Goal: Task Accomplishment & Management: Complete application form

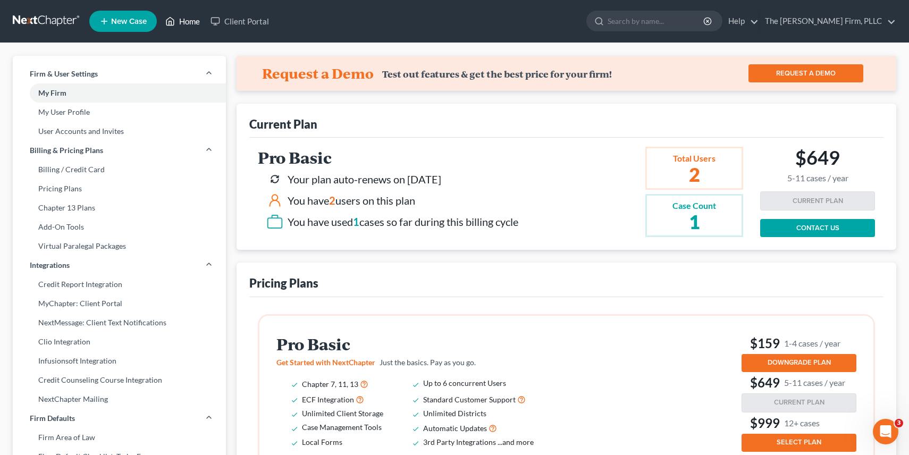
click at [195, 25] on link "Home" at bounding box center [182, 21] width 45 height 19
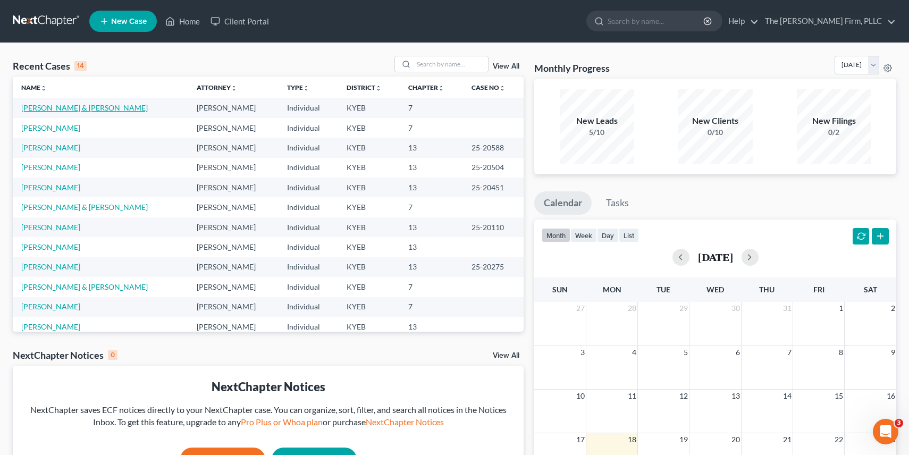
click at [81, 111] on link "[PERSON_NAME] & [PERSON_NAME]" at bounding box center [84, 107] width 126 height 9
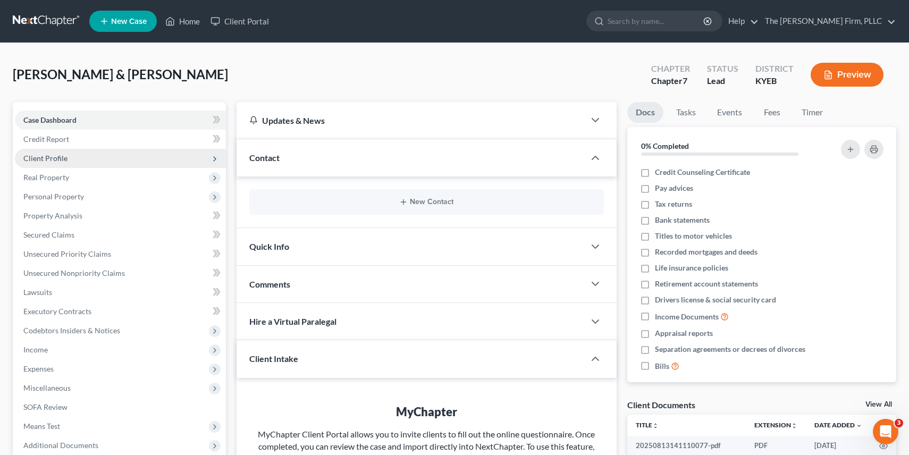
scroll to position [145, 0]
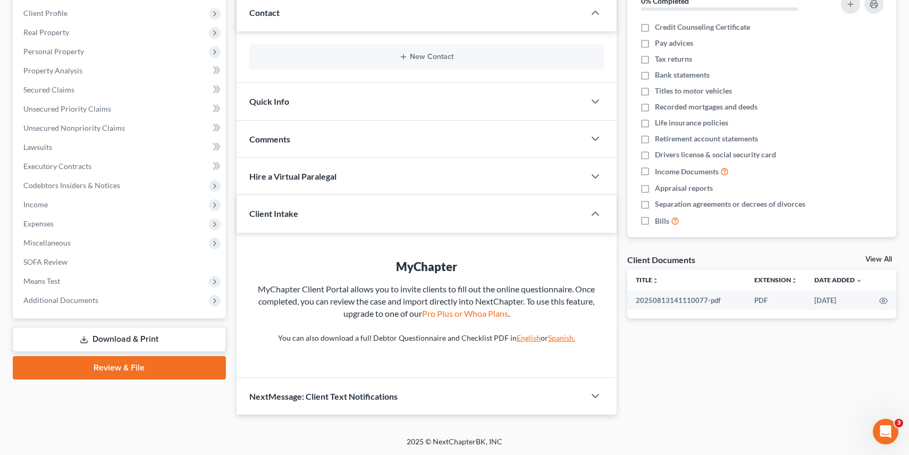
click at [112, 365] on link "Review & File" at bounding box center [119, 367] width 213 height 23
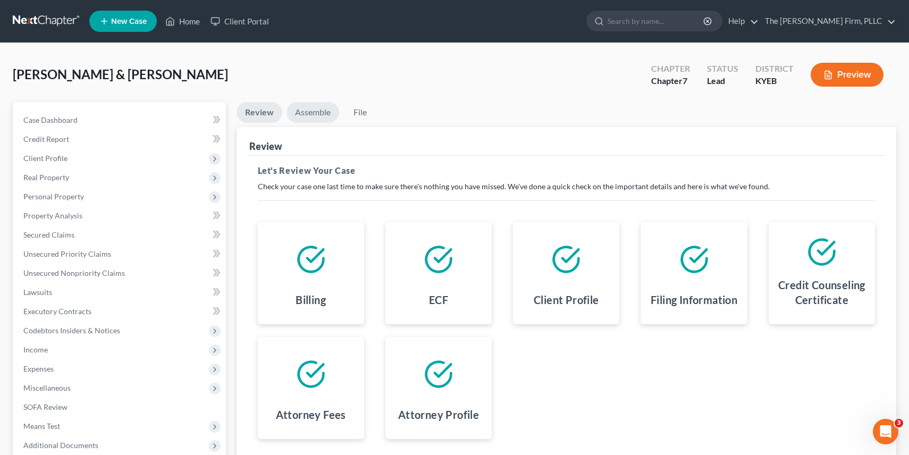
click at [303, 109] on link "Assemble" at bounding box center [312, 112] width 53 height 21
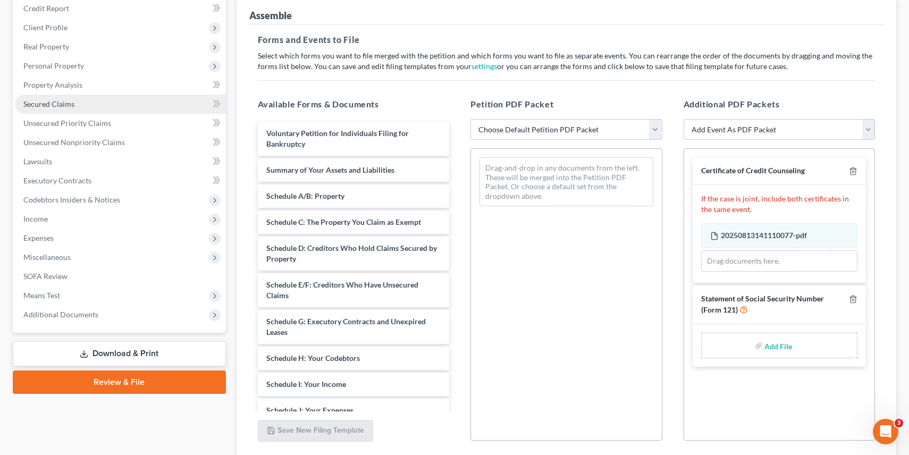
scroll to position [195, 0]
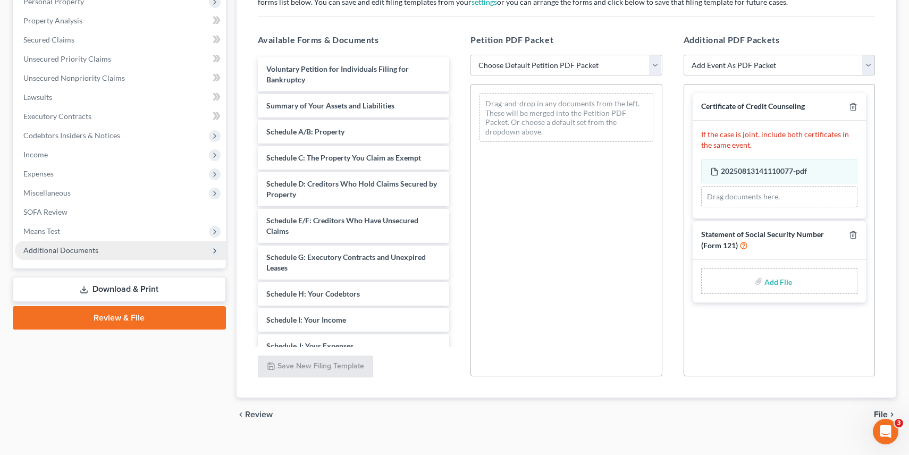
click at [58, 247] on span "Additional Documents" at bounding box center [60, 250] width 75 height 9
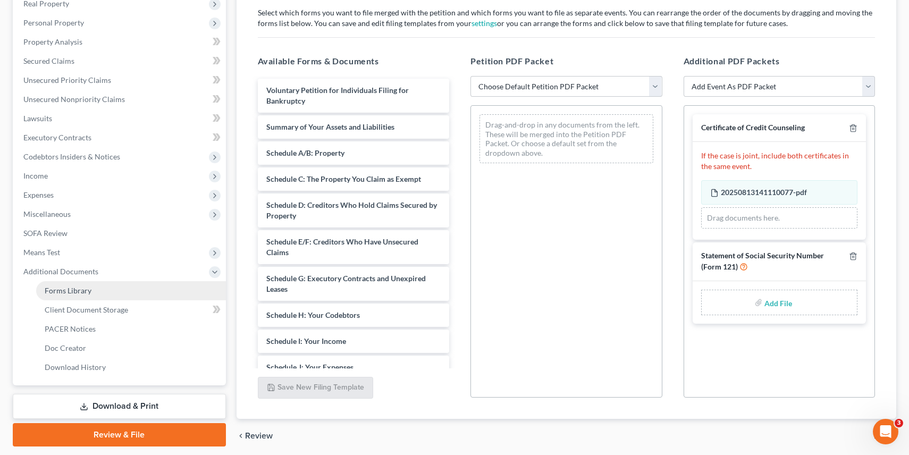
scroll to position [0, 0]
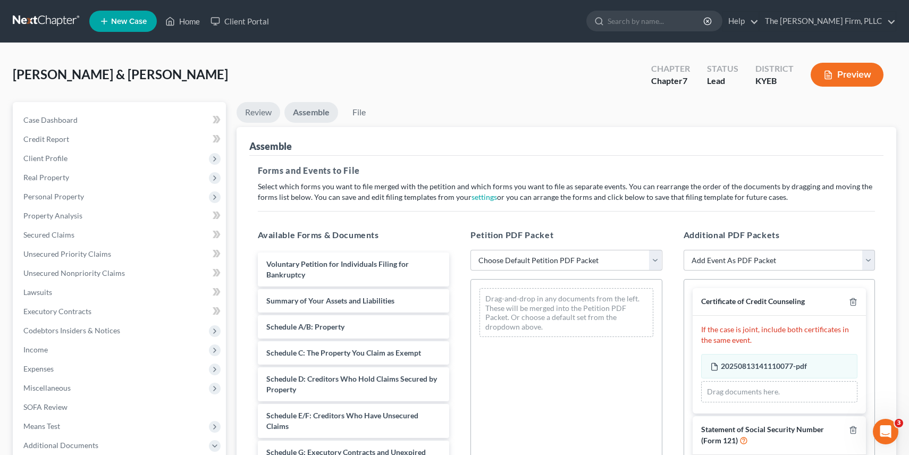
click at [264, 109] on link "Review" at bounding box center [258, 112] width 44 height 21
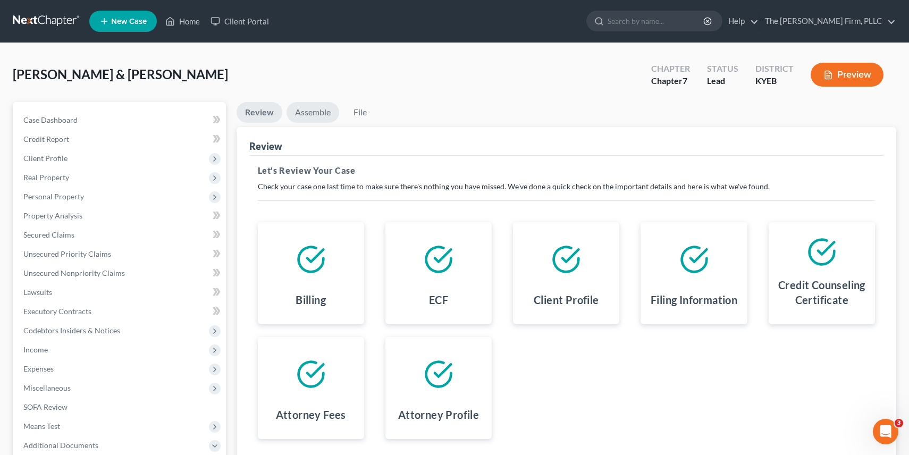
click at [320, 109] on link "Assemble" at bounding box center [312, 112] width 53 height 21
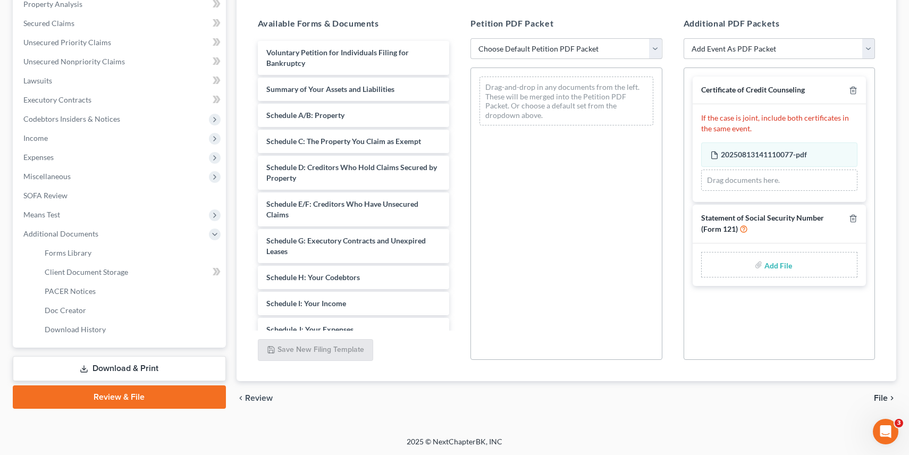
scroll to position [207, 0]
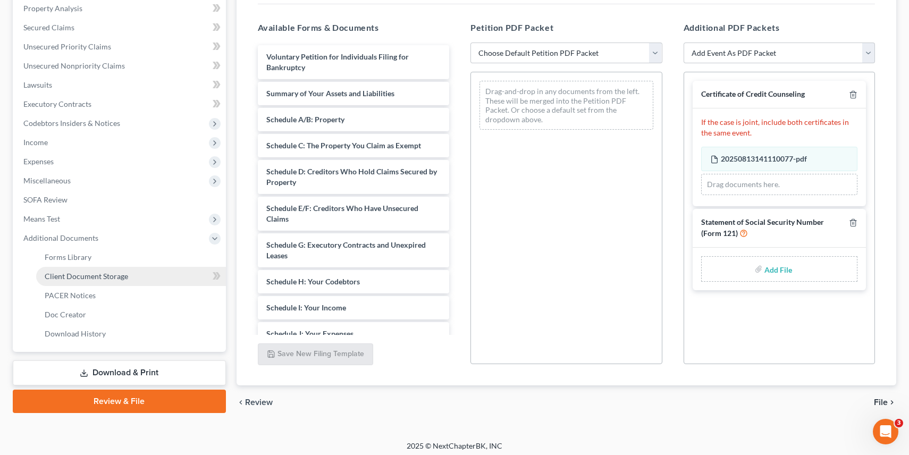
click at [140, 282] on link "Client Document Storage" at bounding box center [131, 276] width 190 height 19
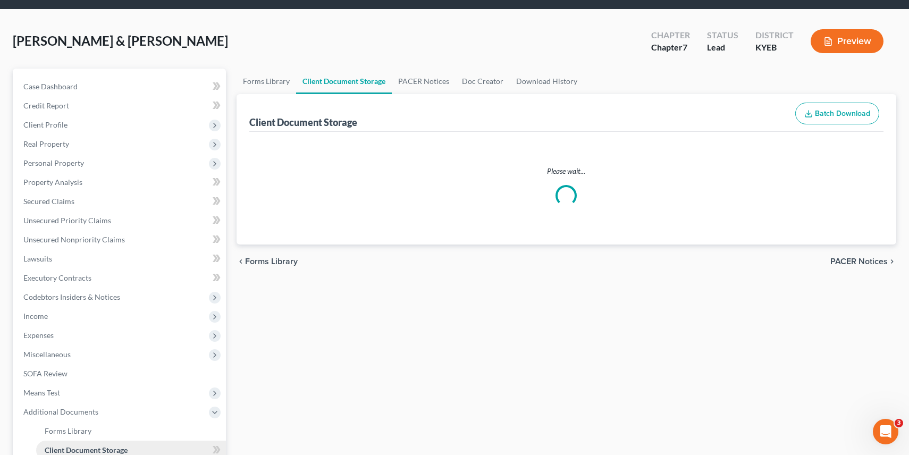
select select "7"
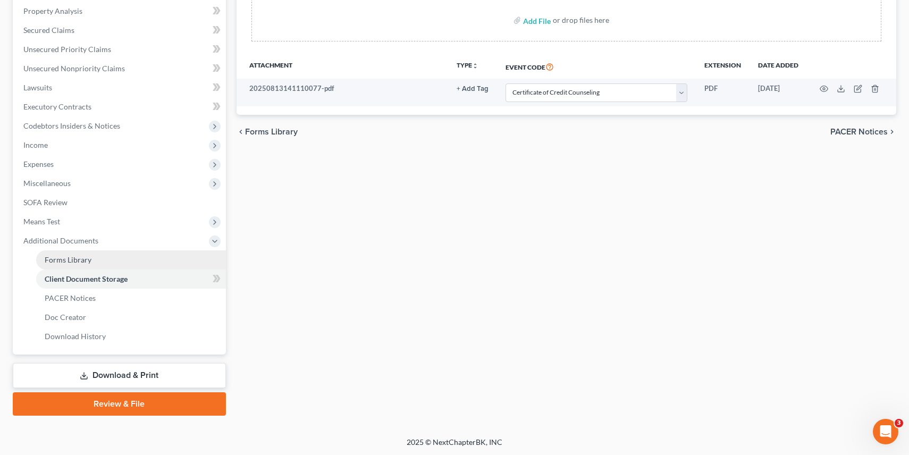
click at [132, 257] on link "Forms Library" at bounding box center [131, 259] width 190 height 19
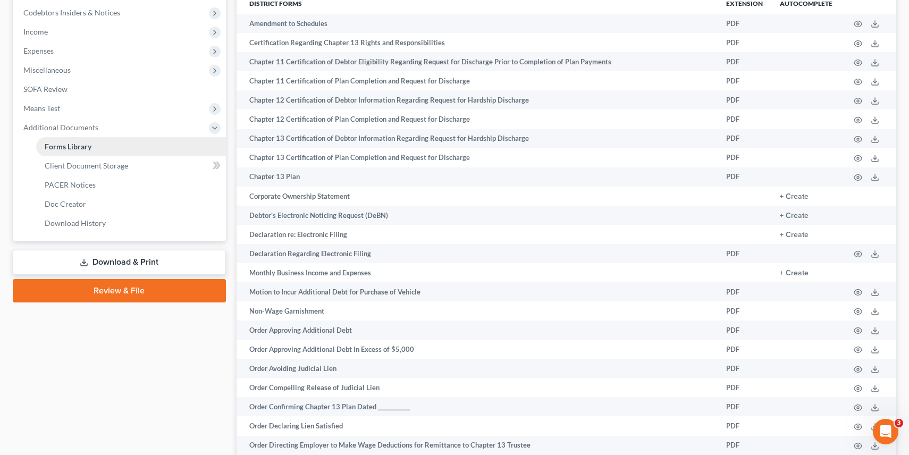
scroll to position [317, 0]
click at [102, 67] on span "Miscellaneous" at bounding box center [120, 70] width 211 height 19
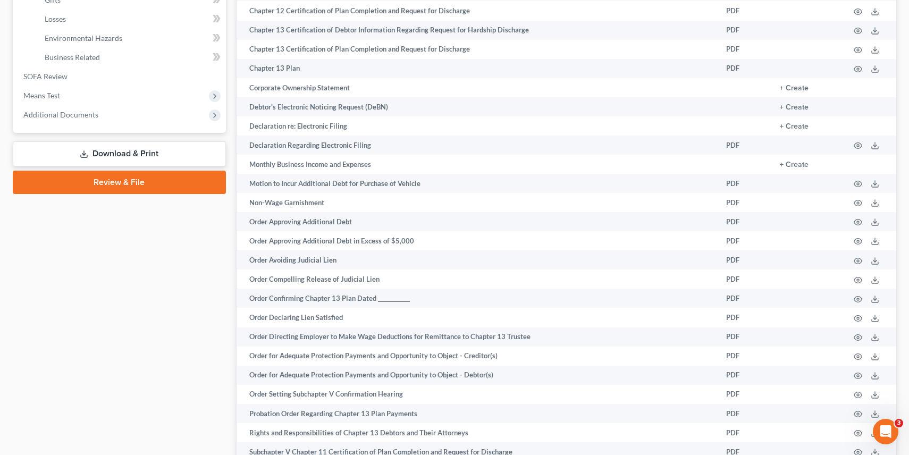
scroll to position [428, 0]
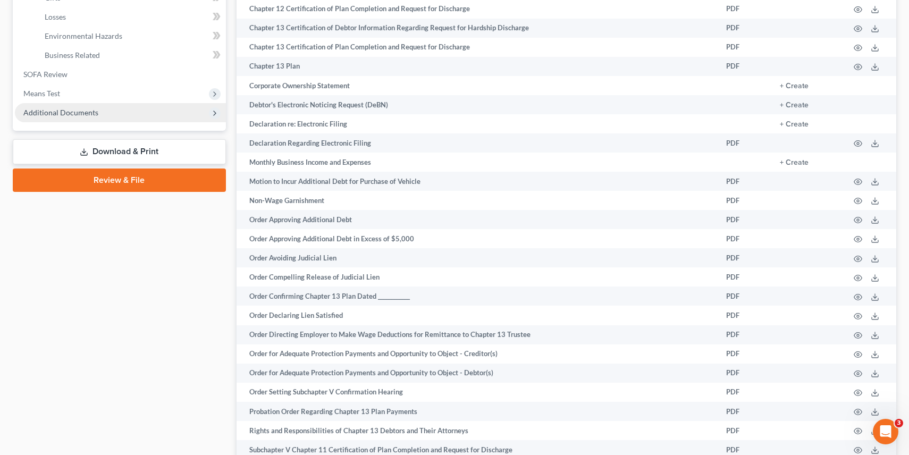
click at [88, 111] on span "Additional Documents" at bounding box center [60, 112] width 75 height 9
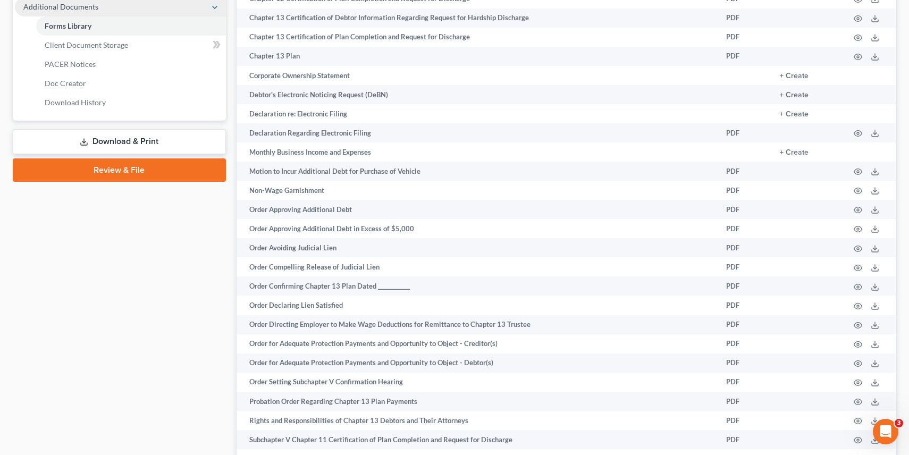
scroll to position [439, 0]
click at [89, 143] on link "Download & Print" at bounding box center [119, 141] width 213 height 25
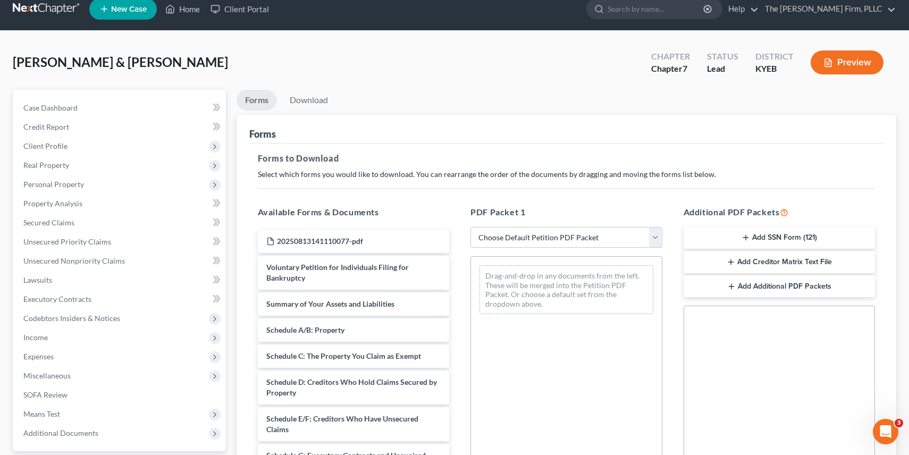
scroll to position [14, 0]
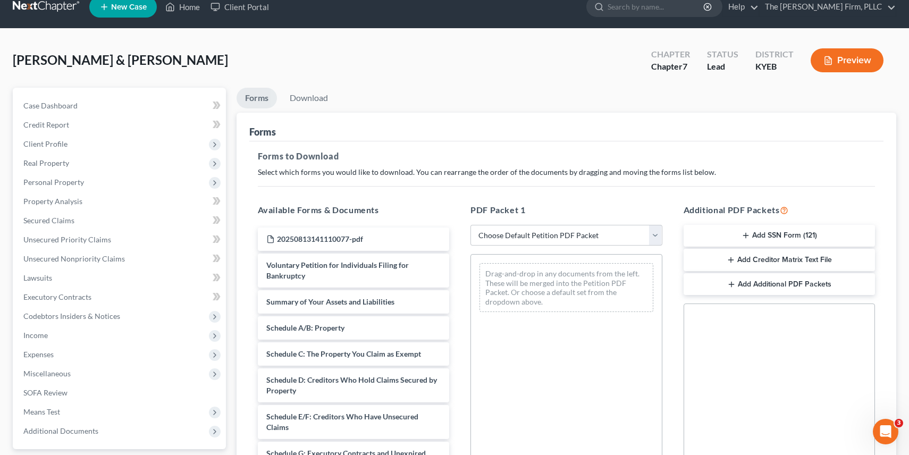
click at [746, 235] on line "button" at bounding box center [745, 235] width 5 height 0
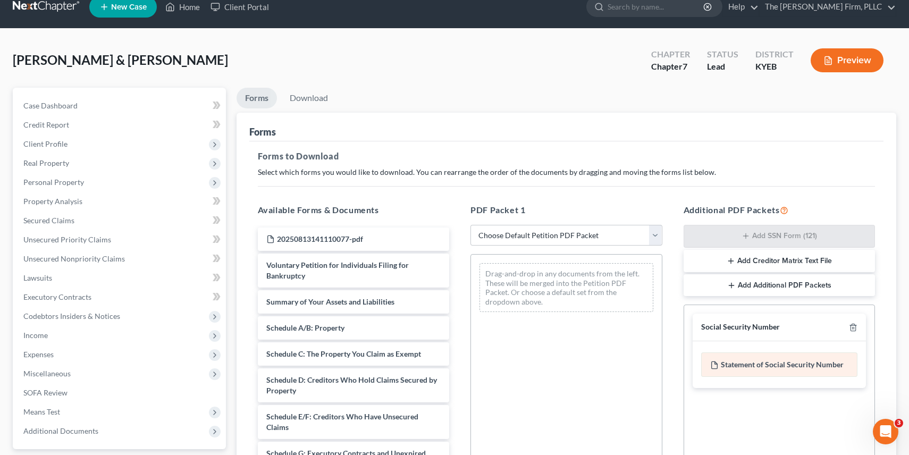
click at [739, 368] on div "Statement of Social Security Number" at bounding box center [779, 364] width 157 height 24
click at [853, 326] on icon "button" at bounding box center [853, 327] width 9 height 9
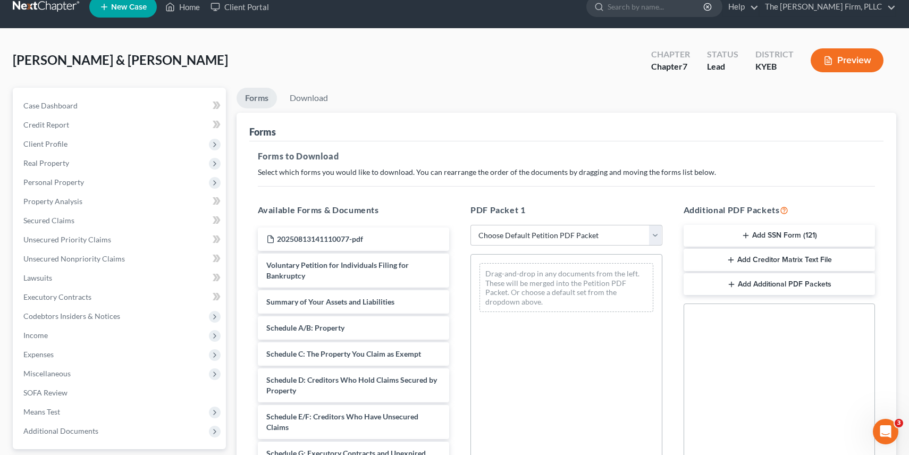
click at [768, 238] on button "Add SSN Form (121)" at bounding box center [779, 236] width 192 height 22
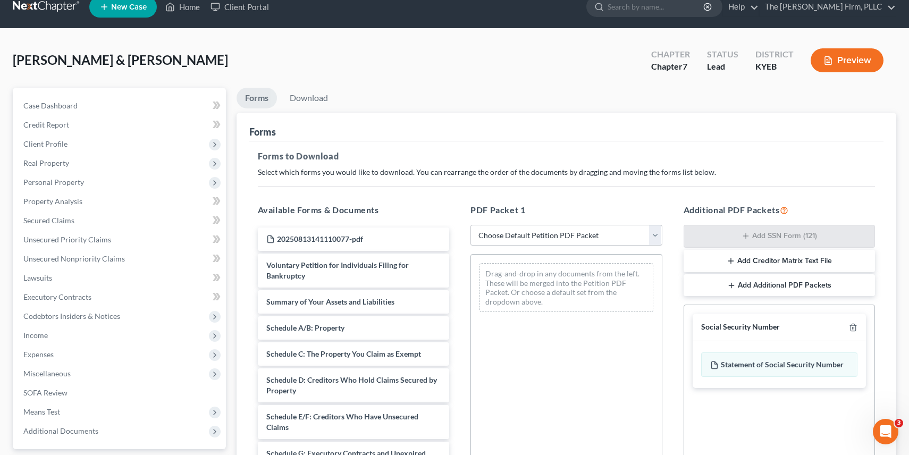
scroll to position [201, 0]
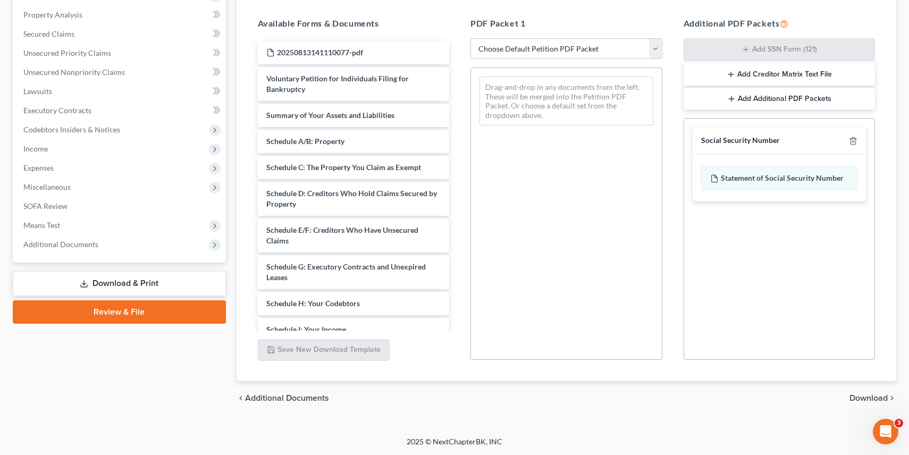
click at [859, 396] on span "Download" at bounding box center [868, 398] width 38 height 9
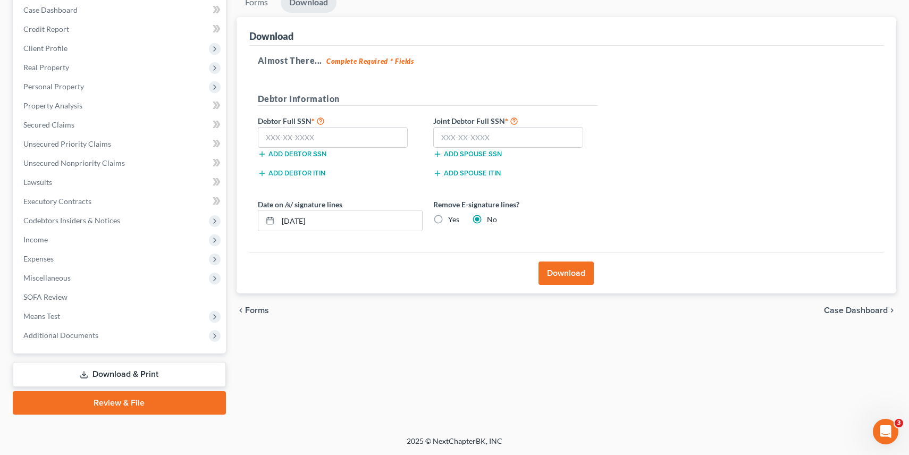
scroll to position [109, 0]
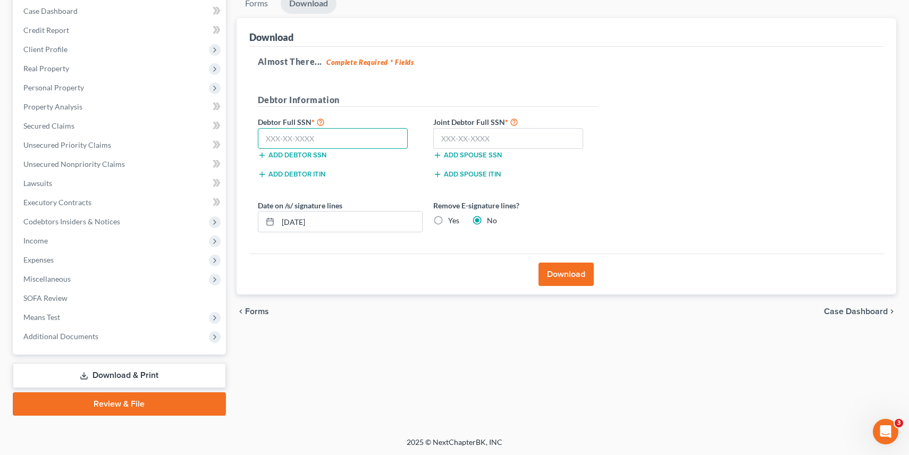
click at [319, 140] on input "text" at bounding box center [333, 138] width 150 height 21
type input "402-51-0896"
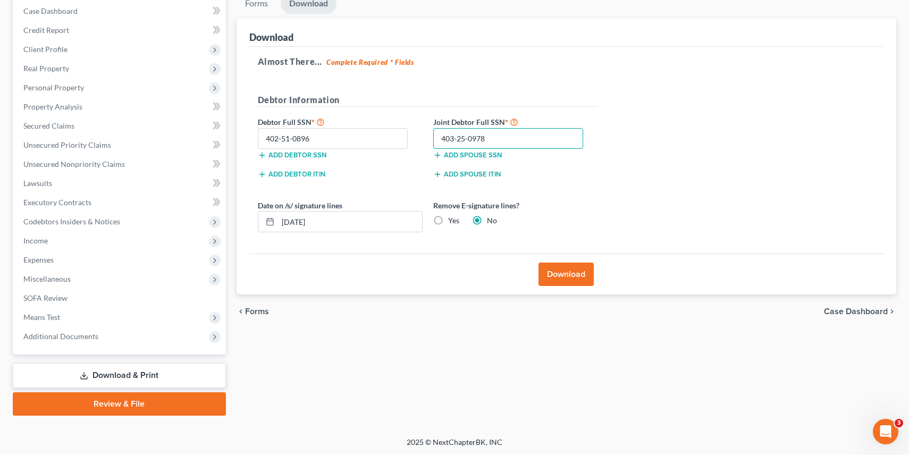
type input "403-25-0978"
click at [552, 268] on button "Download" at bounding box center [565, 274] width 55 height 23
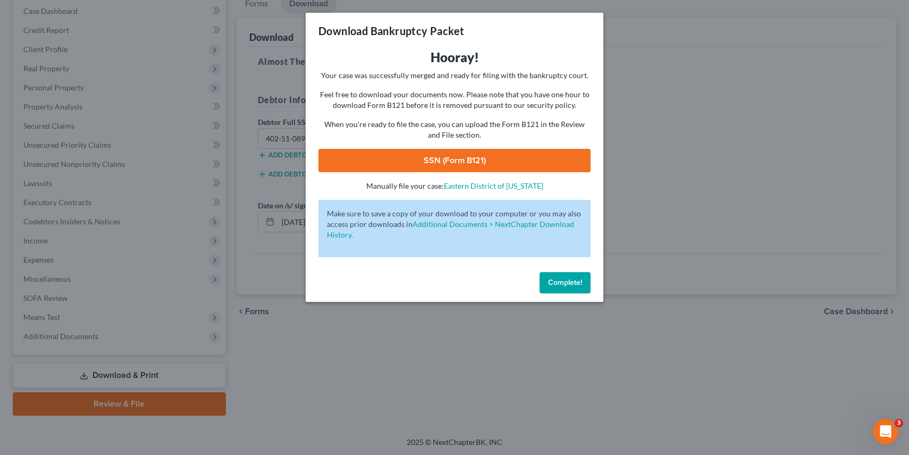
click at [436, 160] on link "SSN (Form B121)" at bounding box center [454, 160] width 272 height 23
click at [562, 279] on span "Complete!" at bounding box center [565, 282] width 34 height 9
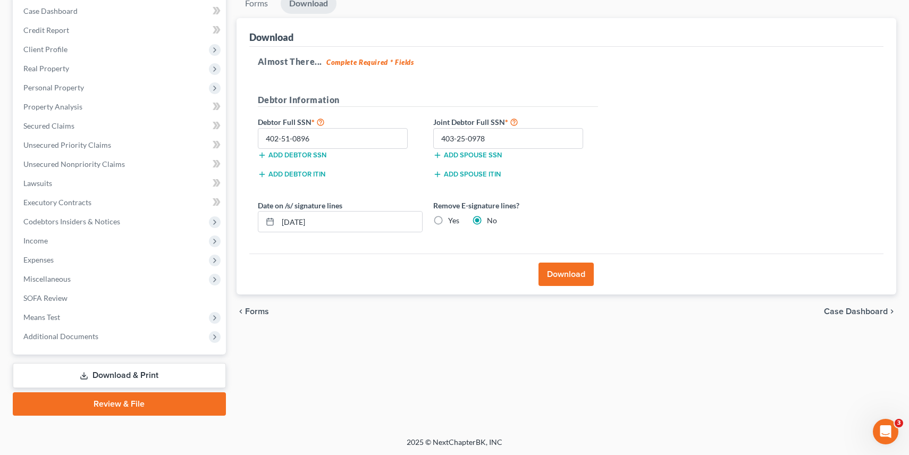
click at [878, 311] on span "Case Dashboard" at bounding box center [856, 311] width 64 height 9
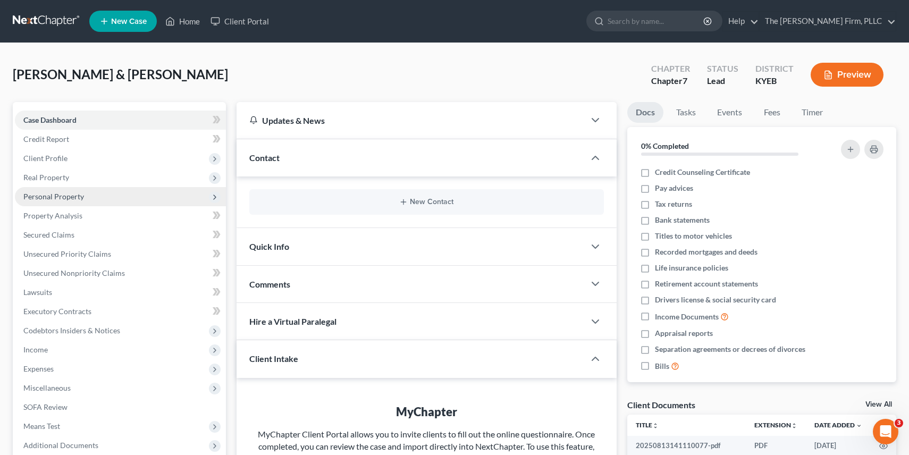
click at [34, 198] on span "Personal Property" at bounding box center [53, 196] width 61 height 9
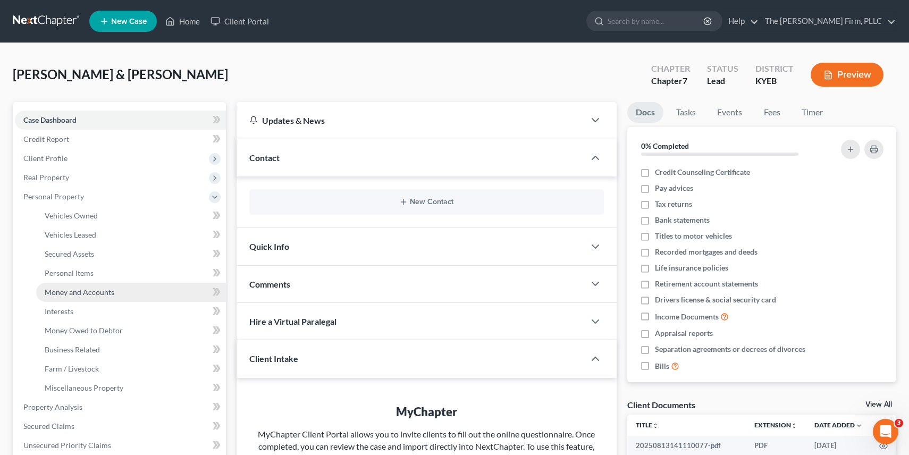
click at [75, 294] on span "Money and Accounts" at bounding box center [80, 291] width 70 height 9
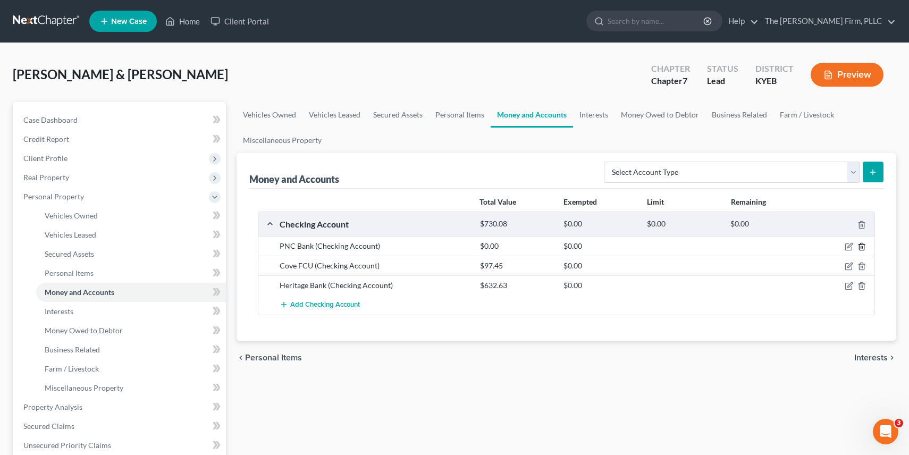
click at [862, 247] on line "button" at bounding box center [862, 248] width 0 height 2
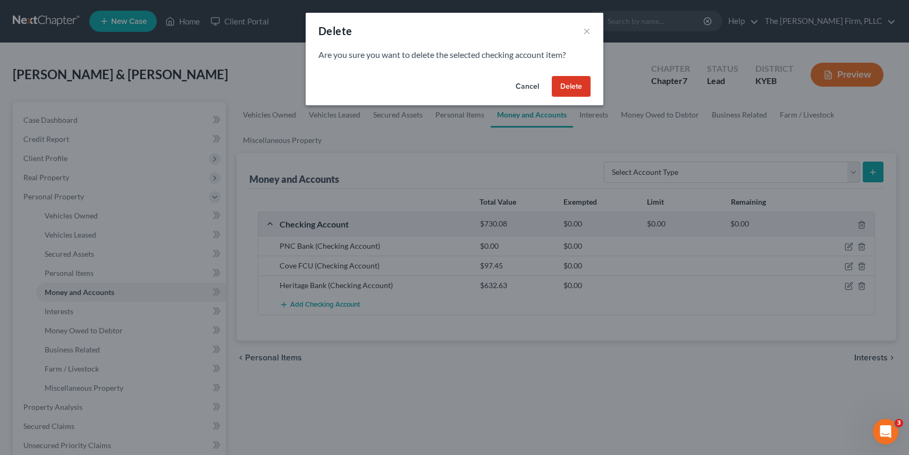
click at [570, 88] on button "Delete" at bounding box center [571, 86] width 39 height 21
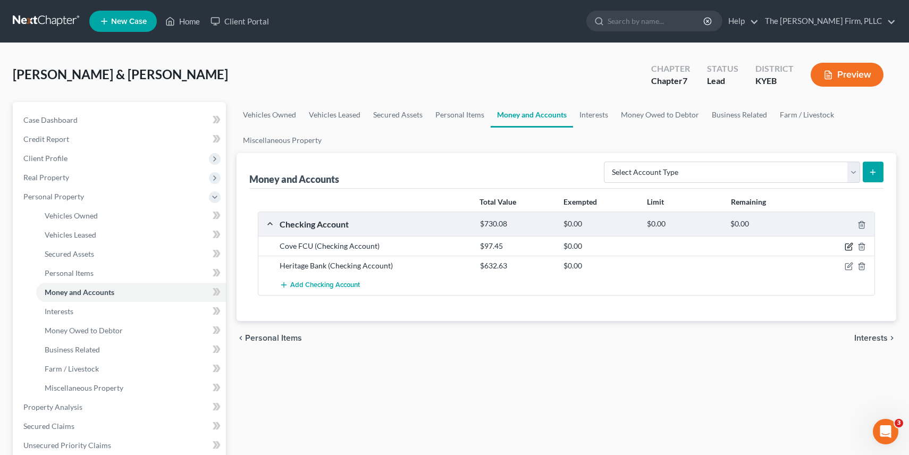
click at [849, 248] on icon "button" at bounding box center [849, 245] width 5 height 5
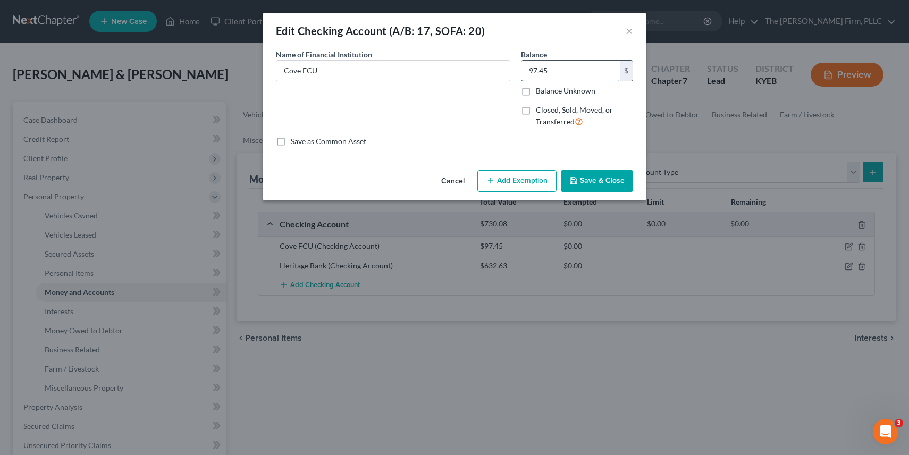
click at [539, 69] on input "97.45" at bounding box center [570, 71] width 98 height 20
type input "653.75"
click at [588, 176] on button "Save & Close" at bounding box center [597, 181] width 72 height 22
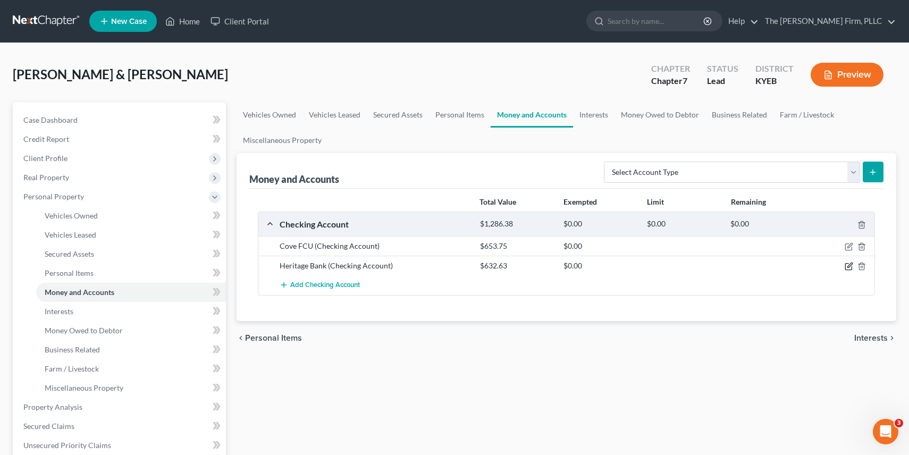
click at [847, 264] on icon "button" at bounding box center [848, 266] width 9 height 9
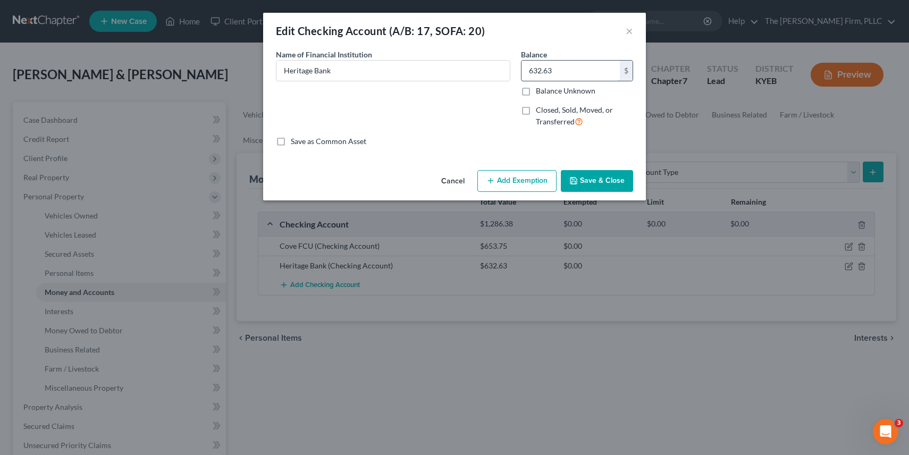
click at [545, 69] on input "632.63" at bounding box center [570, 71] width 98 height 20
click at [564, 74] on input "632.63" at bounding box center [570, 71] width 98 height 20
drag, startPoint x: 564, startPoint y: 74, endPoint x: 516, endPoint y: 68, distance: 48.8
click at [516, 68] on div "Balance 632.63 $ Balance Unknown Balance Undetermined 632.63 $ Balance Unknown …" at bounding box center [576, 92] width 123 height 87
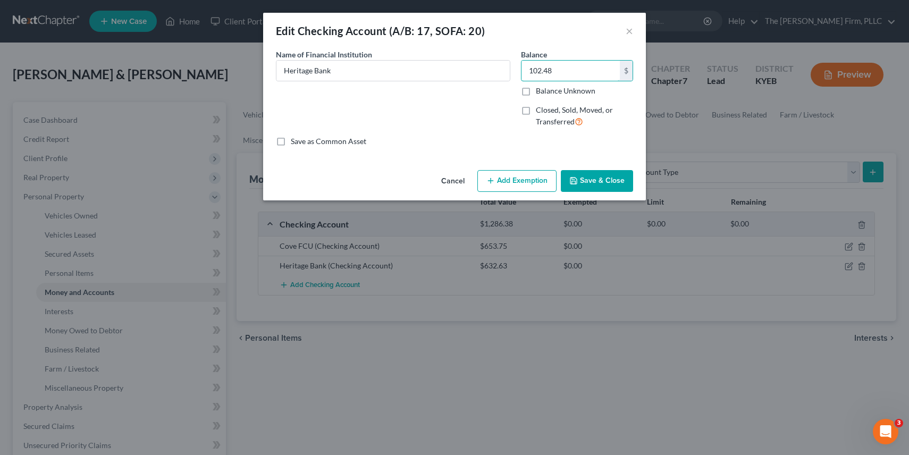
type input "102.48"
click at [518, 180] on button "Add Exemption" at bounding box center [516, 181] width 79 height 22
select select "2"
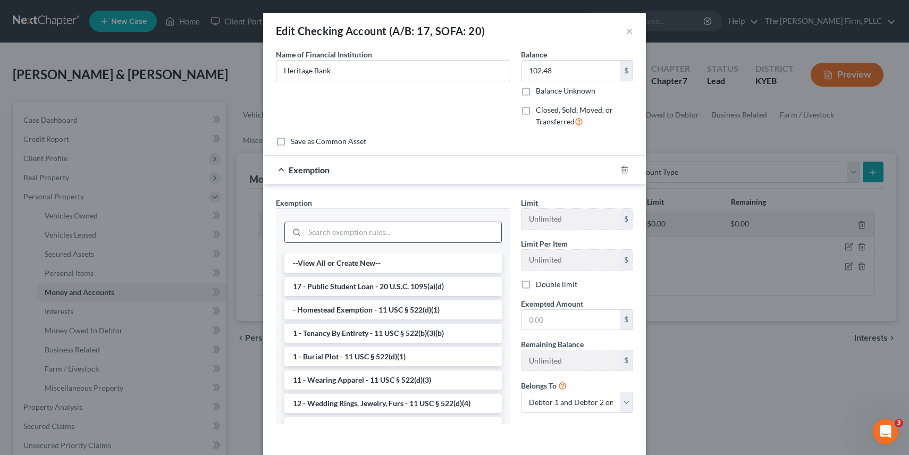
click at [363, 233] on input "search" at bounding box center [402, 232] width 197 height 20
type input "5"
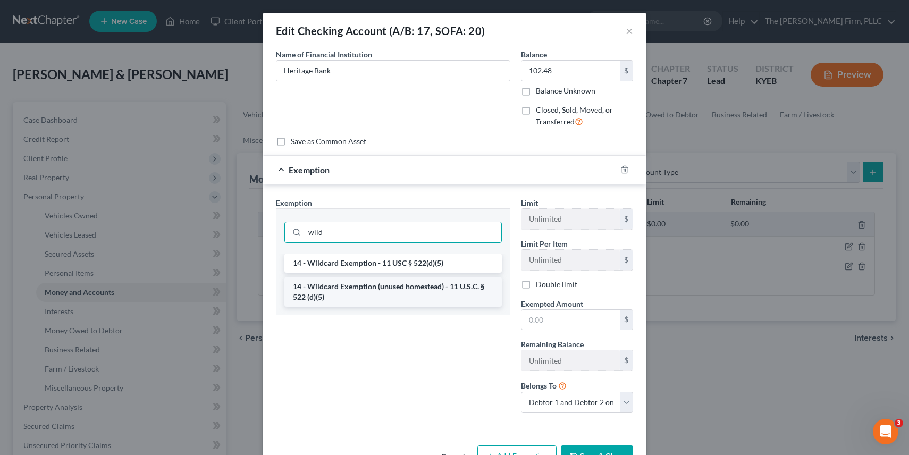
type input "wild"
click at [351, 293] on li "14 - Wildcard Exemption (unused homestead) - 11 U.S.C. § 522 (d)(5)" at bounding box center [392, 292] width 217 height 30
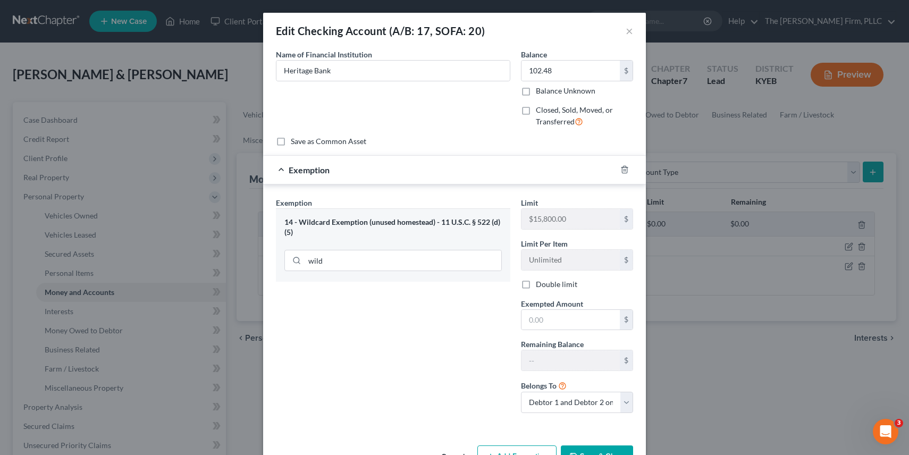
scroll to position [33, 0]
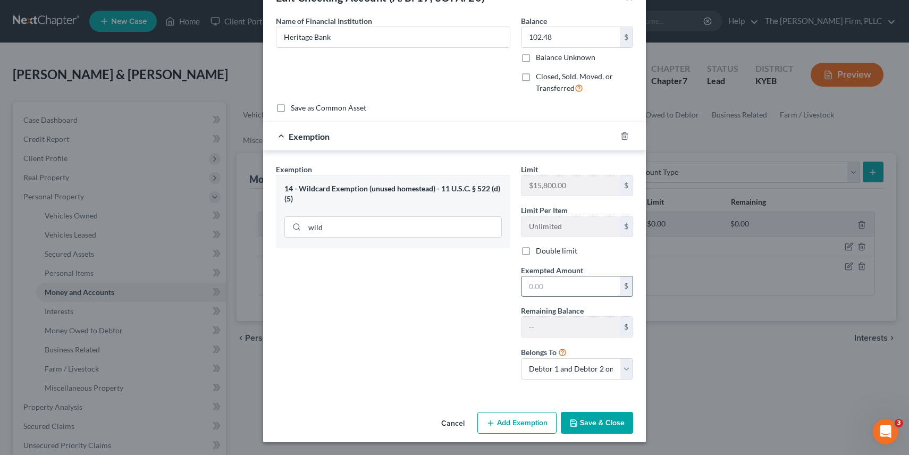
click at [539, 290] on input "text" at bounding box center [570, 286] width 98 height 20
type input "102.48"
click at [593, 424] on button "Save & Close" at bounding box center [597, 423] width 72 height 22
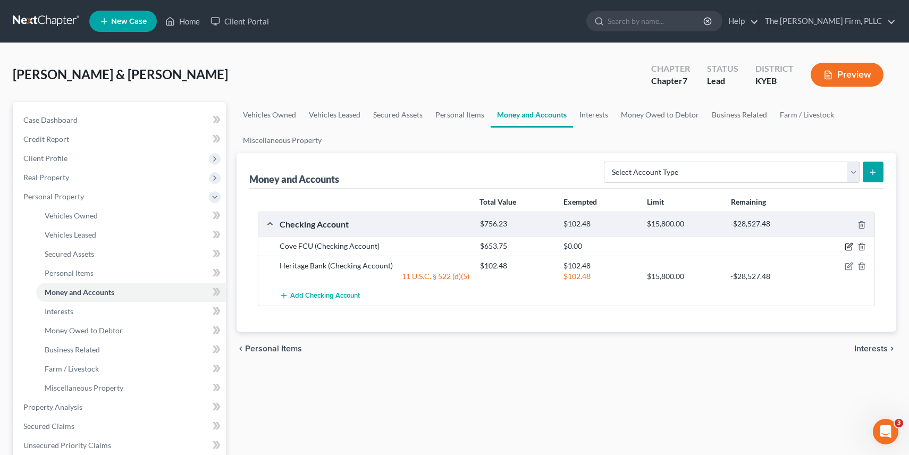
click at [848, 246] on icon "button" at bounding box center [849, 245] width 5 height 5
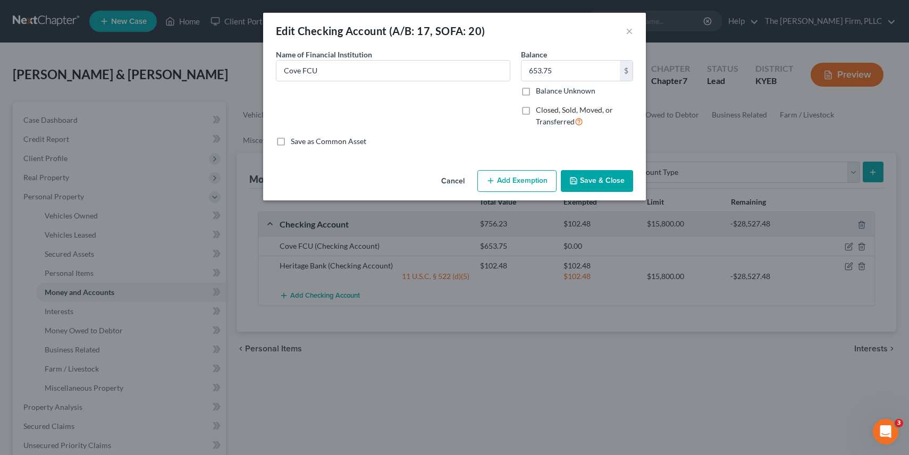
click at [528, 185] on button "Add Exemption" at bounding box center [516, 181] width 79 height 22
select select "2"
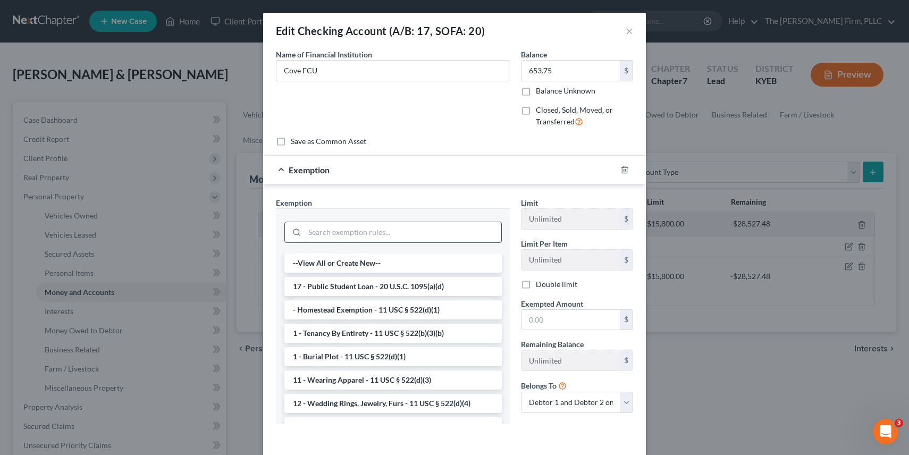
click at [394, 232] on input "search" at bounding box center [402, 232] width 197 height 20
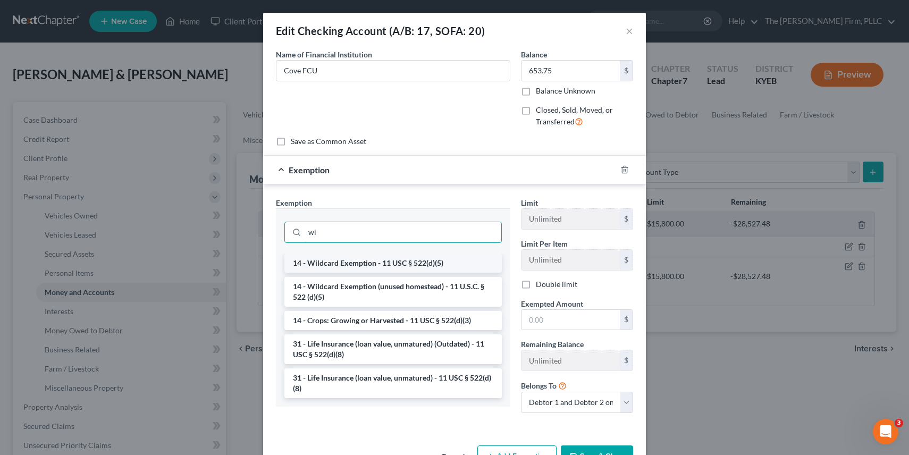
type input "wi"
click at [382, 264] on li "14 - Wildcard Exemption - 11 USC § 522(d)(5)" at bounding box center [392, 262] width 217 height 19
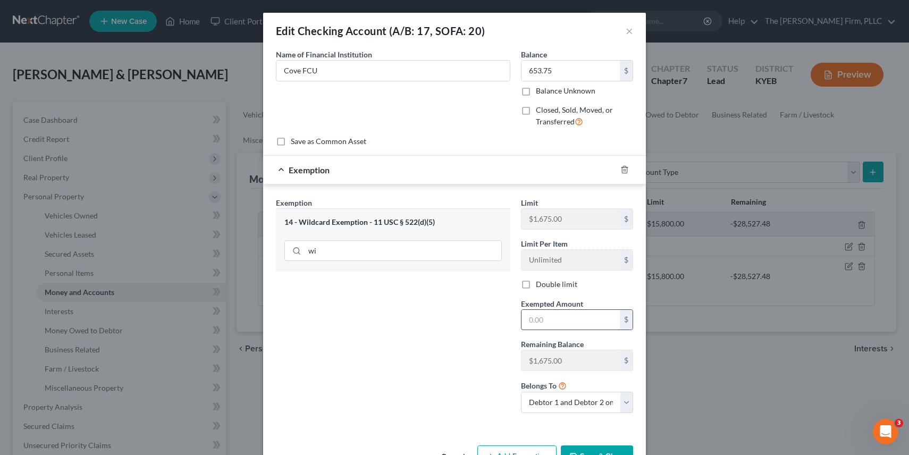
click at [552, 323] on input "text" at bounding box center [570, 320] width 98 height 20
type input "653.75"
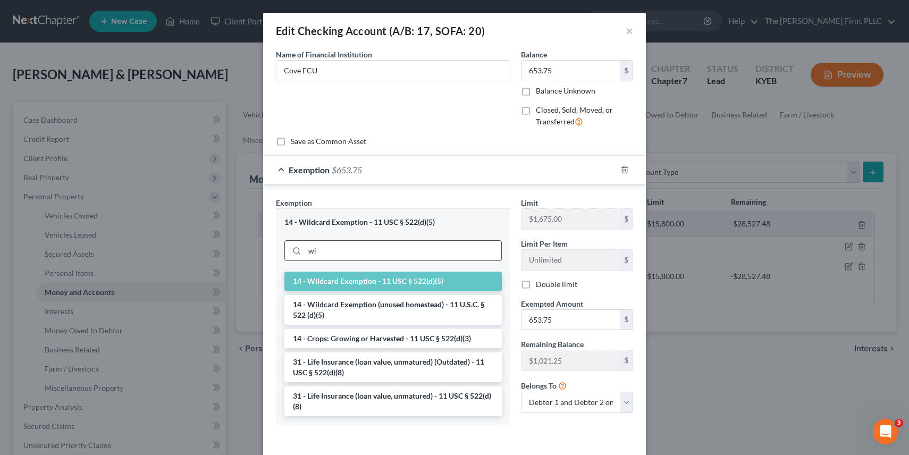
click at [396, 250] on input "wi" at bounding box center [402, 251] width 197 height 20
click at [385, 215] on div "14 - Wildcard Exemption - 11 USC § 522(d)(5) wi" at bounding box center [393, 239] width 234 height 63
click at [350, 308] on li "14 - Wildcard Exemption (unused homestead) - 11 U.S.C. § 522 (d)(5)" at bounding box center [392, 310] width 217 height 30
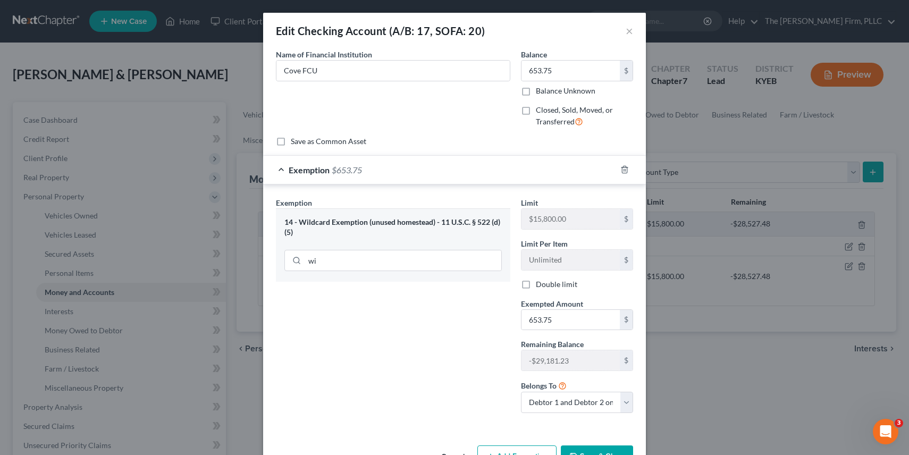
click at [587, 448] on button "Save & Close" at bounding box center [597, 456] width 72 height 22
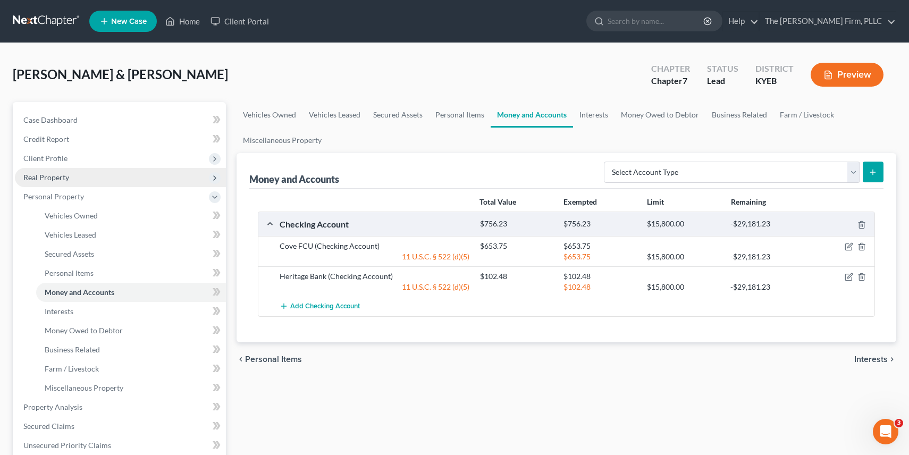
click at [53, 177] on span "Real Property" at bounding box center [46, 177] width 46 height 9
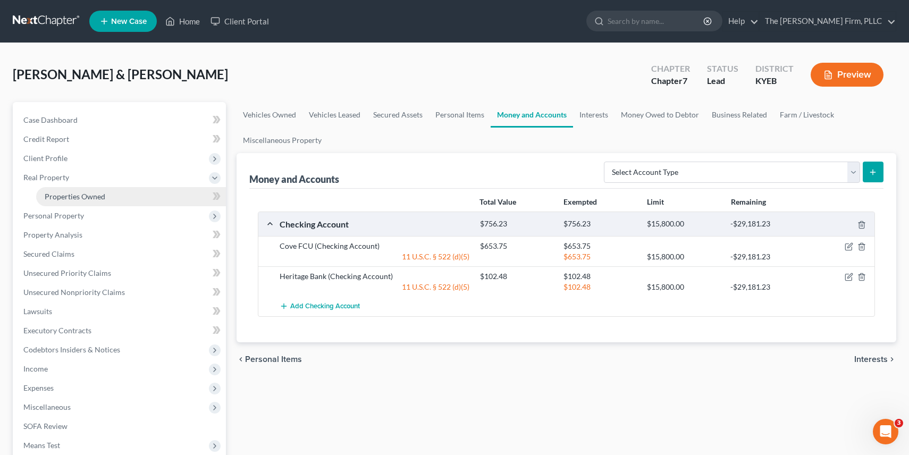
click at [89, 193] on span "Properties Owned" at bounding box center [75, 196] width 61 height 9
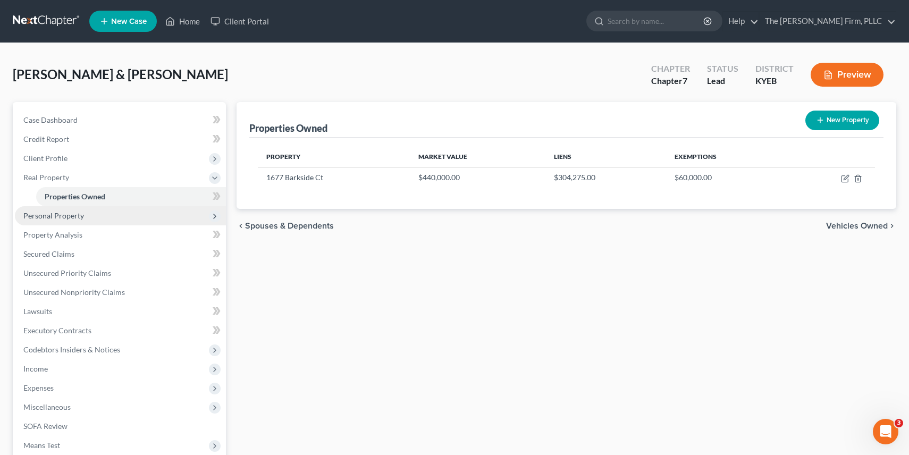
click at [71, 219] on span "Personal Property" at bounding box center [53, 215] width 61 height 9
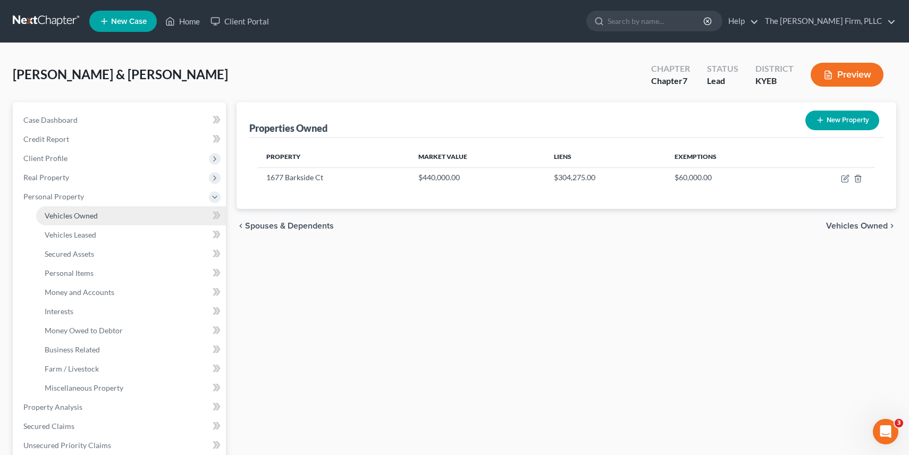
click at [74, 216] on span "Vehicles Owned" at bounding box center [71, 215] width 53 height 9
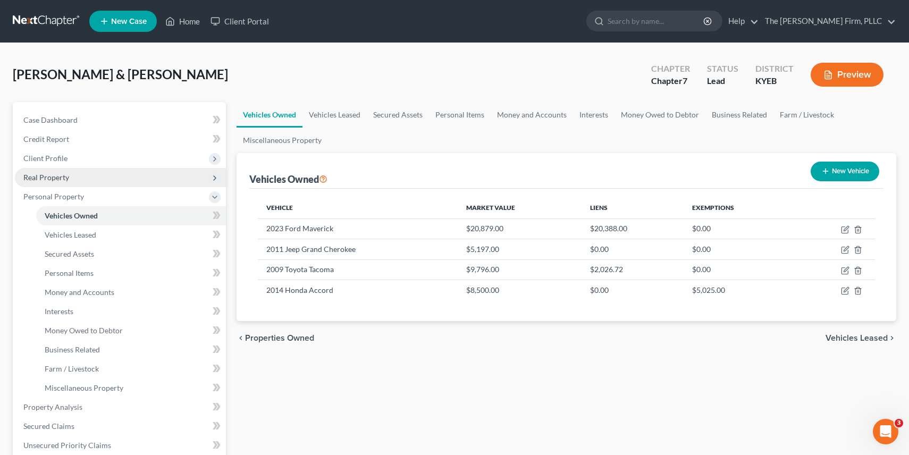
click at [62, 181] on span "Real Property" at bounding box center [46, 177] width 46 height 9
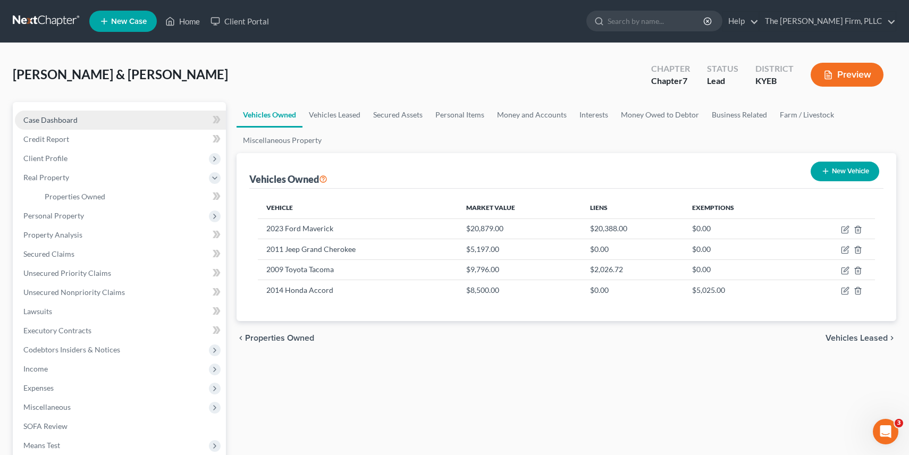
click at [40, 125] on link "Case Dashboard" at bounding box center [120, 120] width 211 height 19
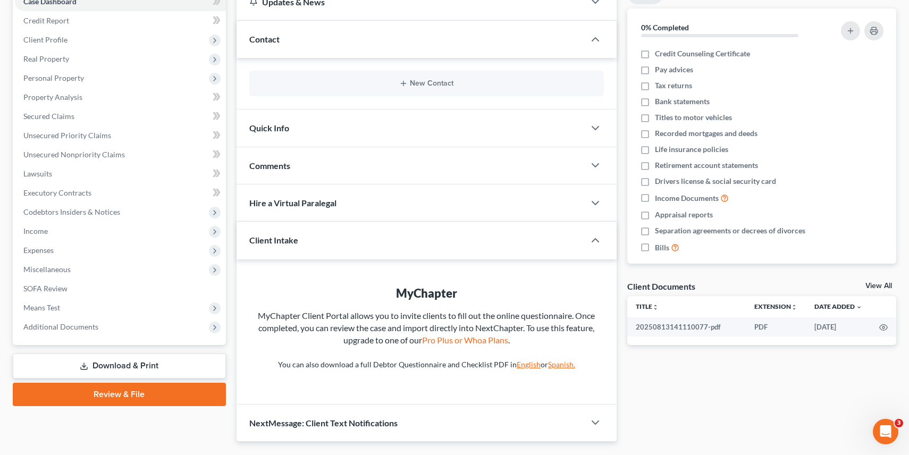
scroll to position [123, 0]
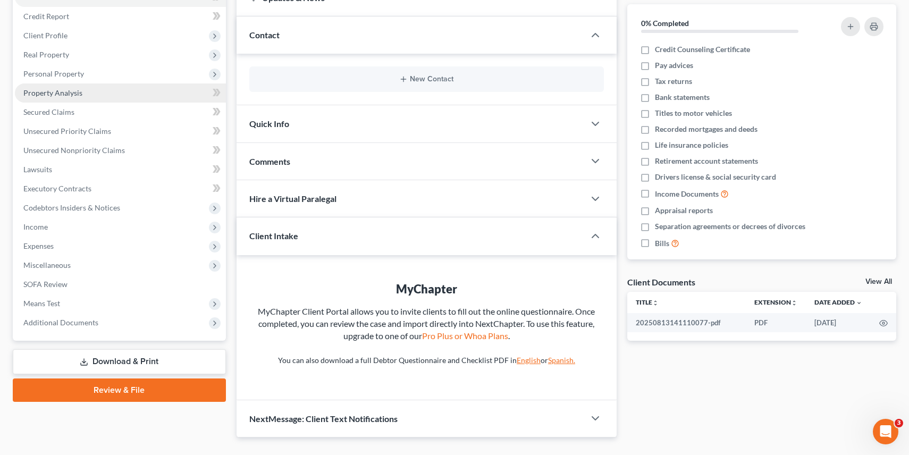
click at [86, 97] on link "Property Analysis" at bounding box center [120, 92] width 211 height 19
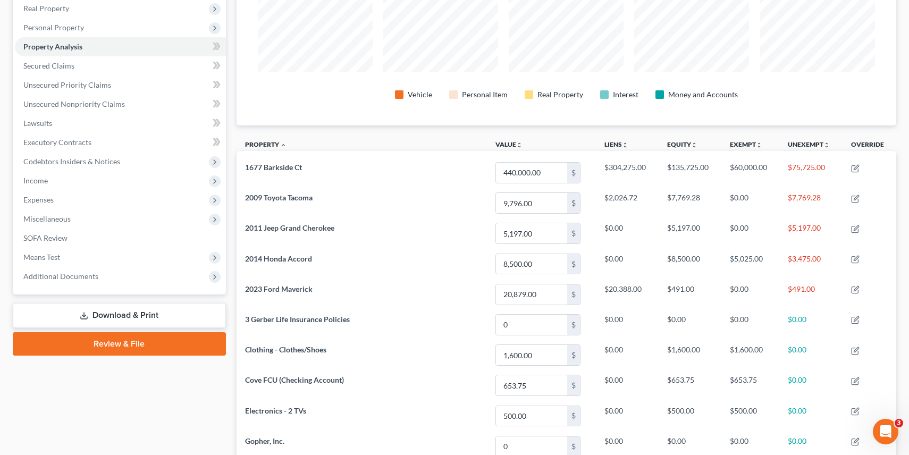
scroll to position [174, 0]
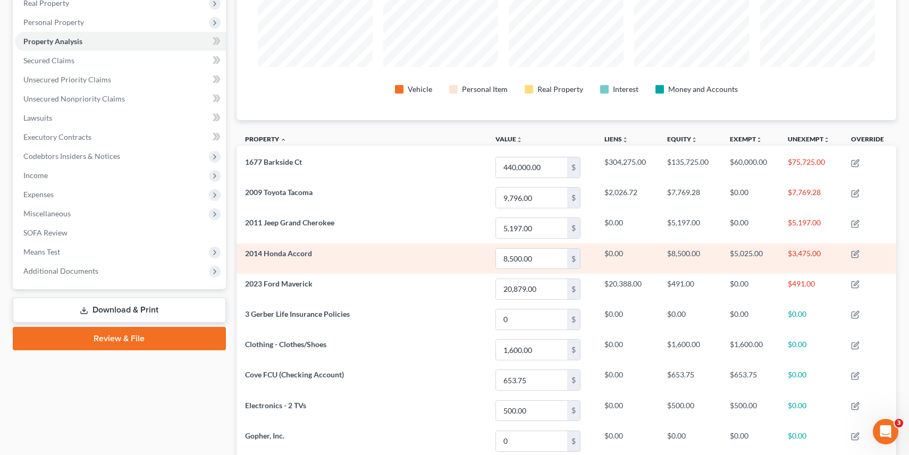
click at [856, 249] on td at bounding box center [869, 258] width 54 height 30
click at [856, 252] on icon "button" at bounding box center [856, 252] width 5 height 5
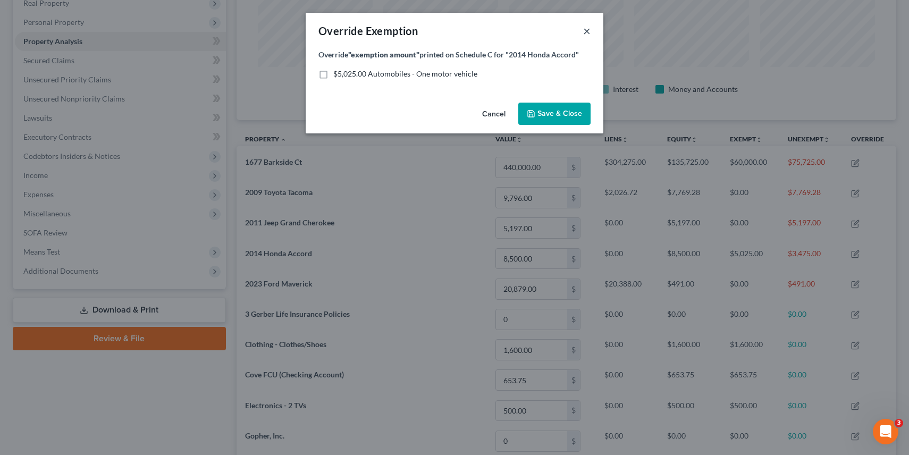
click at [585, 34] on button "×" at bounding box center [586, 30] width 7 height 13
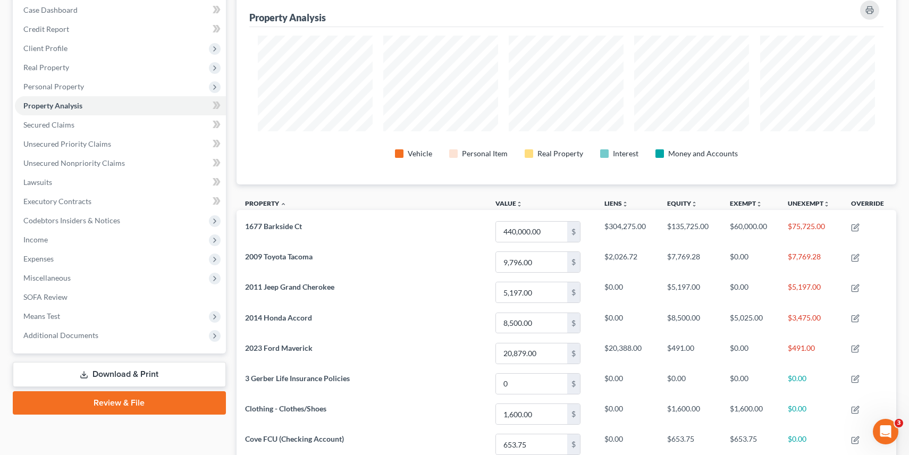
scroll to position [59, 0]
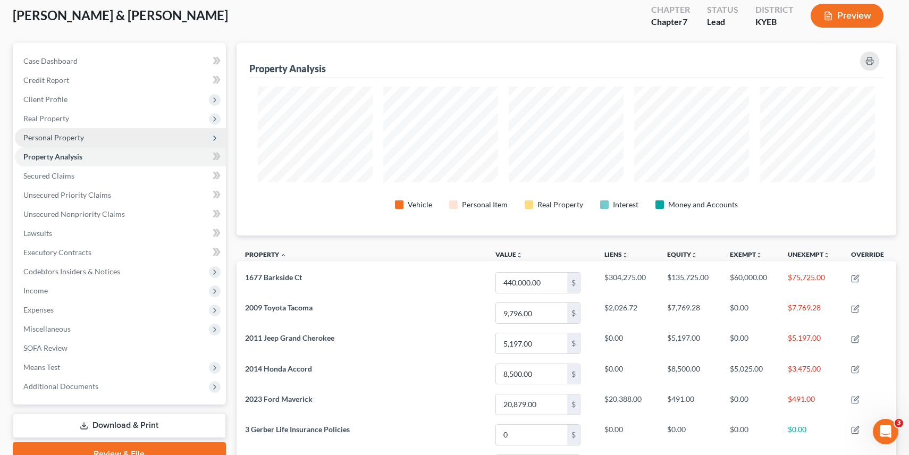
click at [38, 138] on span "Personal Property" at bounding box center [53, 137] width 61 height 9
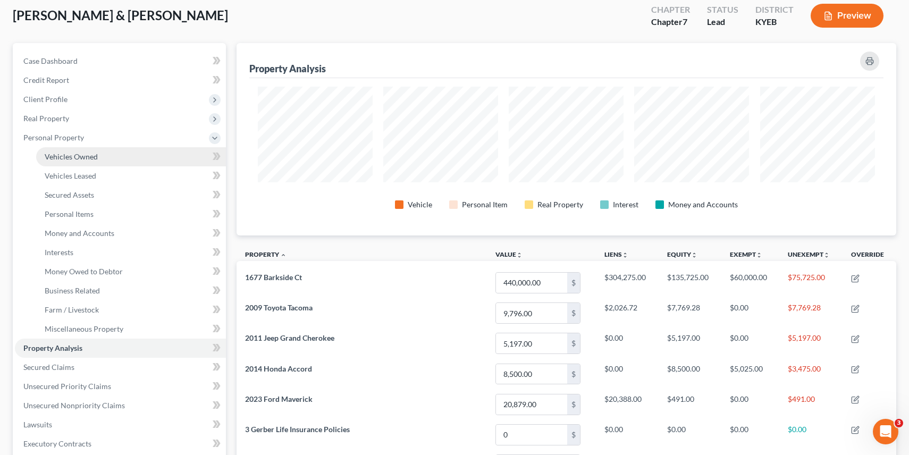
click at [98, 156] on link "Vehicles Owned" at bounding box center [131, 156] width 190 height 19
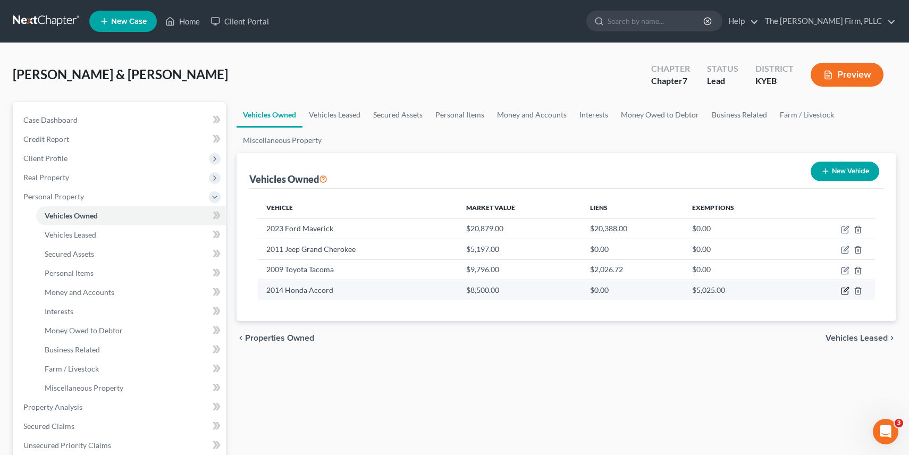
click at [848, 290] on icon "button" at bounding box center [845, 290] width 9 height 9
select select "0"
select select "12"
select select "1"
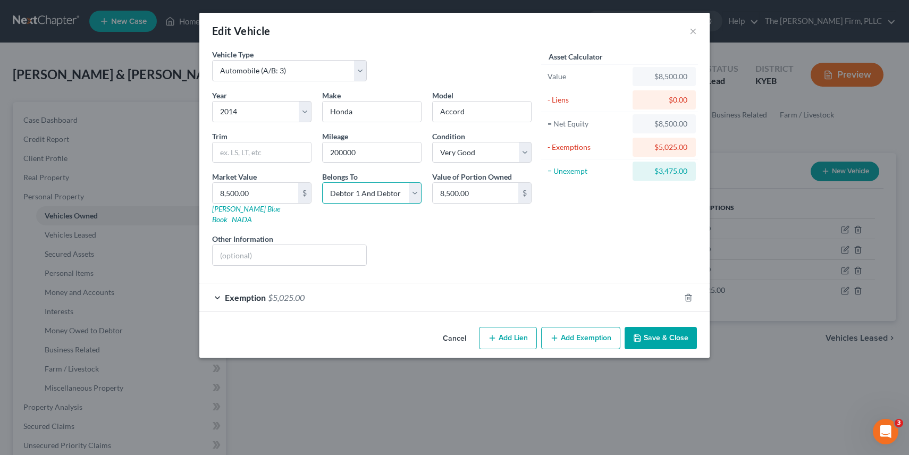
click at [410, 194] on select "Select Debtor 1 Only Debtor 2 Only Debtor 1 And Debtor 2 Only At Least One Of T…" at bounding box center [371, 192] width 99 height 21
select select "1"
click at [657, 327] on button "Save & Close" at bounding box center [660, 338] width 72 height 22
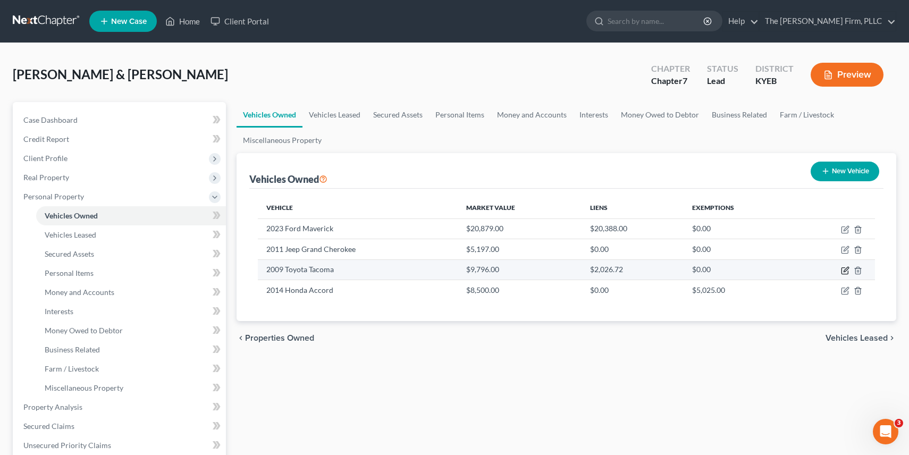
click at [847, 269] on icon "button" at bounding box center [845, 270] width 9 height 9
select select "0"
select select "17"
select select "2"
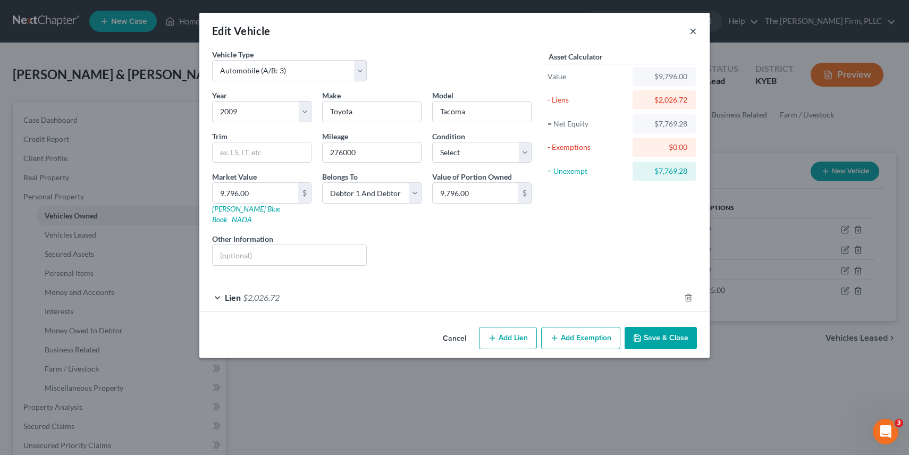
click at [696, 29] on button "×" at bounding box center [692, 30] width 7 height 13
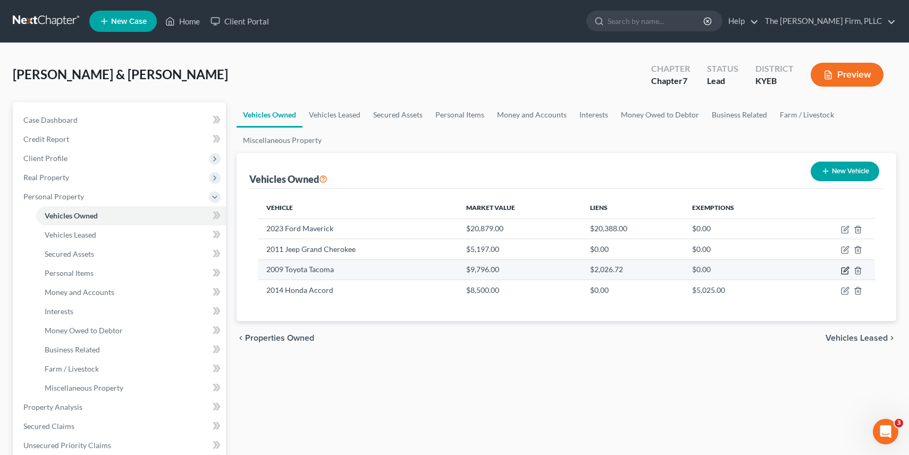
click at [844, 269] on icon "button" at bounding box center [845, 269] width 5 height 5
select select "0"
select select "17"
select select "2"
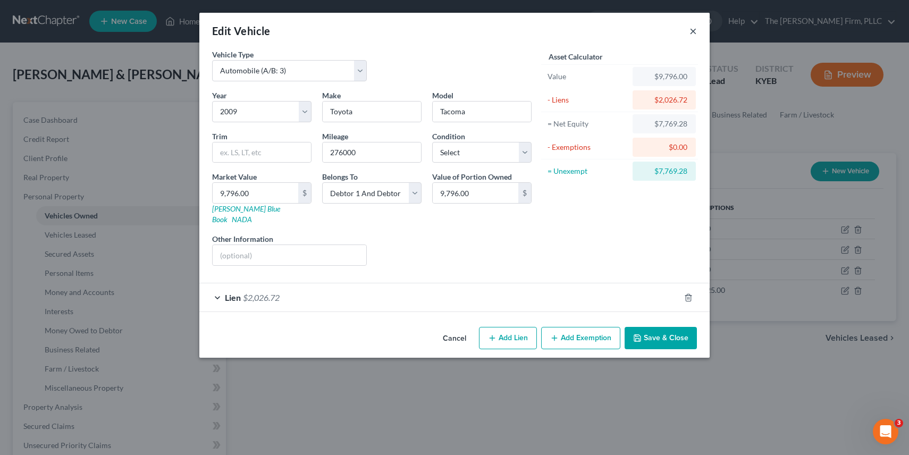
click at [692, 30] on button "×" at bounding box center [692, 30] width 7 height 13
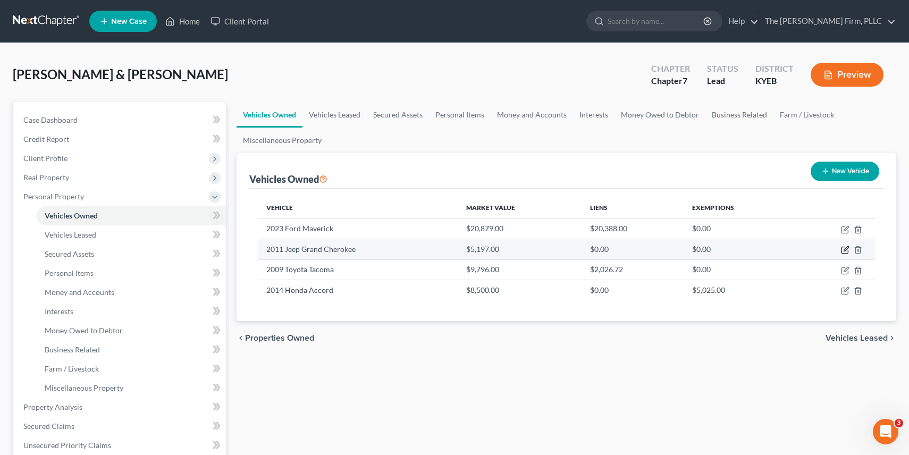
click at [844, 247] on icon "button" at bounding box center [844, 250] width 6 height 6
select select "0"
select select "15"
select select "0"
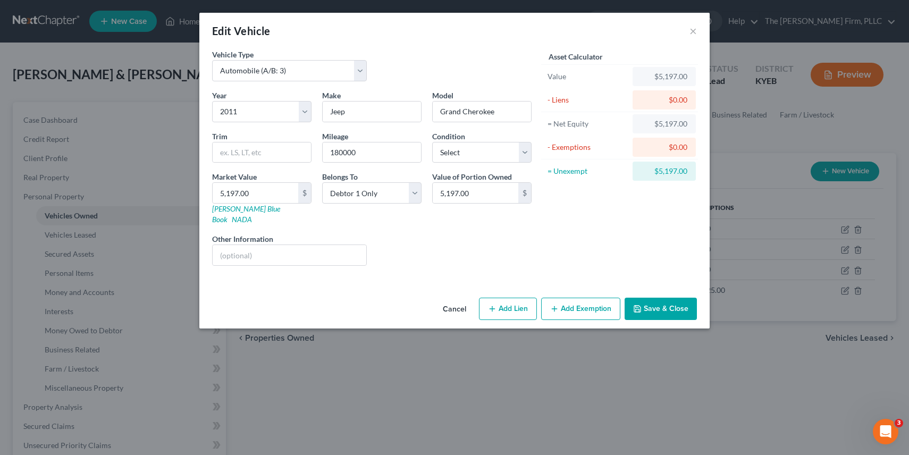
click at [572, 298] on button "Add Exemption" at bounding box center [580, 309] width 79 height 22
select select "2"
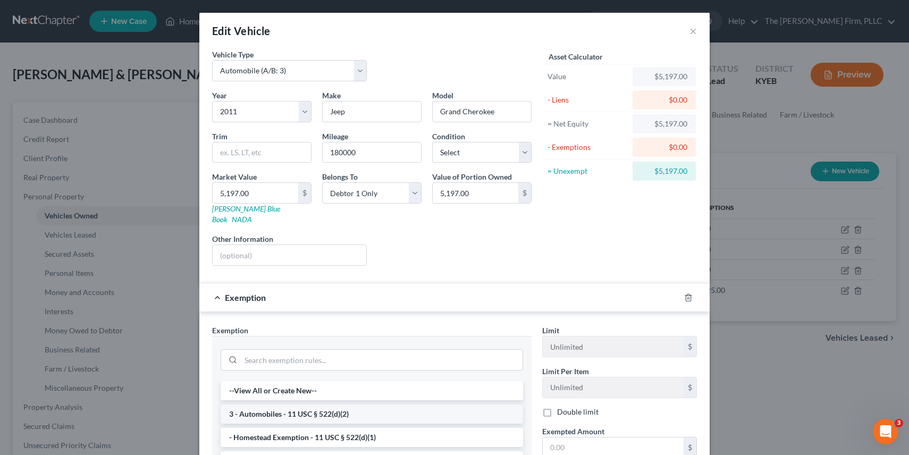
click at [329, 404] on li "3 - Automobiles - 11 USC § 522(d)(2)" at bounding box center [372, 413] width 302 height 19
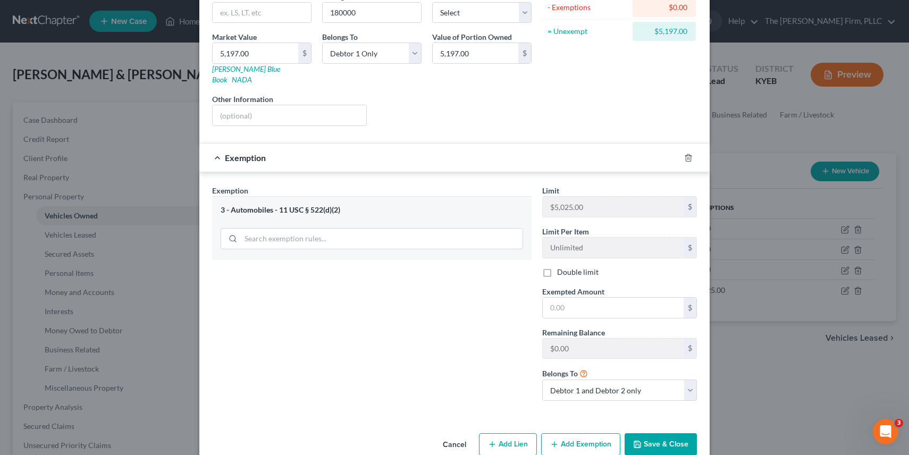
scroll to position [150, 0]
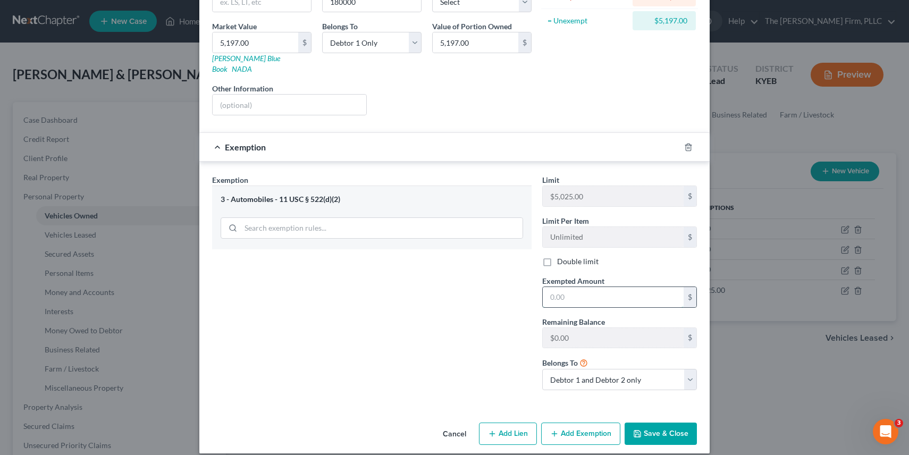
click at [578, 287] on input "text" at bounding box center [613, 297] width 141 height 20
type input "5,025"
click at [651, 431] on button "Save & Close" at bounding box center [660, 433] width 72 height 22
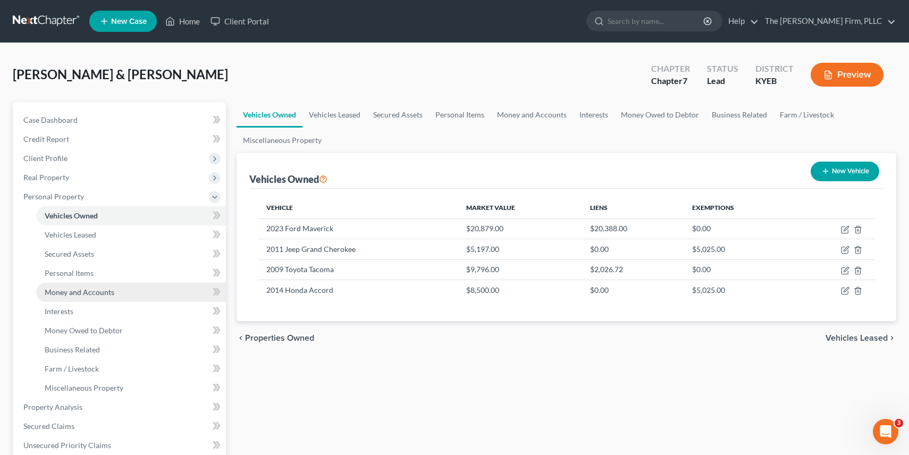
click at [79, 293] on span "Money and Accounts" at bounding box center [80, 291] width 70 height 9
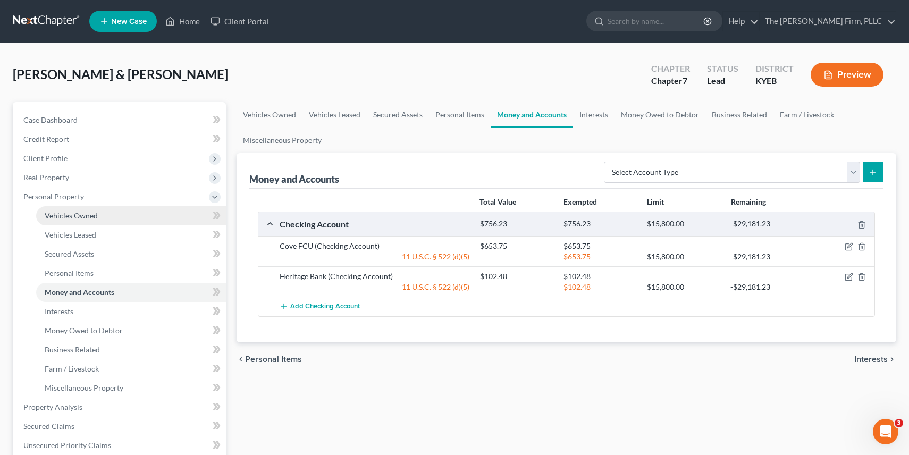
click at [87, 208] on link "Vehicles Owned" at bounding box center [131, 215] width 190 height 19
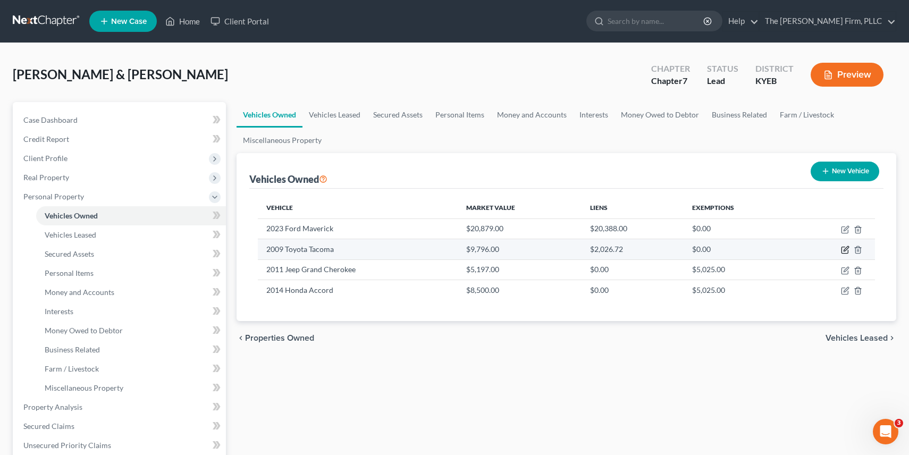
click at [844, 249] on icon "button" at bounding box center [845, 249] width 5 height 5
select select "0"
select select "17"
select select "2"
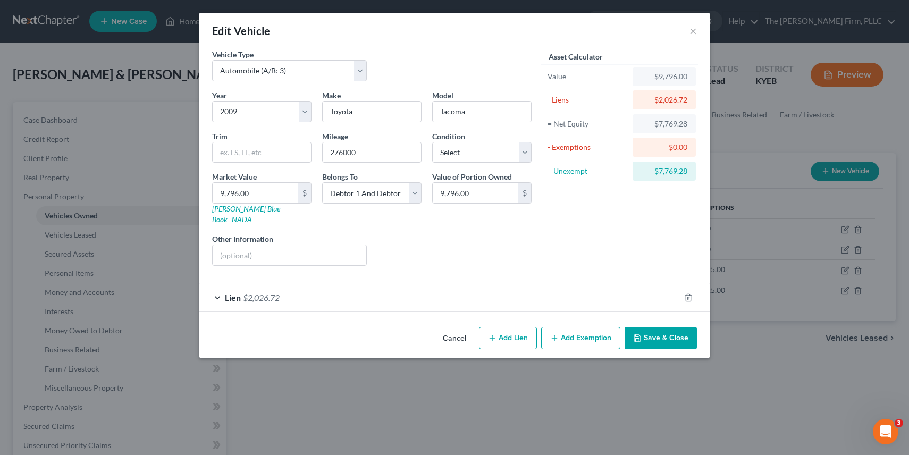
click at [578, 334] on button "Add Exemption" at bounding box center [580, 338] width 79 height 22
select select "2"
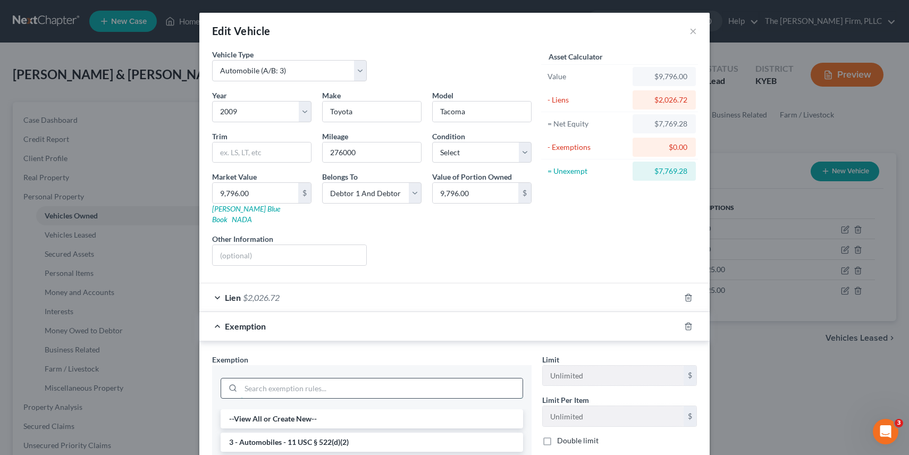
click at [362, 378] on input "search" at bounding box center [382, 388] width 282 height 20
type input "wil"
click at [281, 409] on li "14 - Wildcard Exemption - 11 USC § 522(d)(5)" at bounding box center [372, 418] width 302 height 19
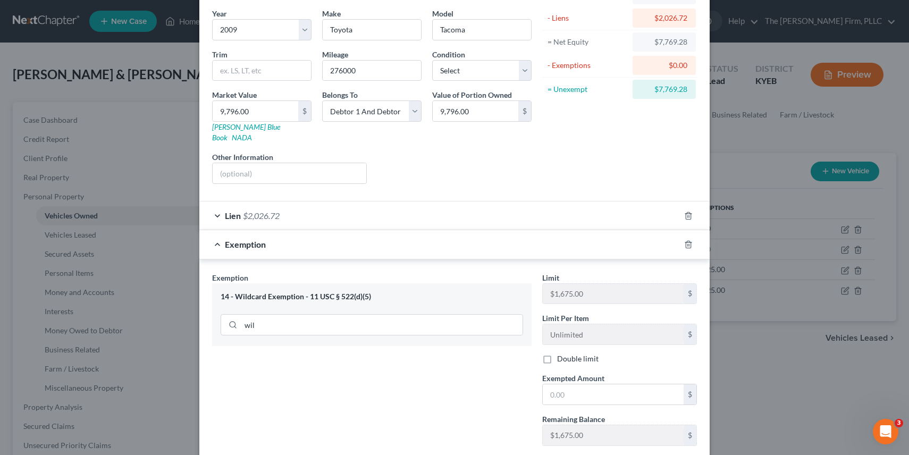
scroll to position [85, 0]
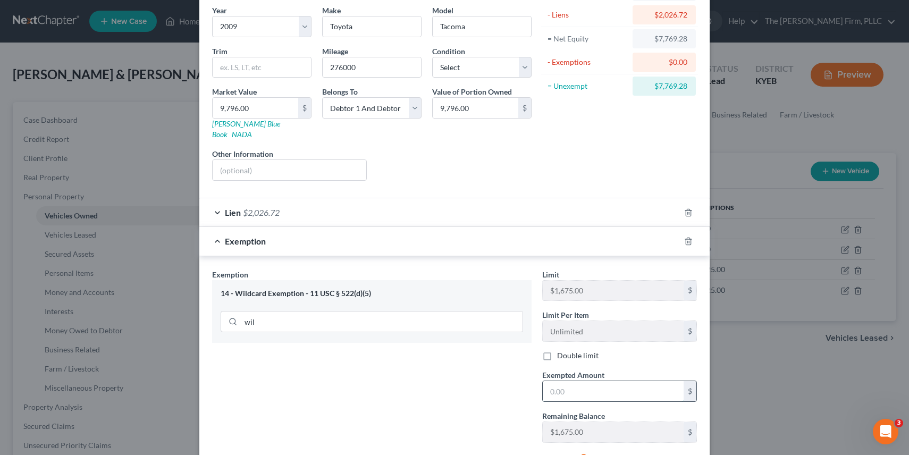
click at [591, 381] on input "text" at bounding box center [613, 391] width 141 height 20
type input "9"
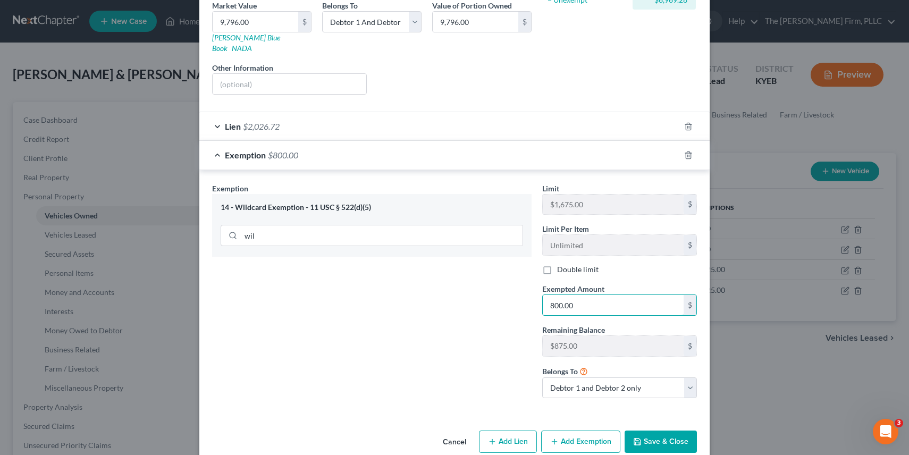
scroll to position [180, 0]
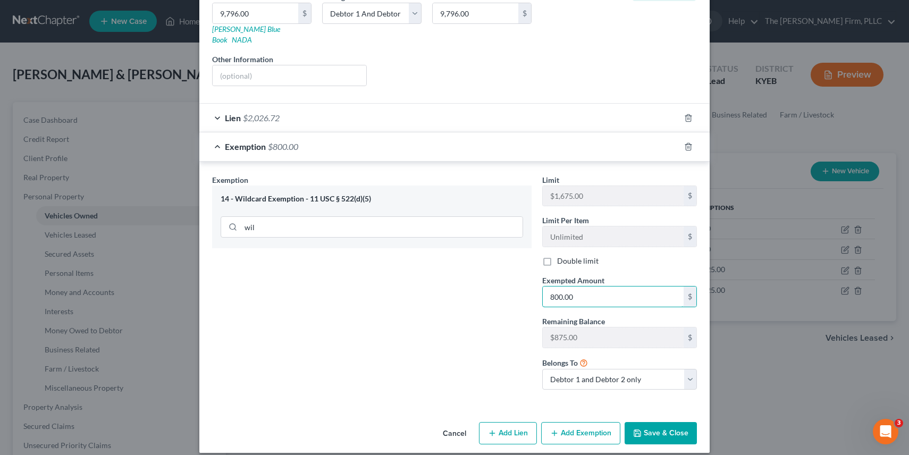
type input "800.00"
click at [667, 422] on button "Save & Close" at bounding box center [660, 433] width 72 height 22
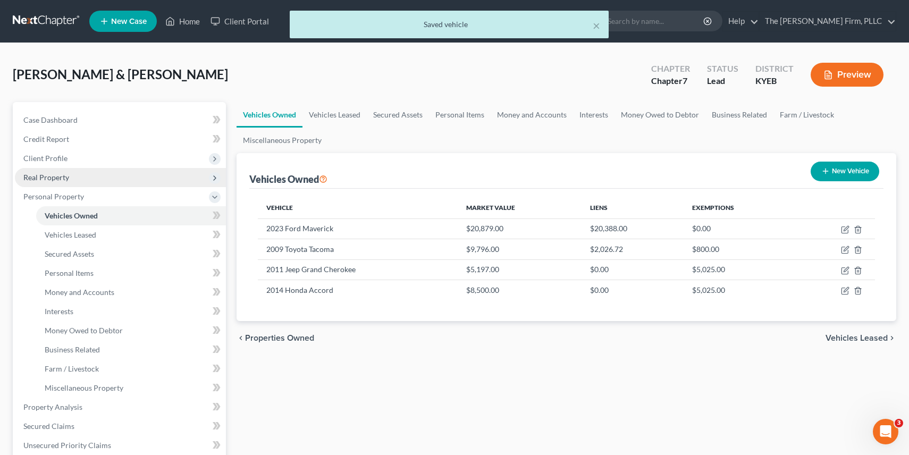
click at [63, 181] on span "Real Property" at bounding box center [46, 177] width 46 height 9
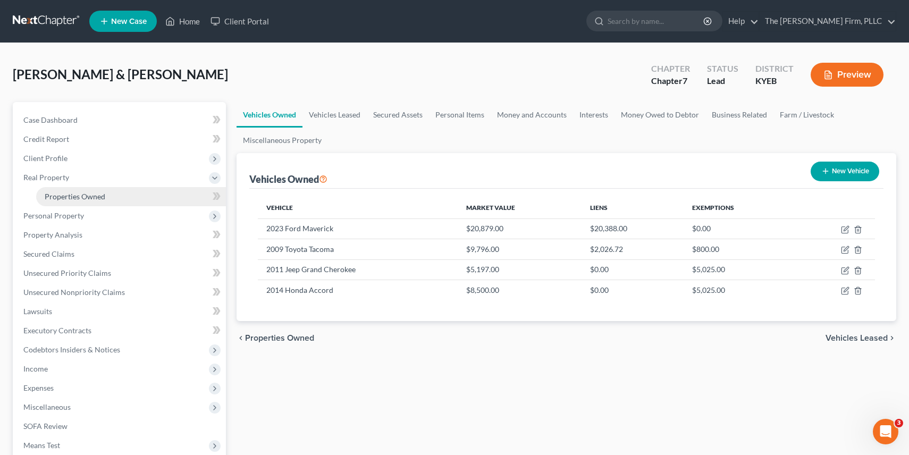
click at [65, 199] on span "Properties Owned" at bounding box center [75, 196] width 61 height 9
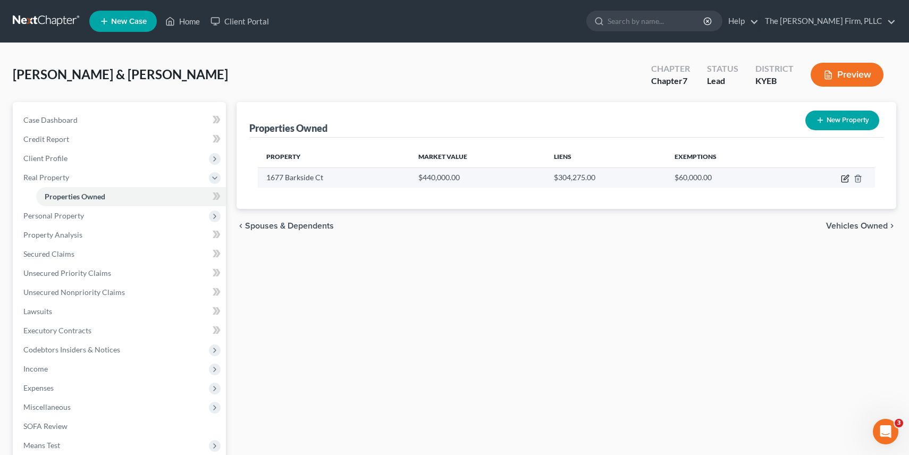
click at [843, 179] on icon "button" at bounding box center [845, 177] width 5 height 5
select select "18"
select select "7"
select select "2"
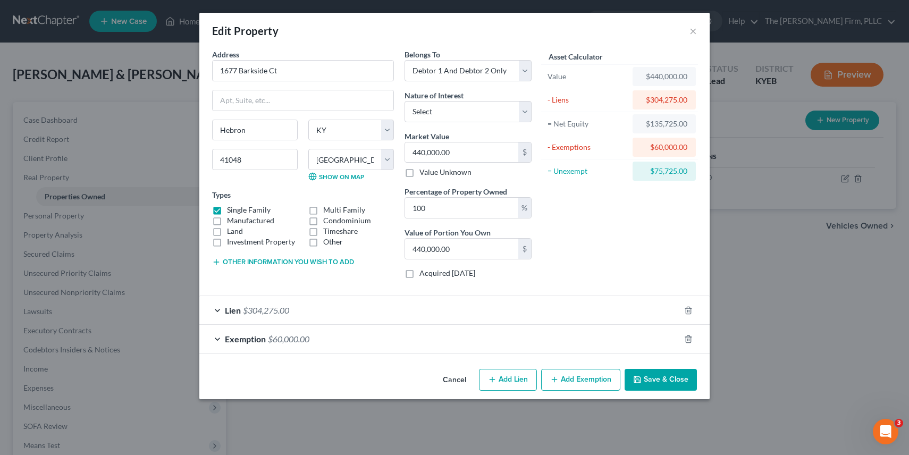
click at [337, 345] on div "Exemption $60,000.00" at bounding box center [439, 339] width 480 height 28
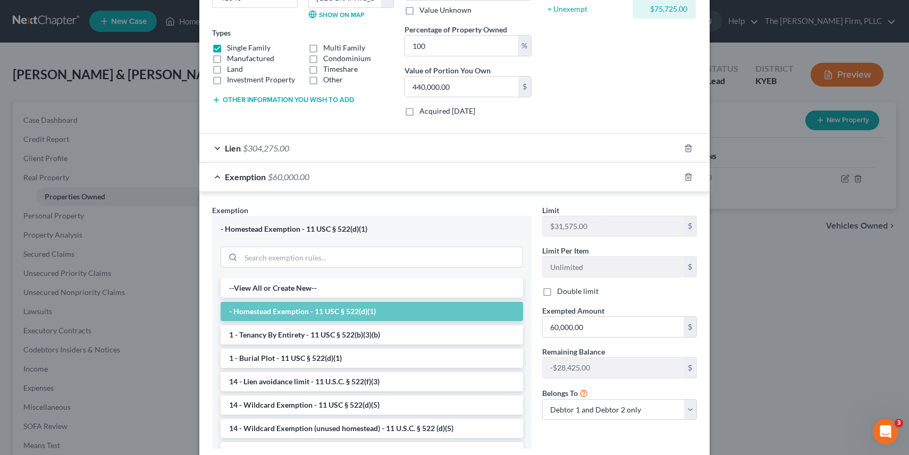
scroll to position [176, 0]
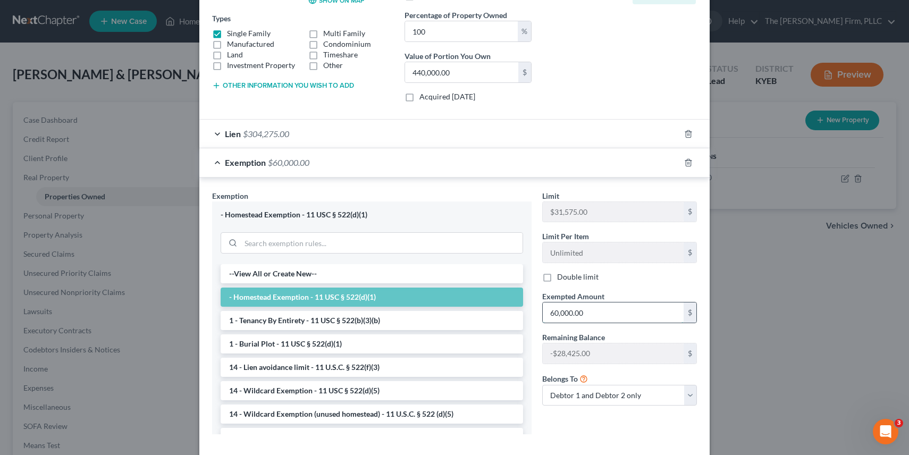
click at [561, 315] on input "60,000.00" at bounding box center [613, 312] width 141 height 20
click at [564, 311] on input "60,000.00" at bounding box center [613, 312] width 141 height 20
type input "62,350"
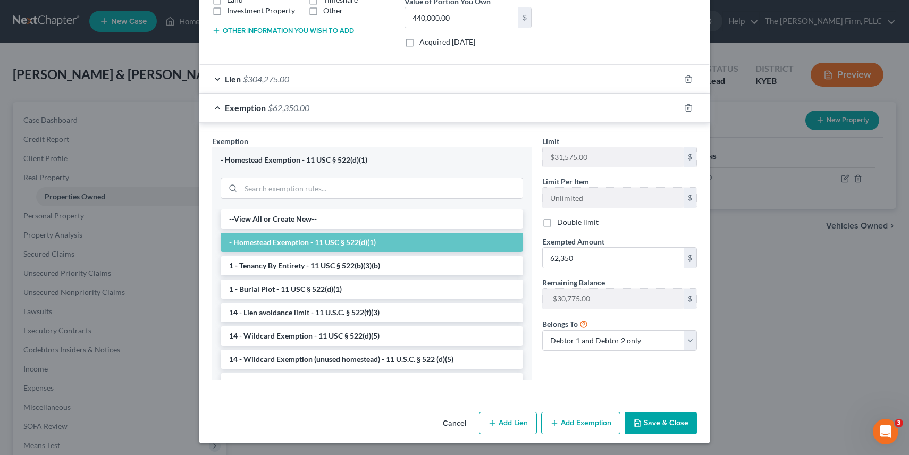
click at [652, 422] on button "Save & Close" at bounding box center [660, 423] width 72 height 22
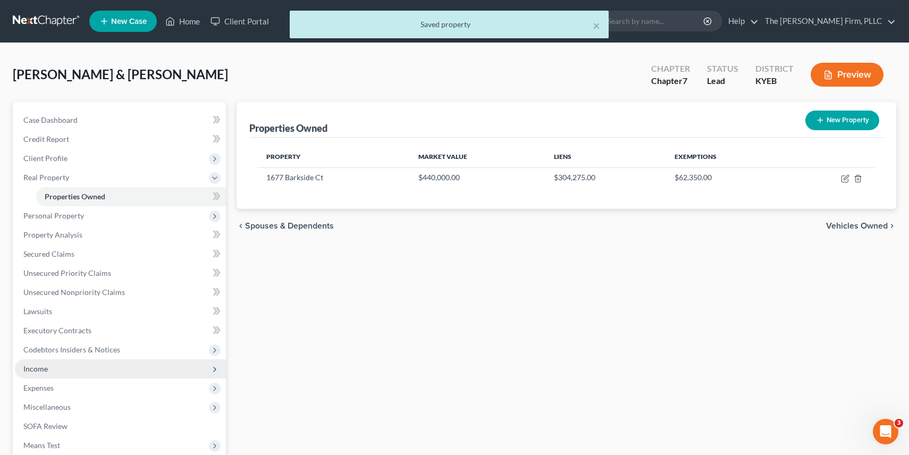
click at [46, 369] on span "Income" at bounding box center [35, 368] width 24 height 9
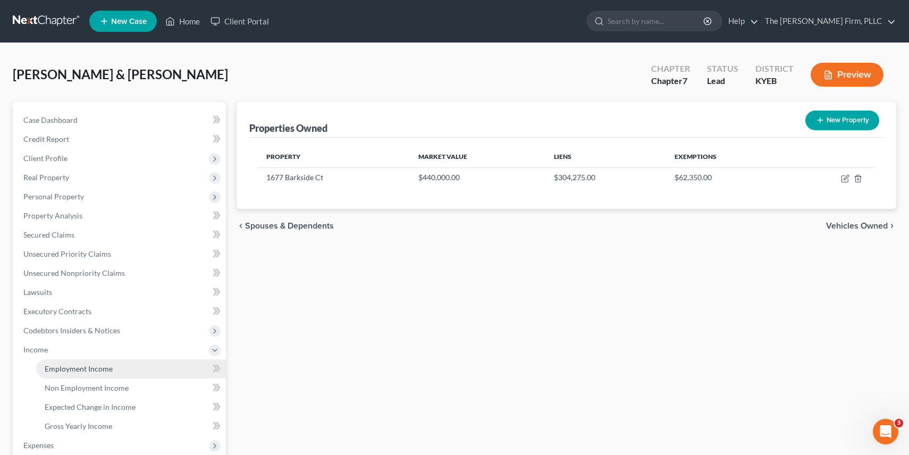
click at [95, 367] on span "Employment Income" at bounding box center [79, 368] width 68 height 9
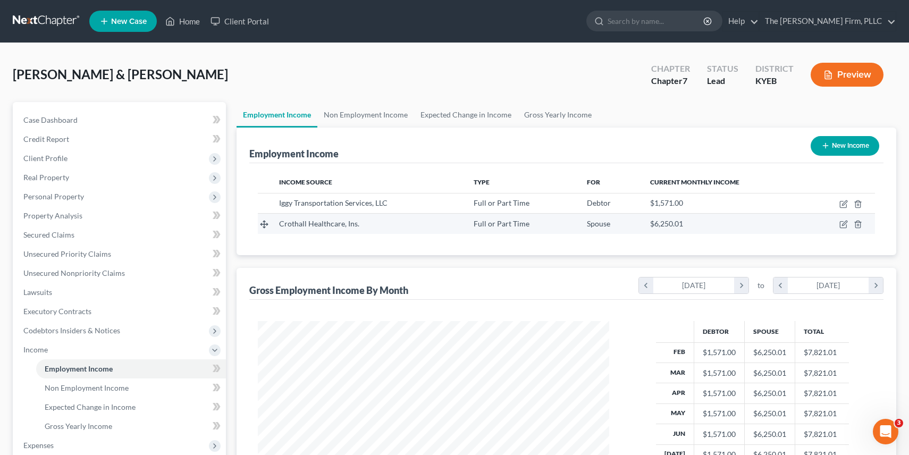
scroll to position [190, 373]
click at [379, 226] on div "Crothall Healthcare, Ins." at bounding box center [367, 223] width 177 height 11
click at [842, 224] on icon "button" at bounding box center [844, 223] width 5 height 5
select select "0"
select select "39"
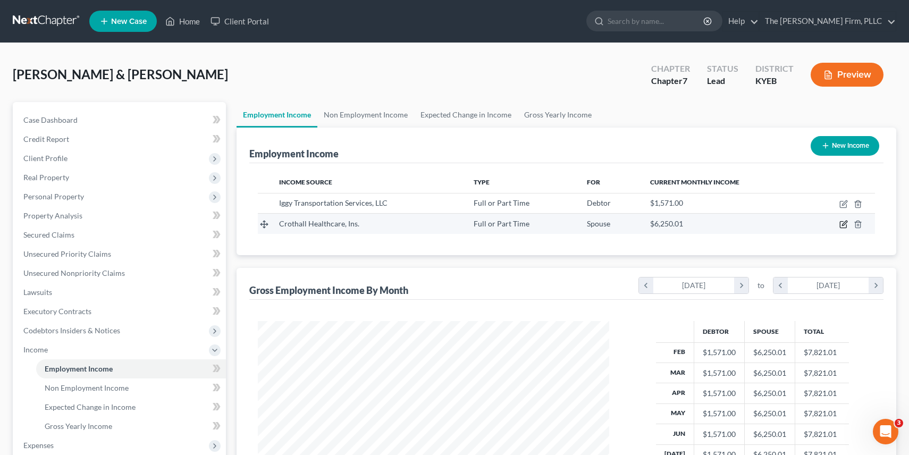
select select "2"
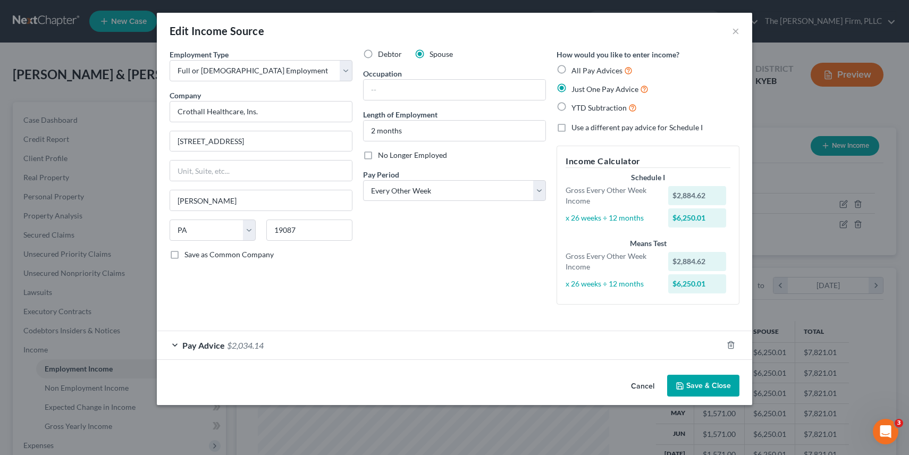
click at [644, 385] on button "Cancel" at bounding box center [642, 386] width 40 height 21
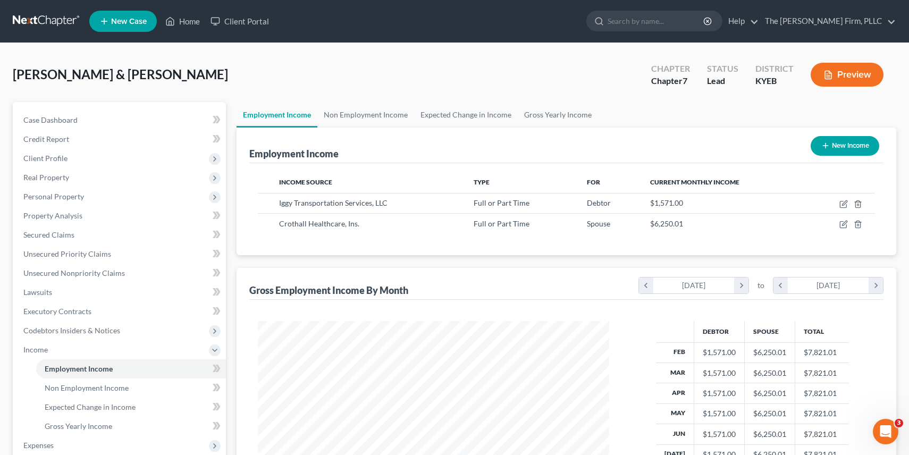
click at [844, 143] on button "New Income" at bounding box center [844, 146] width 69 height 20
select select "0"
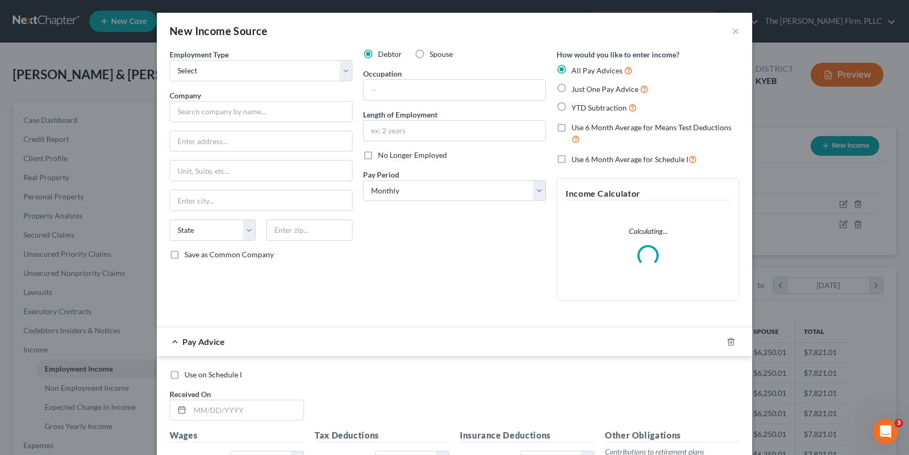
click at [429, 55] on label "Spouse" at bounding box center [440, 54] width 23 height 11
click at [434, 55] on input "Spouse" at bounding box center [437, 52] width 7 height 7
radio input "true"
click at [274, 73] on select "Select Full or [DEMOGRAPHIC_DATA] Employment Self Employment" at bounding box center [261, 70] width 183 height 21
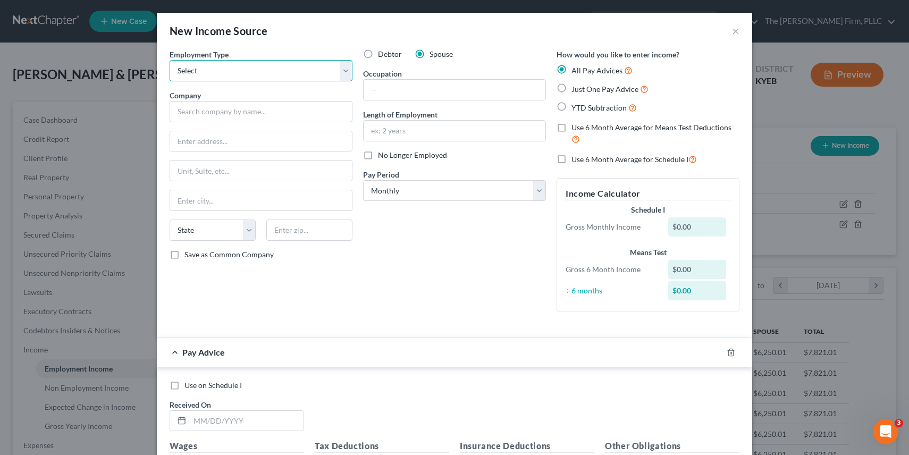
select select "0"
click at [251, 118] on input "text" at bounding box center [261, 111] width 183 height 21
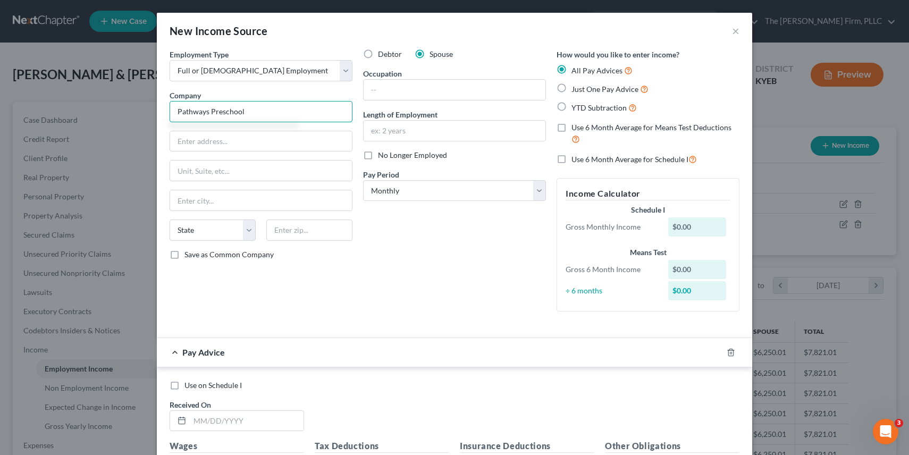
type input "Pathways Preschool"
type input "[STREET_ADDRESS]"
type input "41042"
type input "[GEOGRAPHIC_DATA]"
select select "18"
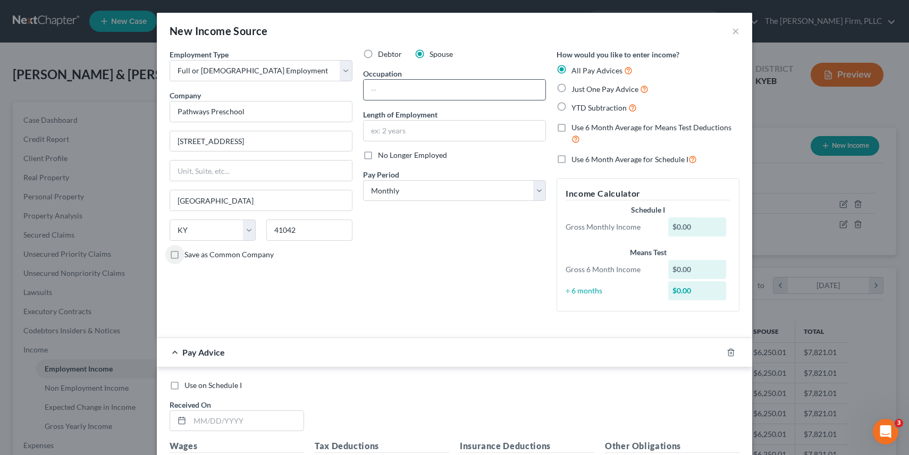
click at [430, 87] on input "text" at bounding box center [454, 90] width 182 height 20
click at [421, 92] on input "text" at bounding box center [454, 90] width 182 height 20
click at [506, 272] on div "Debtor Spouse Occupation Length of Employment No Longer Employed Pay Period * S…" at bounding box center [454, 184] width 193 height 271
click at [571, 91] on label "Just One Pay Advice" at bounding box center [609, 89] width 77 height 12
click at [576, 90] on input "Just One Pay Advice" at bounding box center [579, 86] width 7 height 7
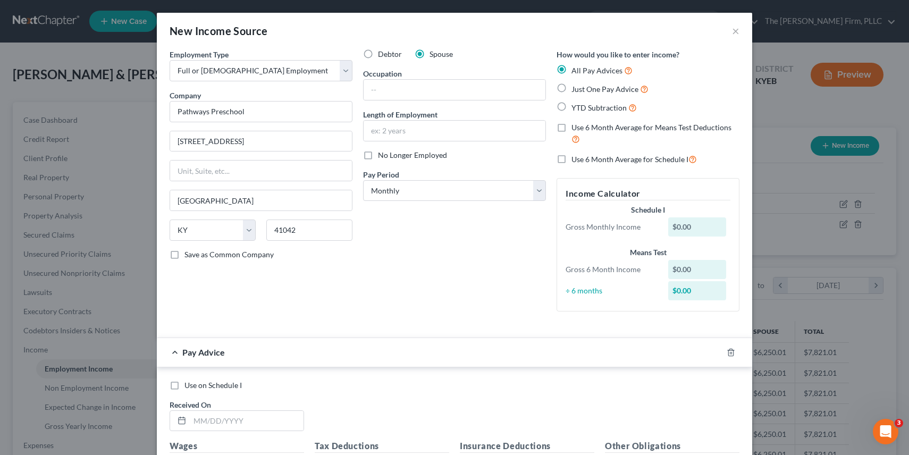
radio input "true"
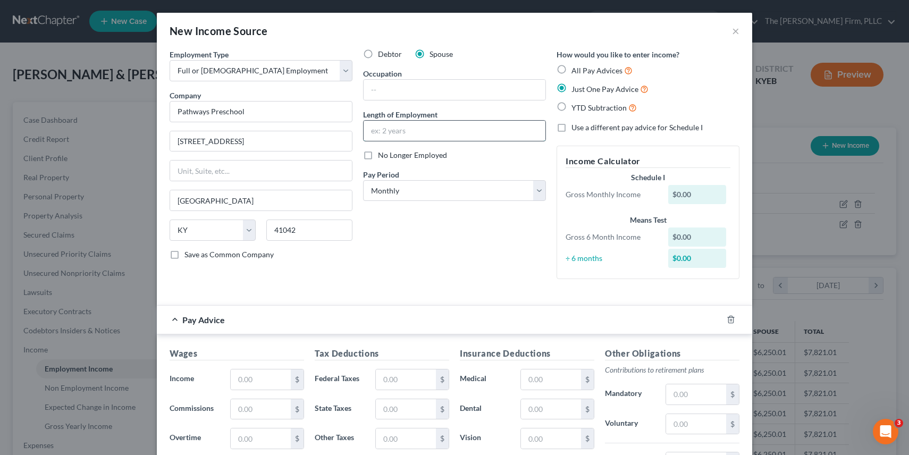
click at [416, 131] on input "text" at bounding box center [454, 131] width 182 height 20
type input "12"
click at [376, 86] on input "text" at bounding box center [454, 90] width 182 height 20
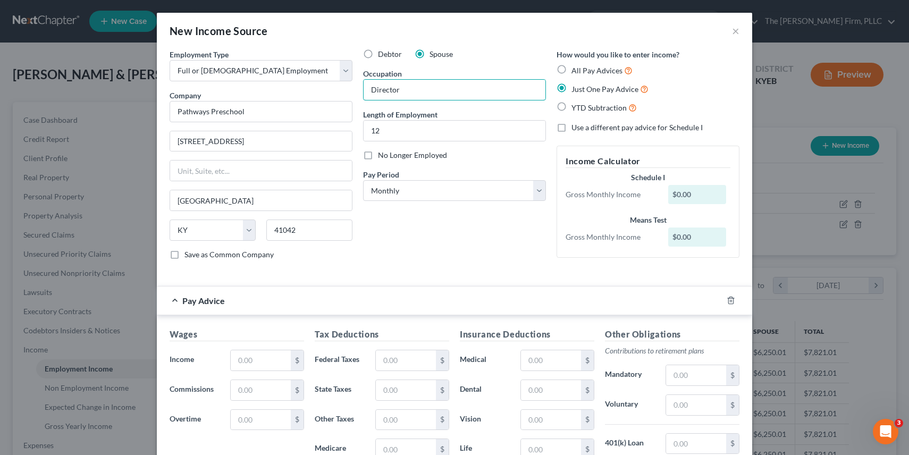
type input "Director"
click at [429, 256] on div "Debtor Spouse Occupation Director Length of Employment 12 No Longer Employed Pa…" at bounding box center [454, 158] width 193 height 219
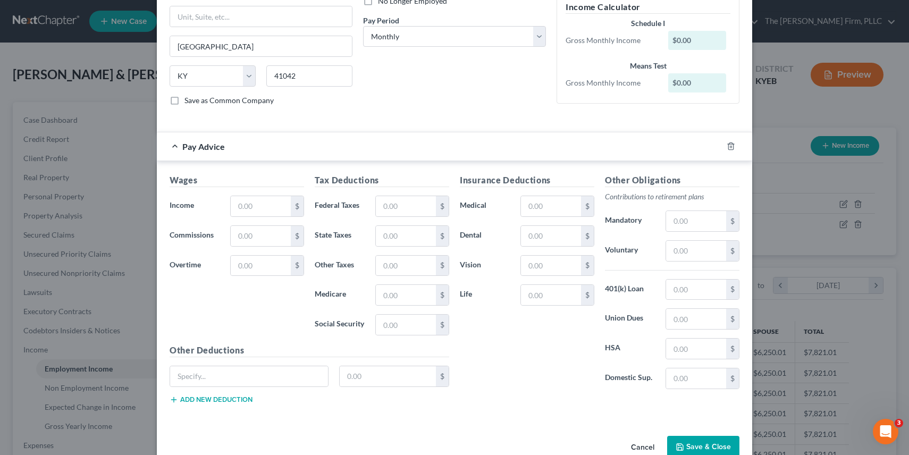
scroll to position [159, 0]
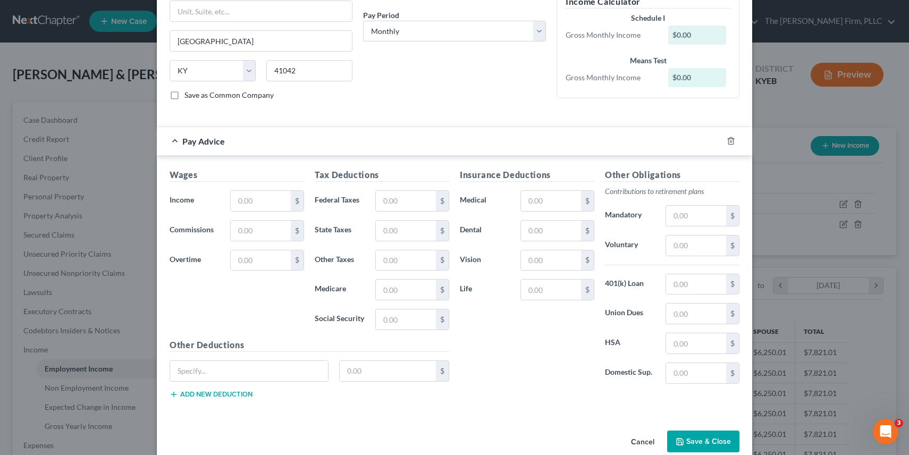
click at [280, 181] on h5 "Wages" at bounding box center [237, 174] width 134 height 13
click at [270, 192] on input "text" at bounding box center [261, 201] width 60 height 20
type input "861.60"
click at [421, 198] on input "text" at bounding box center [406, 201] width 60 height 20
type input "20.39"
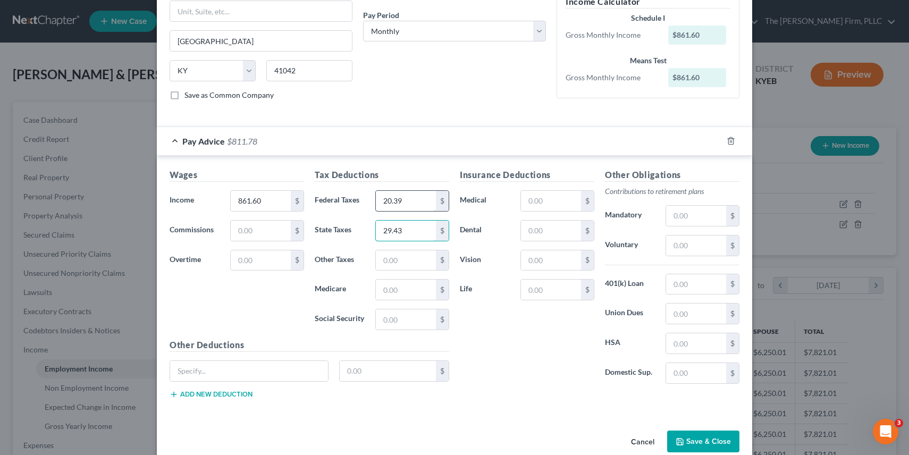
type input "29.43"
type input "12.49"
type input "53.42"
click at [410, 258] on input "text" at bounding box center [406, 260] width 60 height 20
type input "12.49"
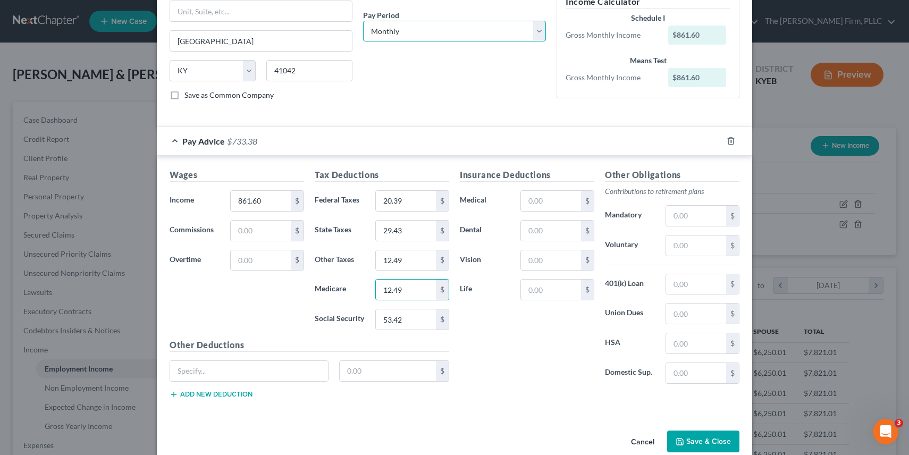
click at [431, 28] on select "Select Monthly Twice Monthly Every Other Week Weekly" at bounding box center [454, 31] width 183 height 21
select select "2"
click at [408, 131] on div "Pay Advice $733.38" at bounding box center [439, 141] width 565 height 28
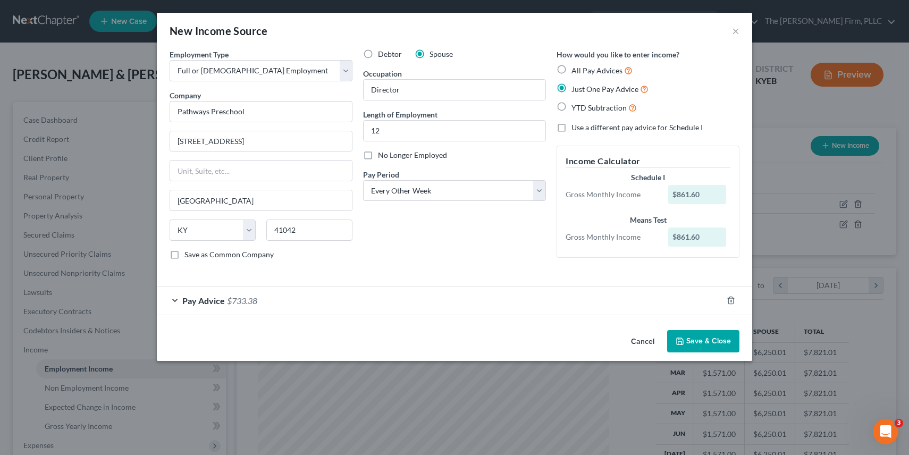
scroll to position [0, 0]
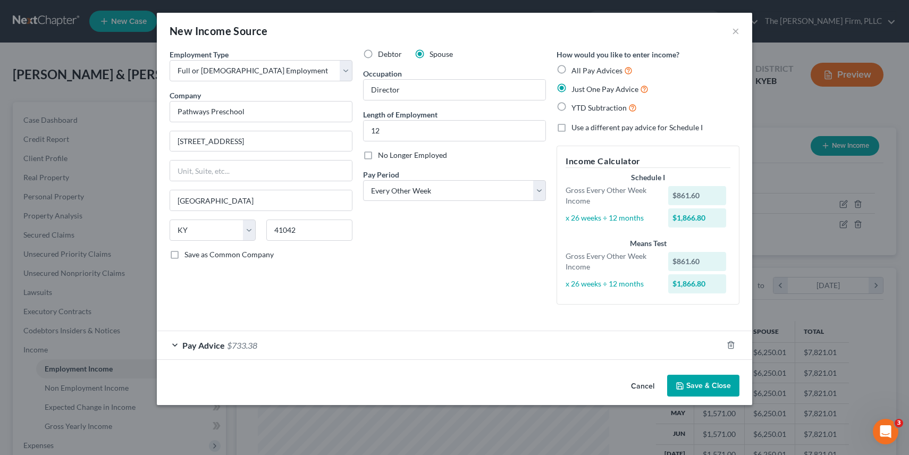
click at [704, 395] on button "Save & Close" at bounding box center [703, 386] width 72 height 22
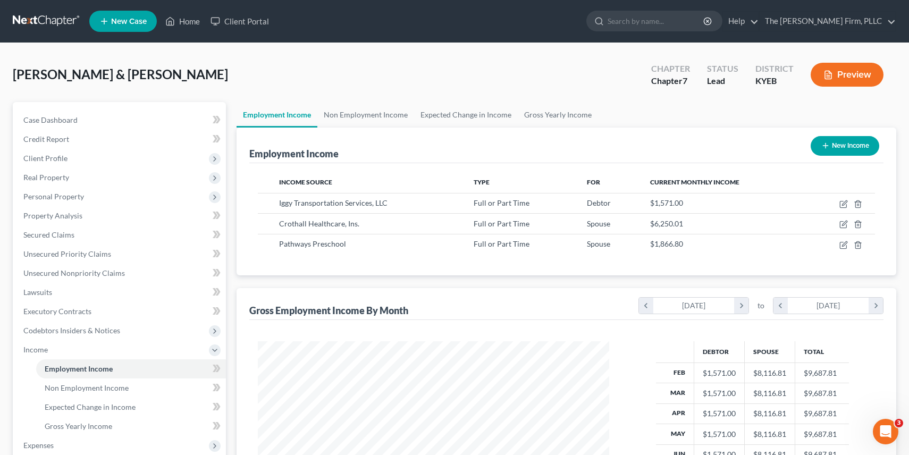
click at [845, 80] on button "Preview" at bounding box center [846, 75] width 73 height 24
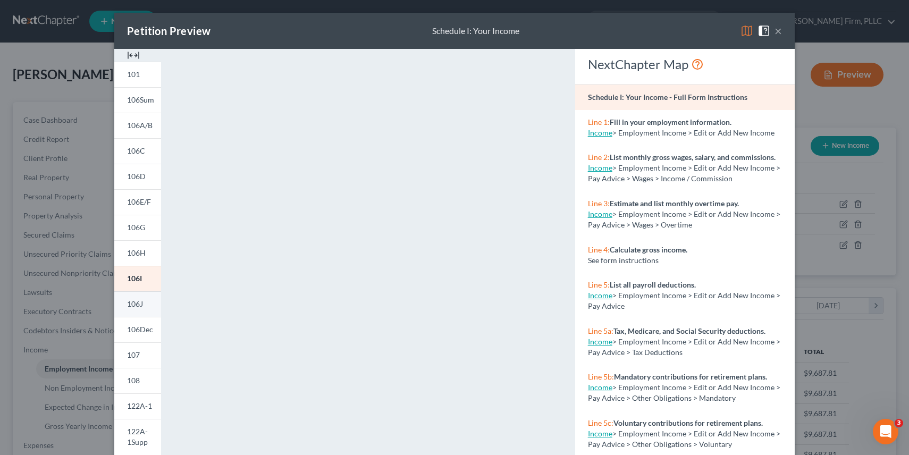
click at [133, 300] on span "106J" at bounding box center [135, 303] width 16 height 9
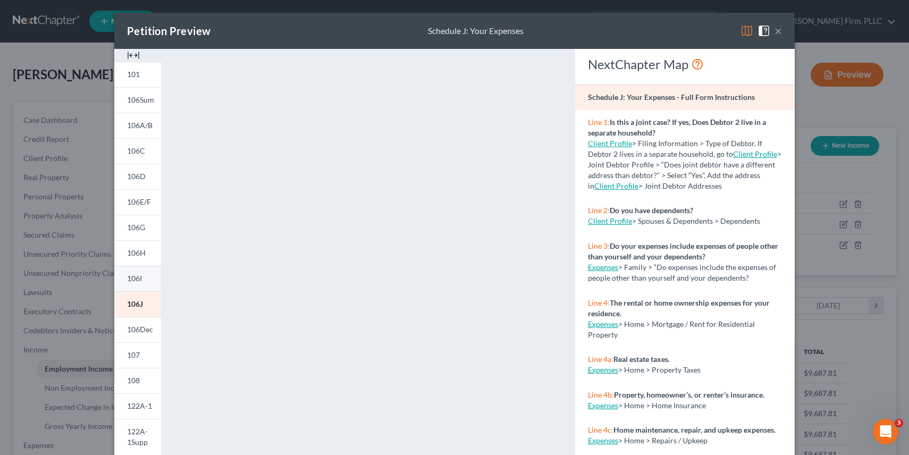
click at [130, 280] on span "106I" at bounding box center [134, 278] width 15 height 9
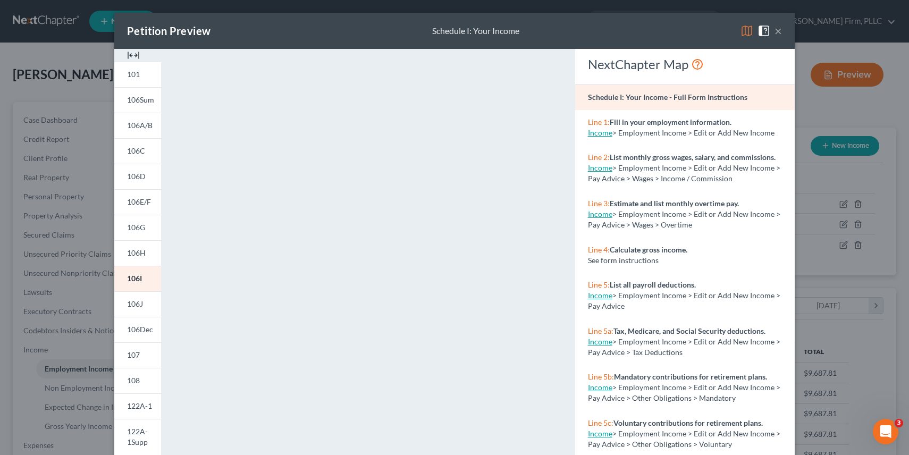
click at [778, 32] on button "×" at bounding box center [777, 30] width 7 height 13
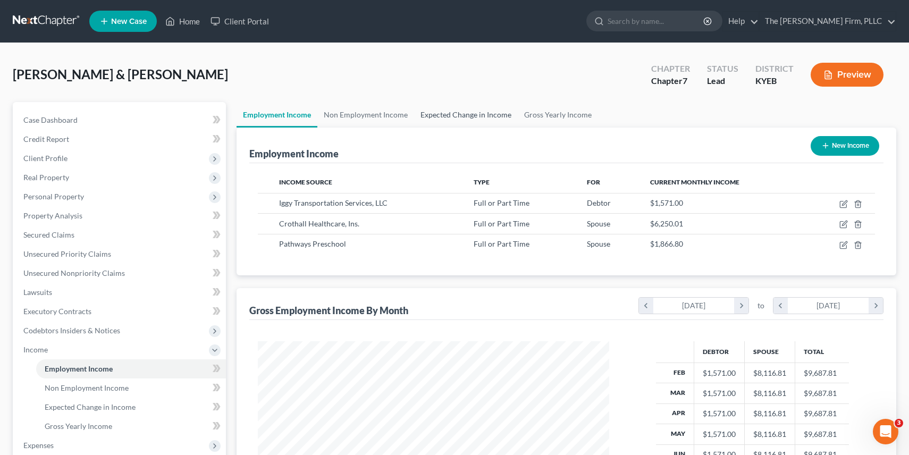
click at [483, 119] on link "Expected Change in Income" at bounding box center [466, 115] width 104 height 26
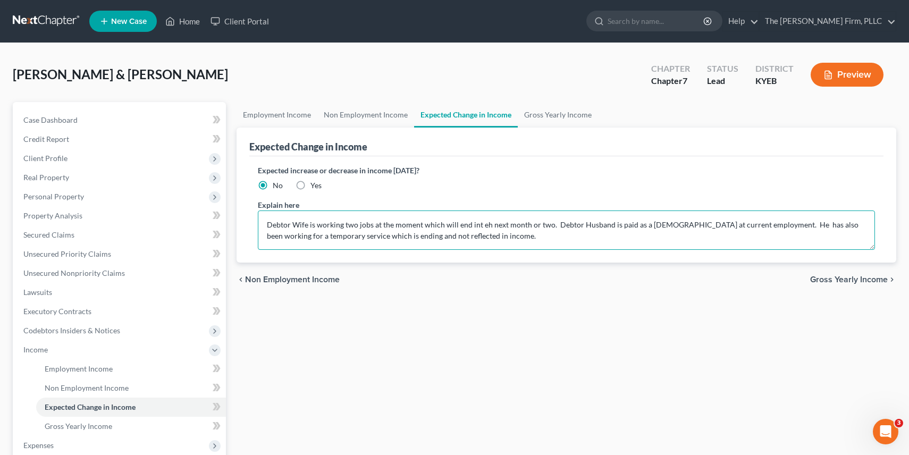
drag, startPoint x: 468, startPoint y: 226, endPoint x: 547, endPoint y: 229, distance: 79.2
click at [547, 229] on textarea "Debtor Wife is working two jobs at the moment which will end int eh next month …" at bounding box center [566, 229] width 617 height 39
type textarea "Debtor Wife is working two jobs at the moment which will end in [DATE]. Debtor …"
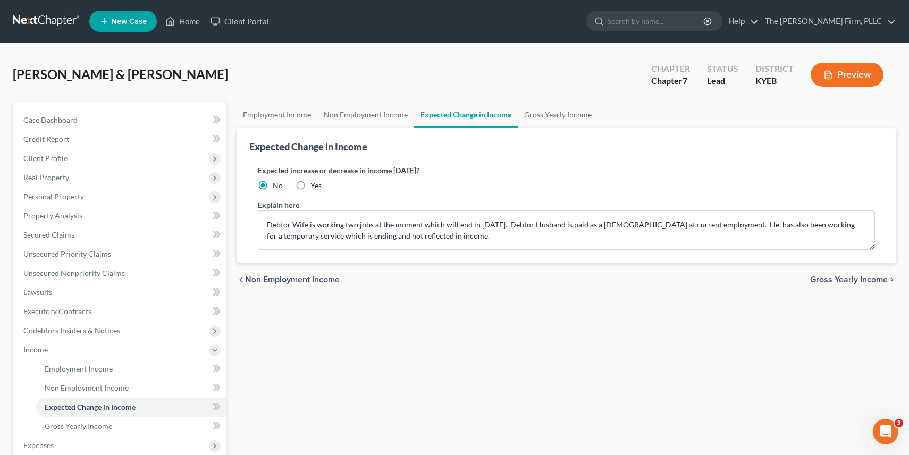
click at [847, 73] on button "Preview" at bounding box center [846, 75] width 73 height 24
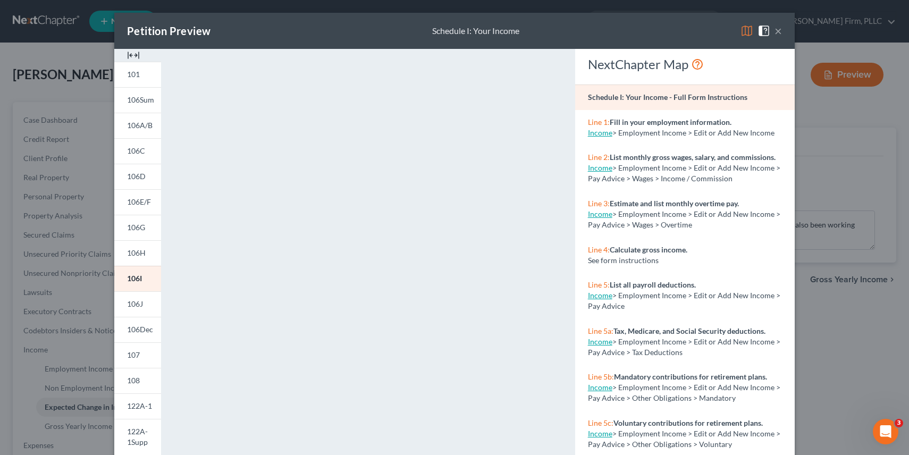
click at [780, 33] on button "×" at bounding box center [777, 30] width 7 height 13
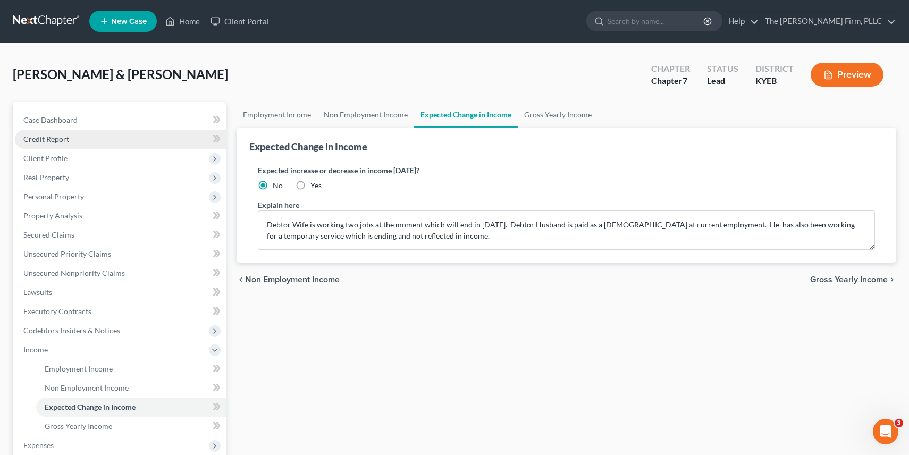
scroll to position [185, 0]
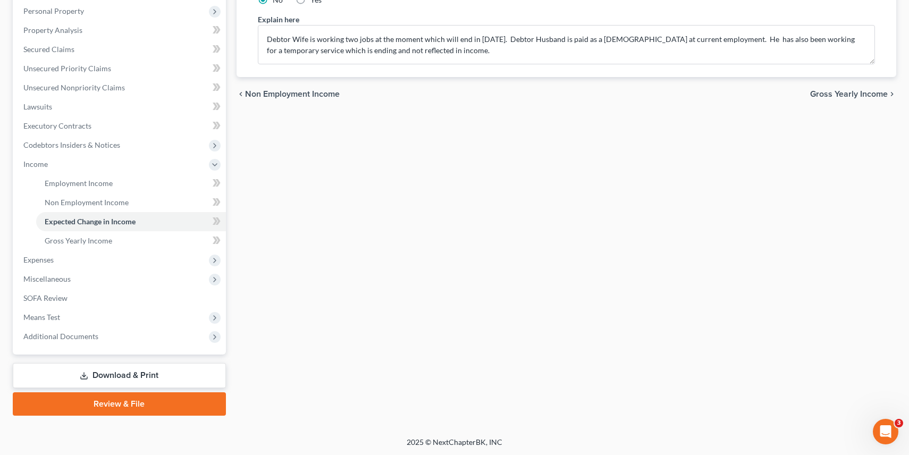
click at [104, 405] on link "Review & File" at bounding box center [119, 403] width 213 height 23
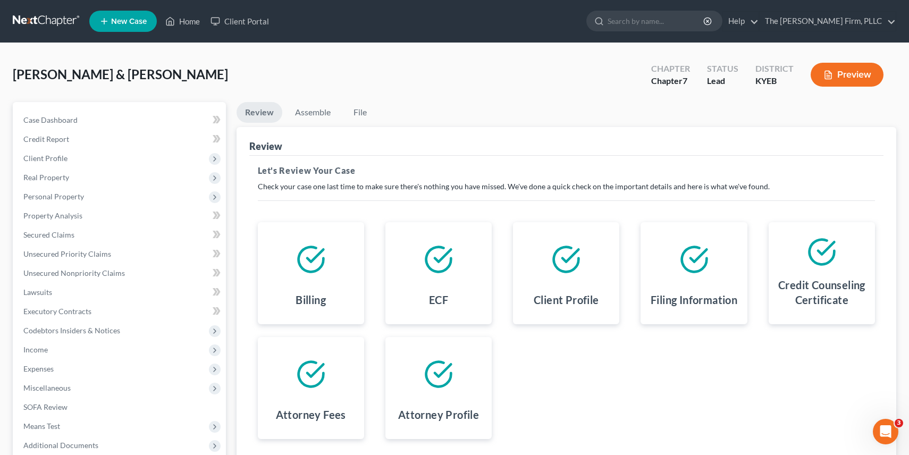
scroll to position [109, 0]
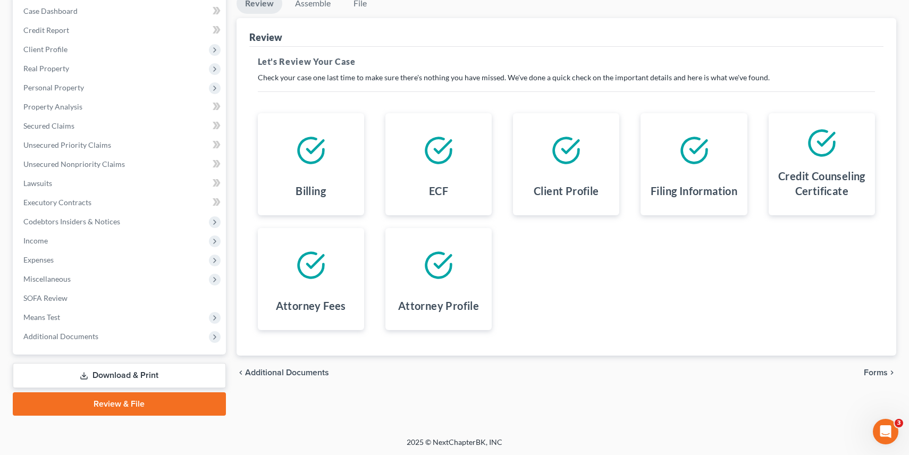
click at [881, 370] on span "Forms" at bounding box center [876, 372] width 24 height 9
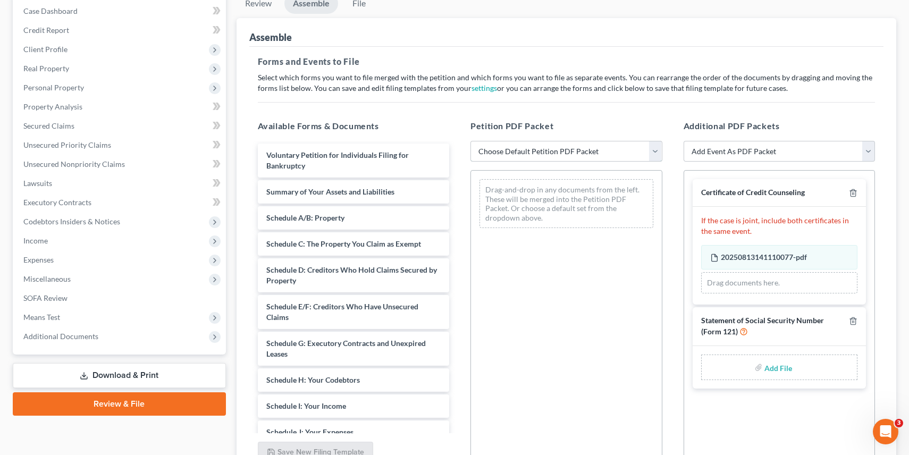
click at [571, 154] on select "Choose Default Petition PDF Packet Complete Bankruptcy Petition (all forms and …" at bounding box center [566, 151] width 192 height 21
select select "0"
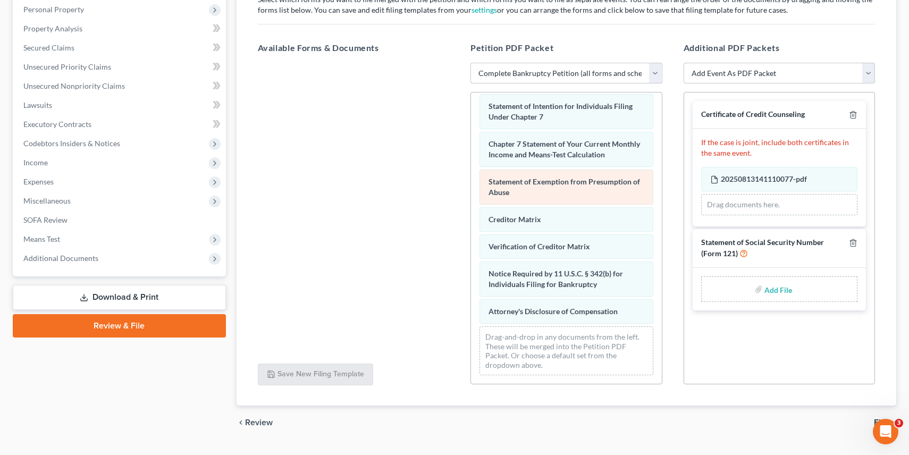
scroll to position [211, 0]
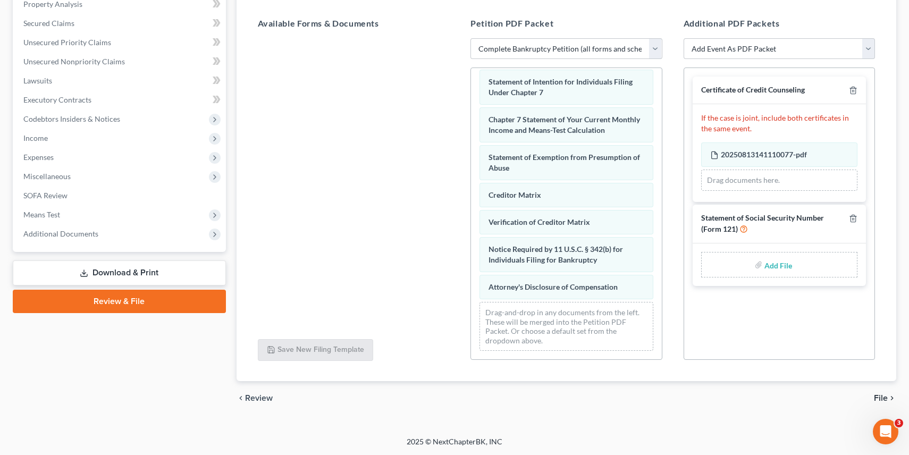
click at [764, 258] on label "Add File" at bounding box center [779, 266] width 30 height 19
click at [764, 267] on label "Add File" at bounding box center [779, 266] width 30 height 19
click at [778, 263] on input "file" at bounding box center [777, 264] width 26 height 19
type input "C:\fakepath\Form-21.pdf"
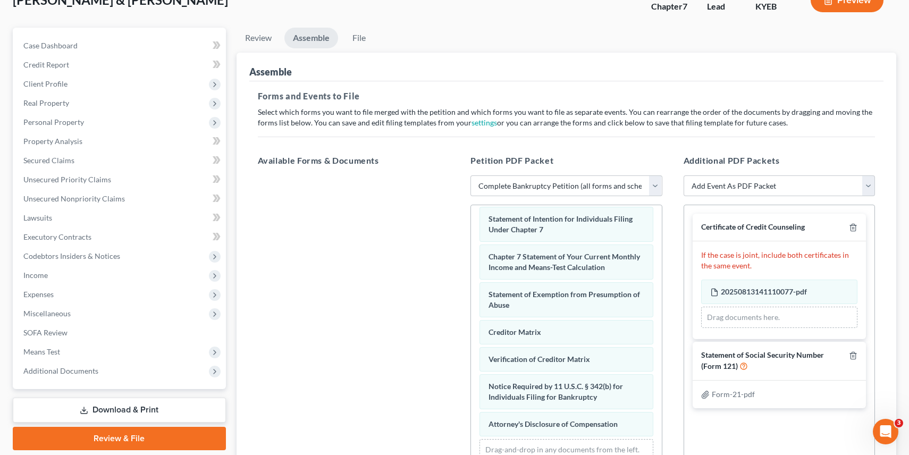
scroll to position [0, 0]
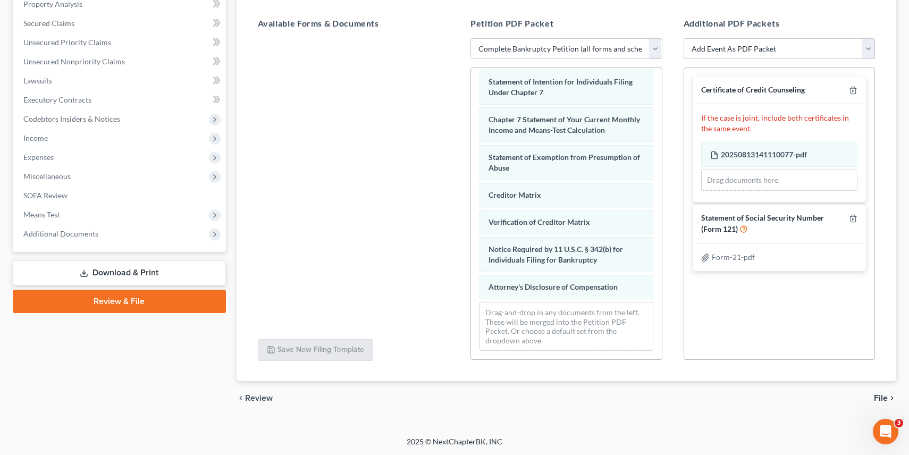
click at [92, 273] on link "Download & Print" at bounding box center [119, 272] width 213 height 25
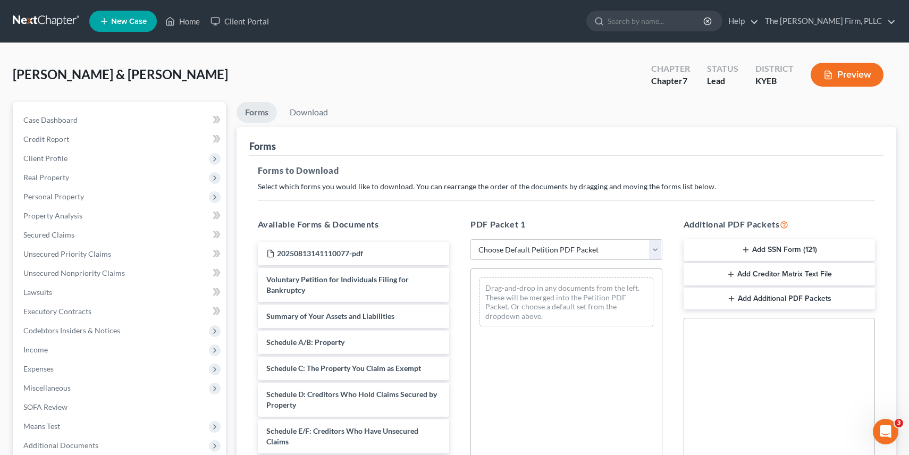
click at [569, 252] on select "Choose Default Petition PDF Packet Complete Bankruptcy Petition (all forms and …" at bounding box center [566, 249] width 192 height 21
select select "0"
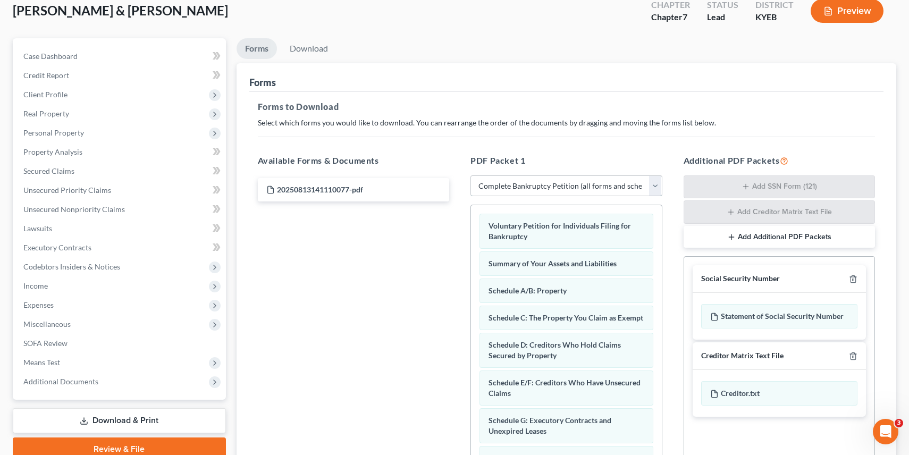
scroll to position [202, 0]
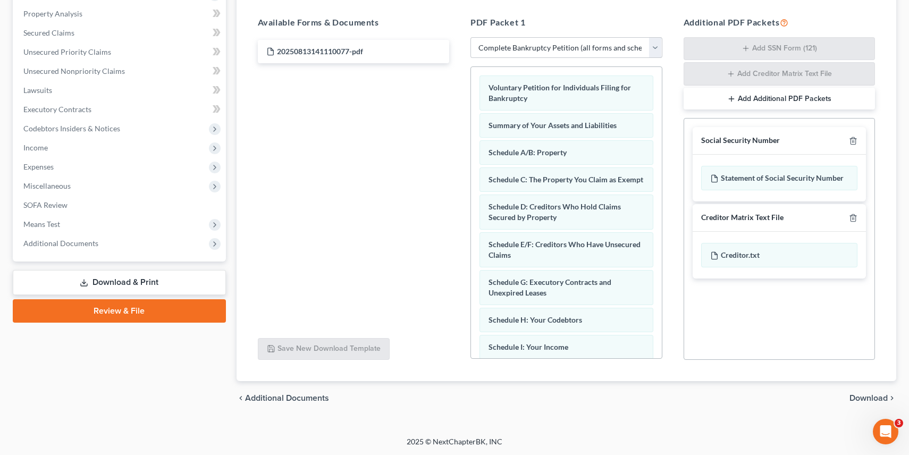
click at [860, 400] on span "Download" at bounding box center [868, 398] width 38 height 9
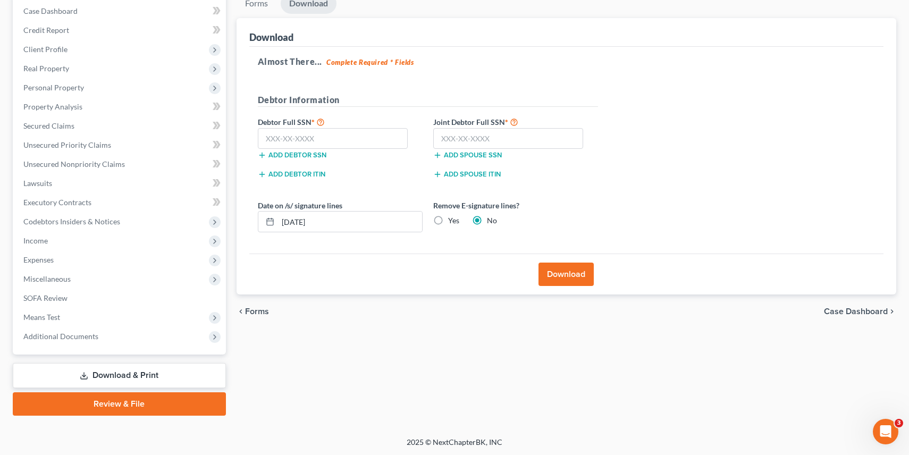
click at [554, 276] on button "Download" at bounding box center [565, 274] width 55 height 23
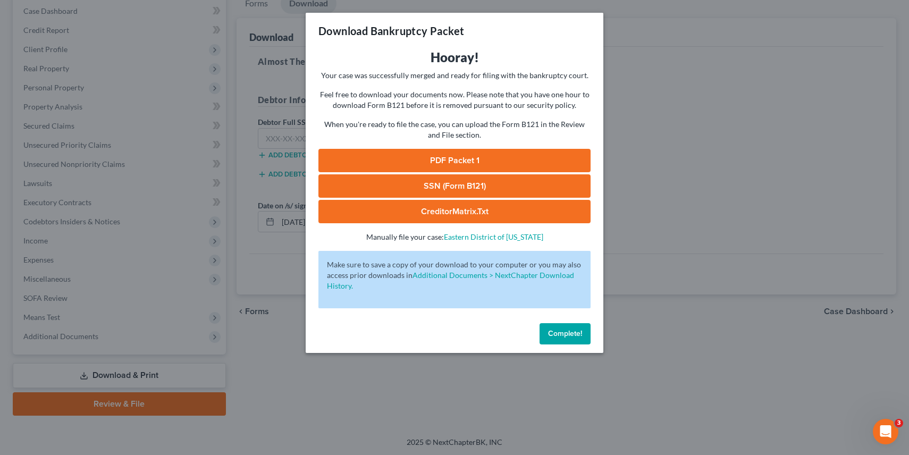
click at [506, 162] on link "PDF Packet 1" at bounding box center [454, 160] width 272 height 23
click at [469, 214] on link "CreditorMatrix.txt" at bounding box center [454, 211] width 272 height 23
click at [620, 177] on div "Download Bankruptcy Packet Hooray! Your case was successfully merged and ready …" at bounding box center [454, 227] width 909 height 455
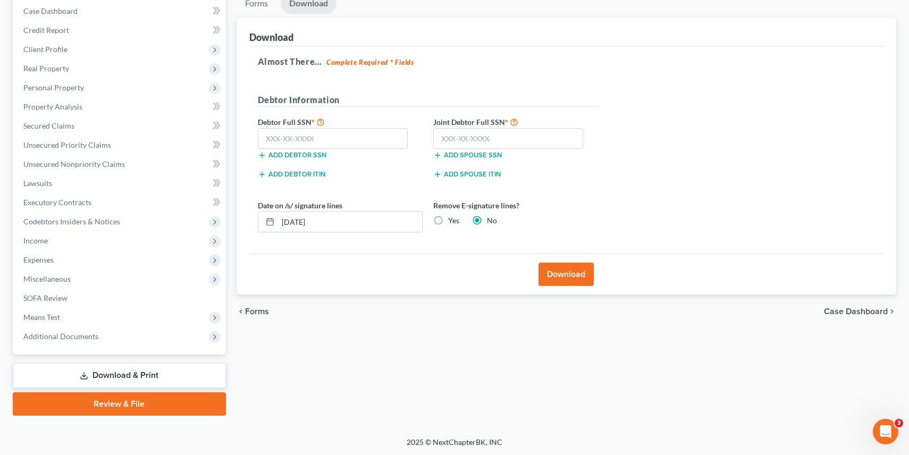
click at [133, 398] on link "Review & File" at bounding box center [119, 403] width 213 height 23
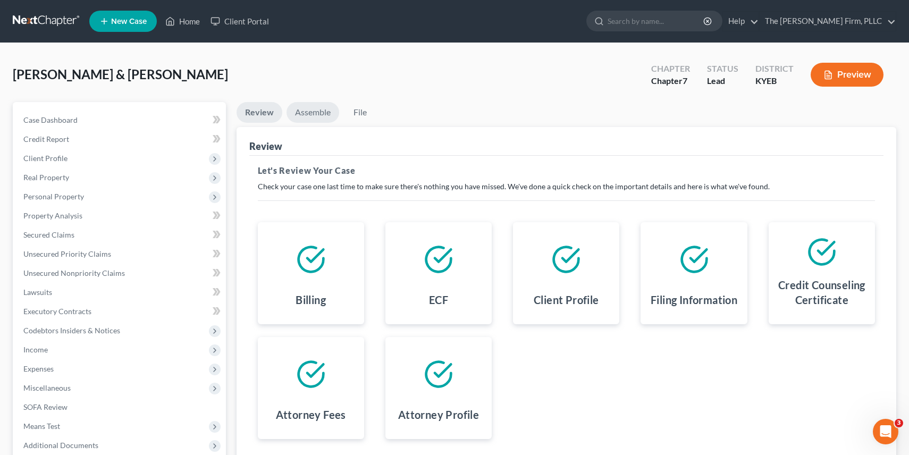
click at [303, 107] on link "Assemble" at bounding box center [312, 112] width 53 height 21
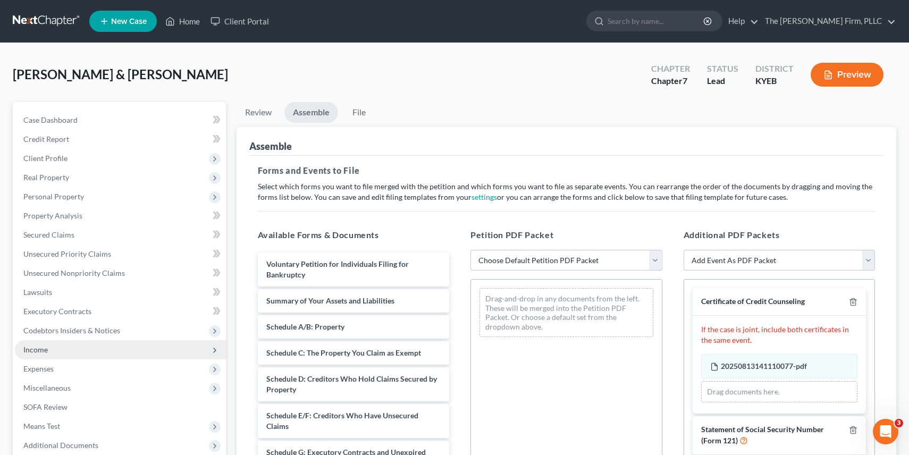
click at [56, 349] on span "Income" at bounding box center [120, 349] width 211 height 19
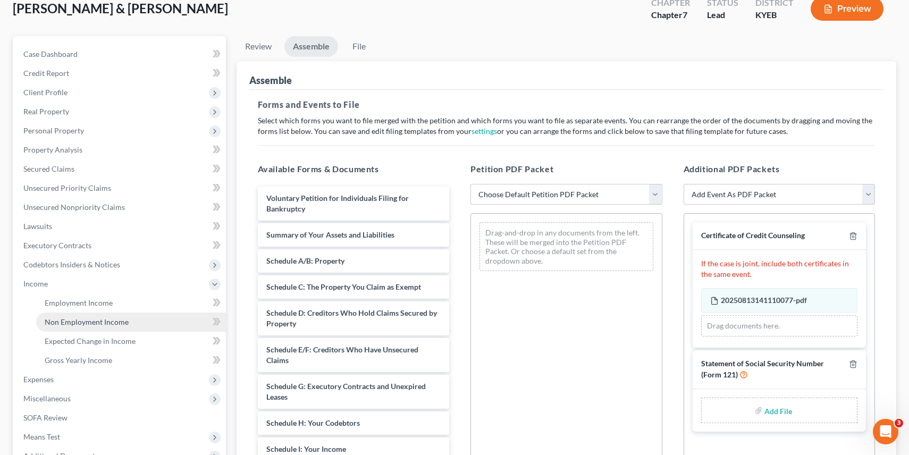
scroll to position [67, 0]
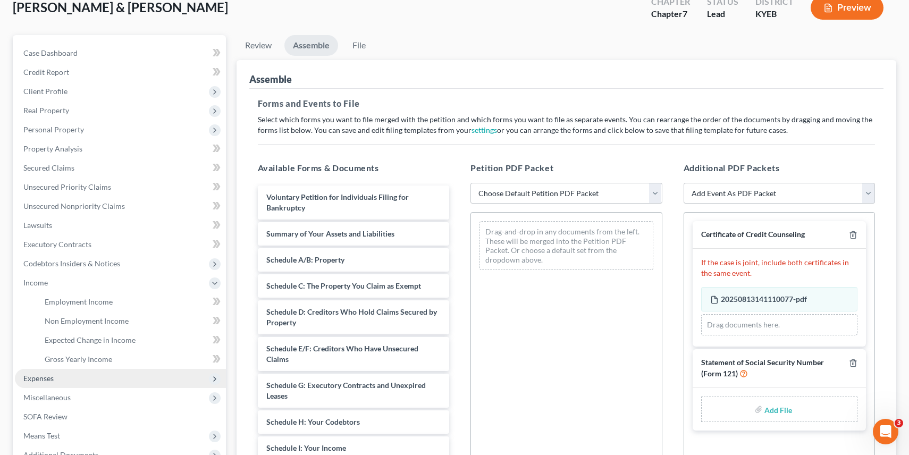
click at [115, 379] on span "Expenses" at bounding box center [120, 378] width 211 height 19
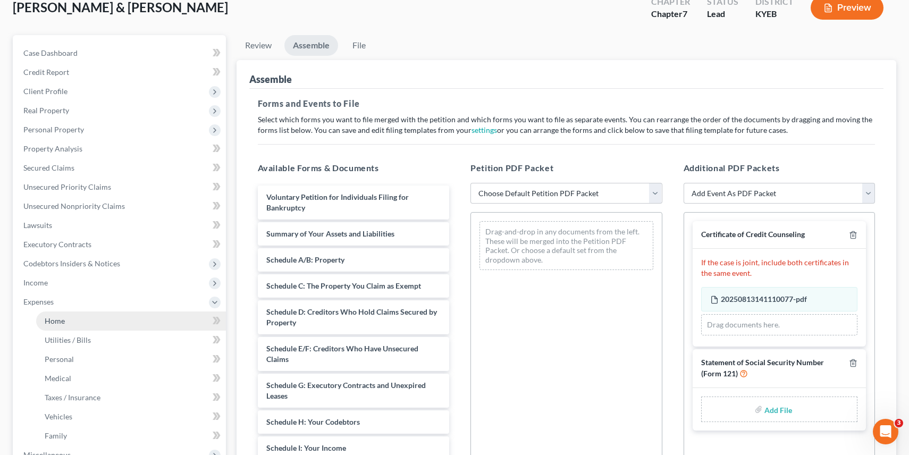
click at [91, 322] on link "Home" at bounding box center [131, 320] width 190 height 19
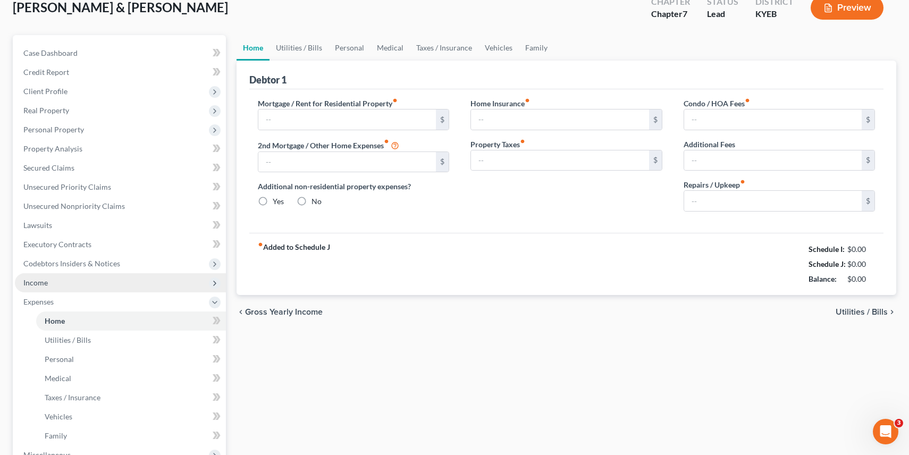
scroll to position [13, 0]
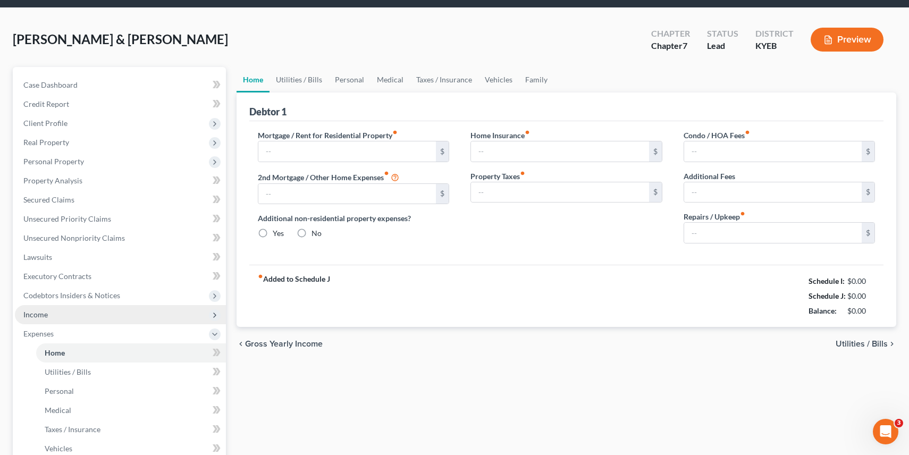
type input "2,006.55"
type input "0.00"
radio input "true"
type input "453.00"
type input "329.22"
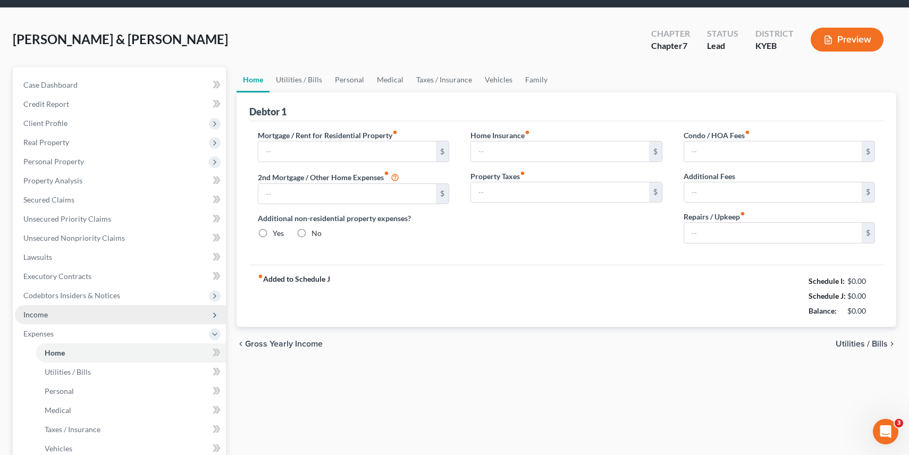
type input "0.00"
type input "150.00"
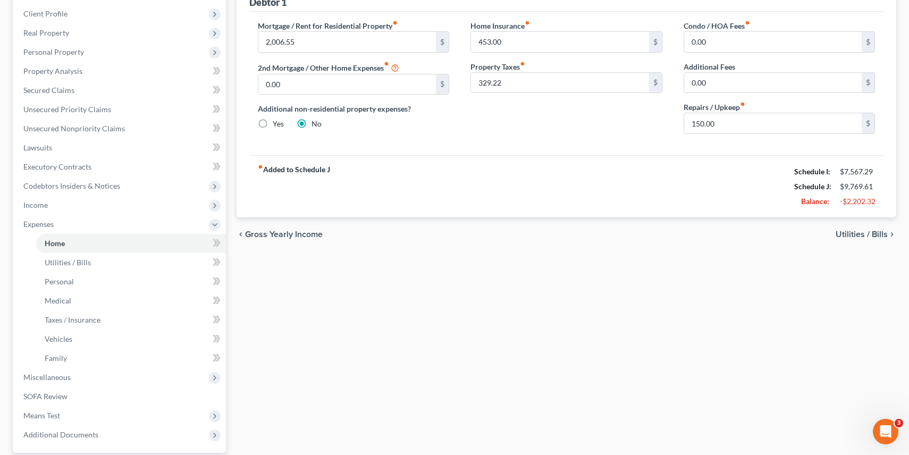
scroll to position [148, 0]
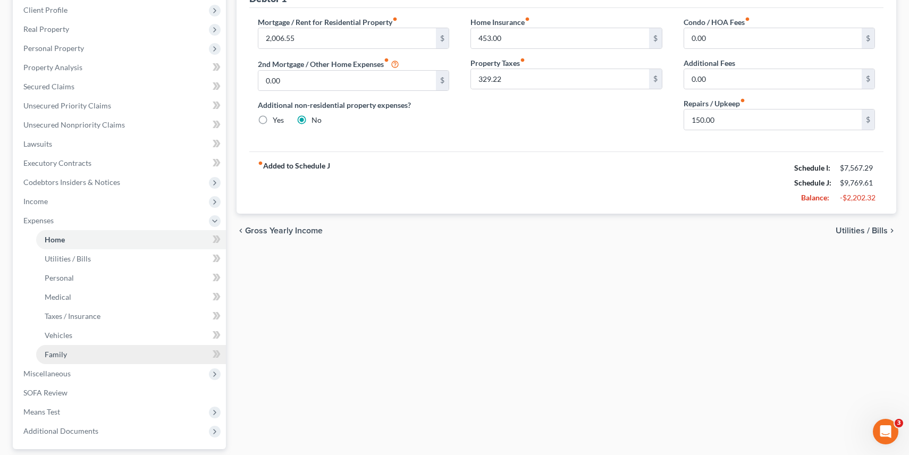
click at [65, 360] on link "Family" at bounding box center [131, 354] width 190 height 19
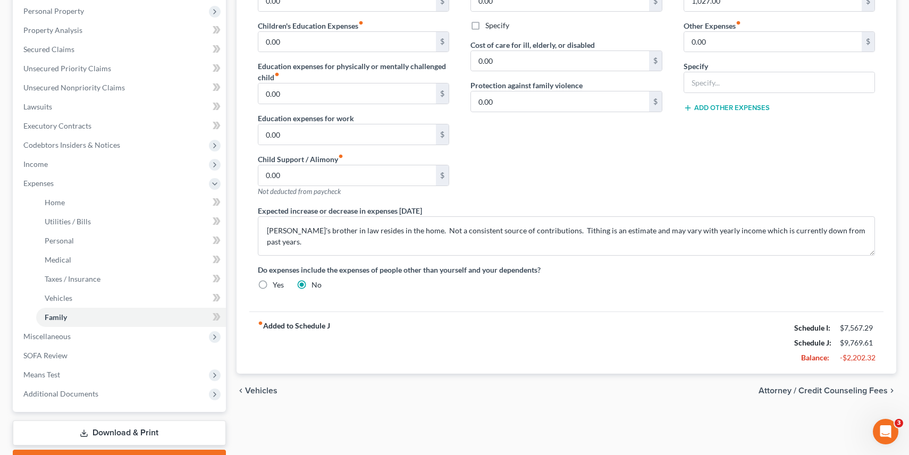
scroll to position [203, 0]
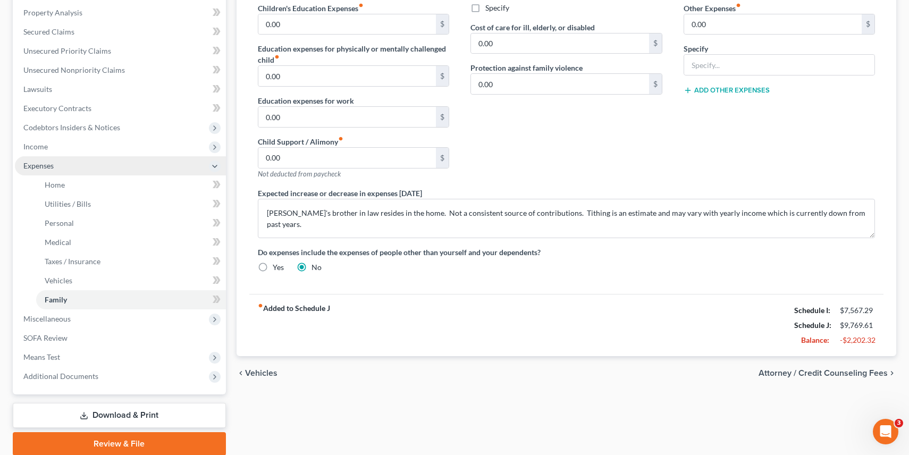
click at [187, 165] on span "Expenses" at bounding box center [120, 165] width 211 height 19
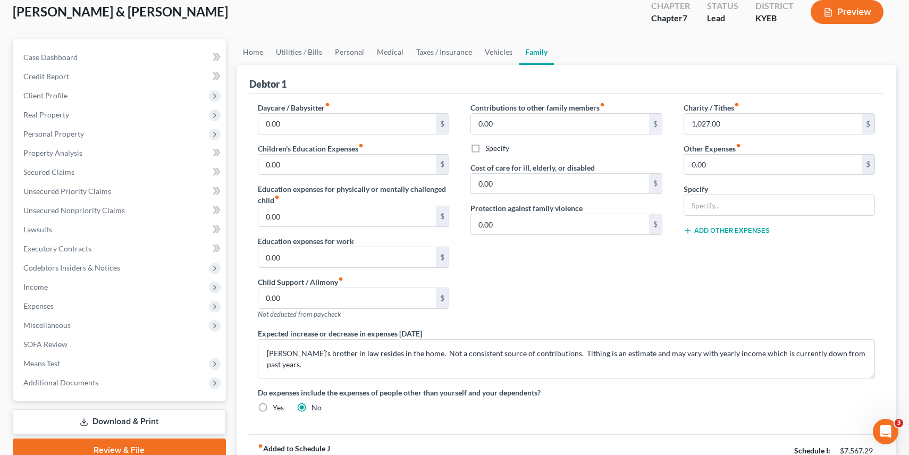
scroll to position [0, 0]
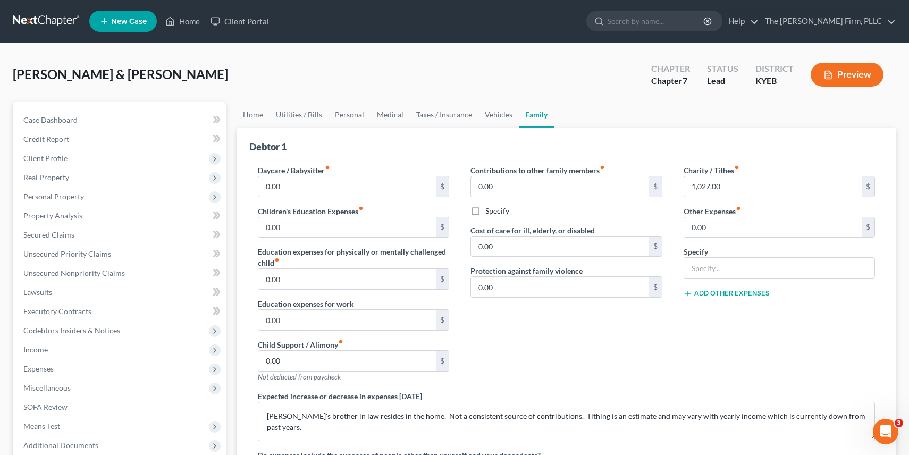
click at [860, 75] on button "Preview" at bounding box center [846, 75] width 73 height 24
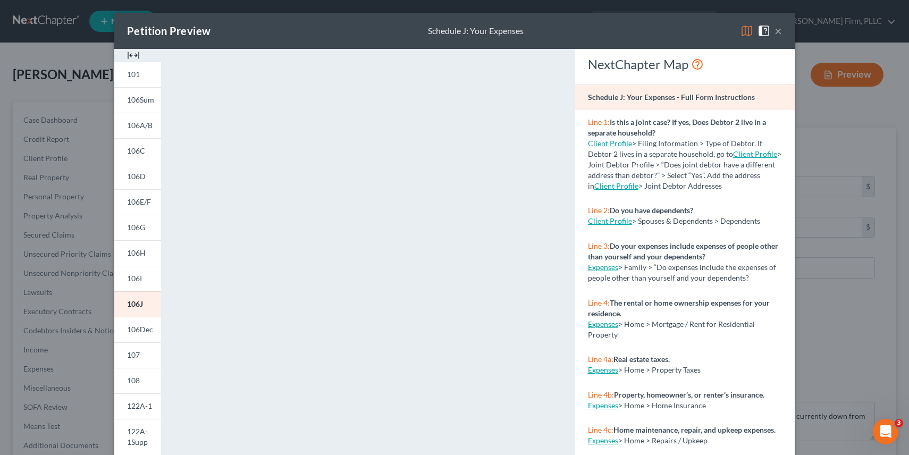
click at [603, 224] on link "Client Profile" at bounding box center [610, 220] width 44 height 9
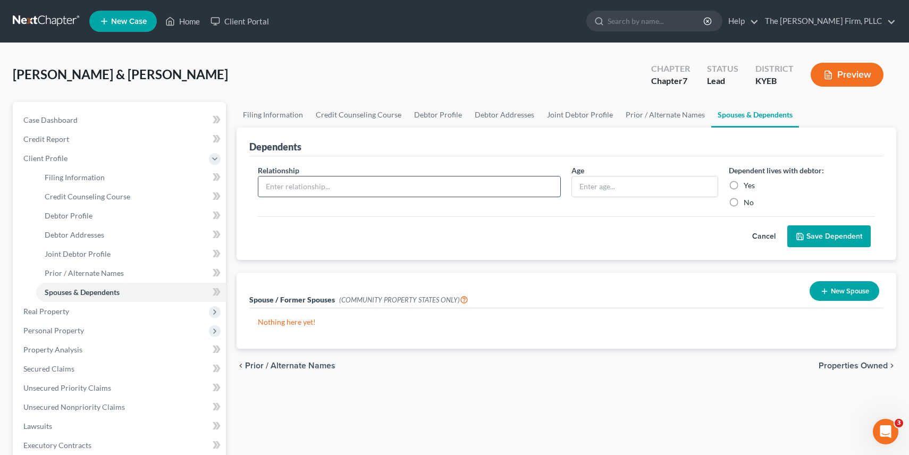
click at [426, 192] on input "text" at bounding box center [409, 186] width 302 height 20
type input "Son"
type input "19"
click at [743, 184] on label "Yes" at bounding box center [748, 185] width 11 height 11
click at [748, 184] on input "Yes" at bounding box center [751, 183] width 7 height 7
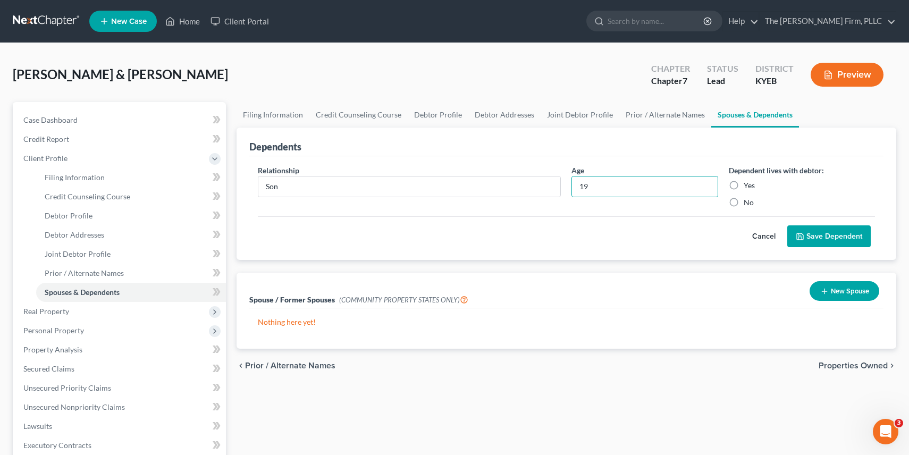
radio input "true"
click at [816, 231] on button "Save Dependent" at bounding box center [828, 236] width 83 height 22
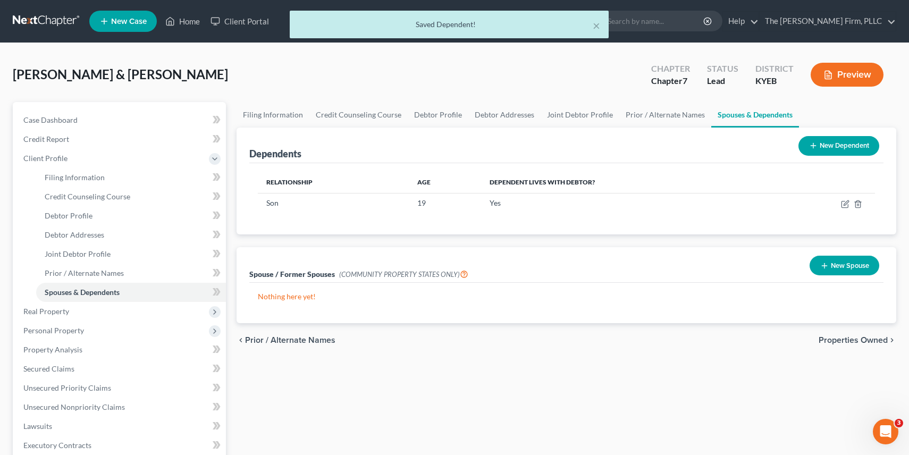
click at [858, 149] on button "New Dependent" at bounding box center [838, 146] width 81 height 20
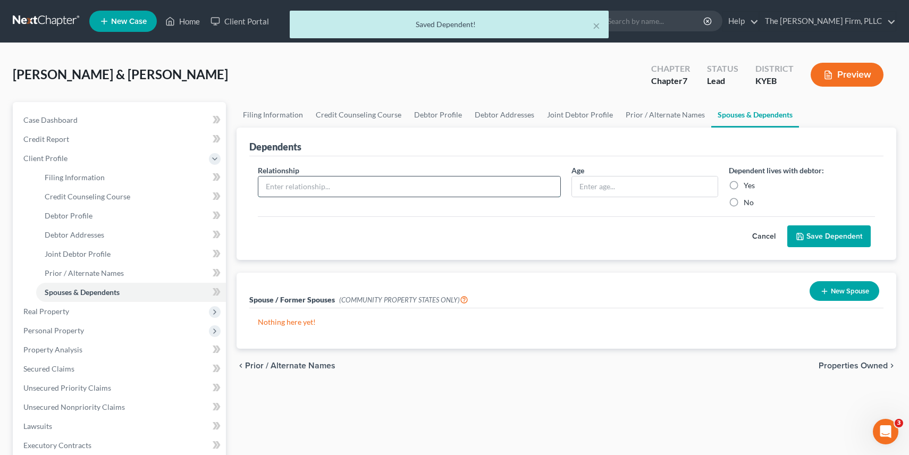
click at [479, 188] on input "text" at bounding box center [409, 186] width 302 height 20
type input "Son"
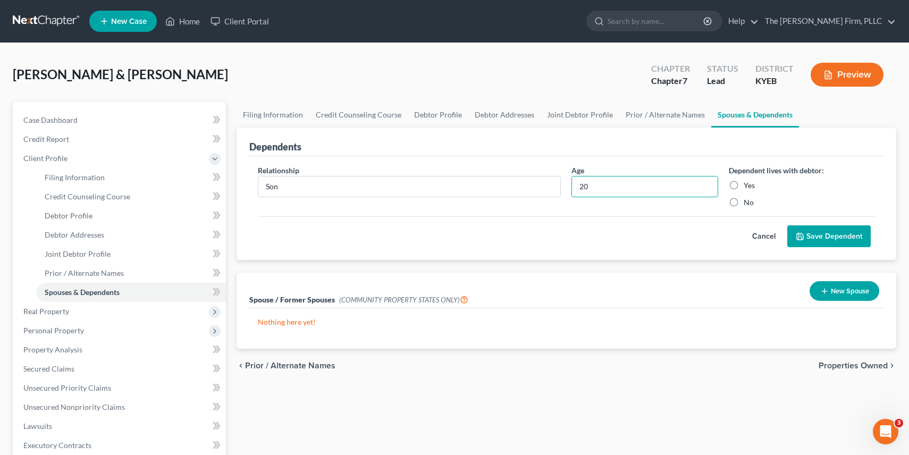
type input "20"
click at [743, 182] on label "Yes" at bounding box center [748, 185] width 11 height 11
click at [748, 182] on input "Yes" at bounding box center [751, 183] width 7 height 7
radio input "true"
click at [821, 242] on button "Save Dependent" at bounding box center [828, 236] width 83 height 22
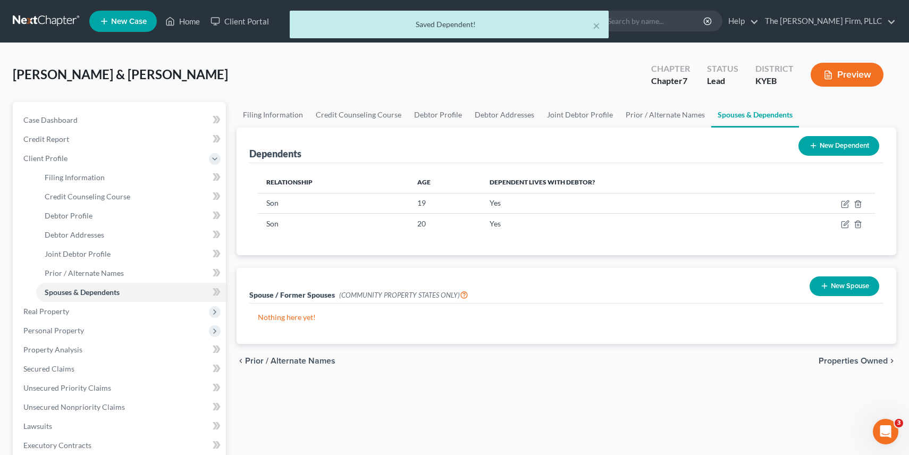
click at [831, 137] on button "New Dependent" at bounding box center [838, 146] width 81 height 20
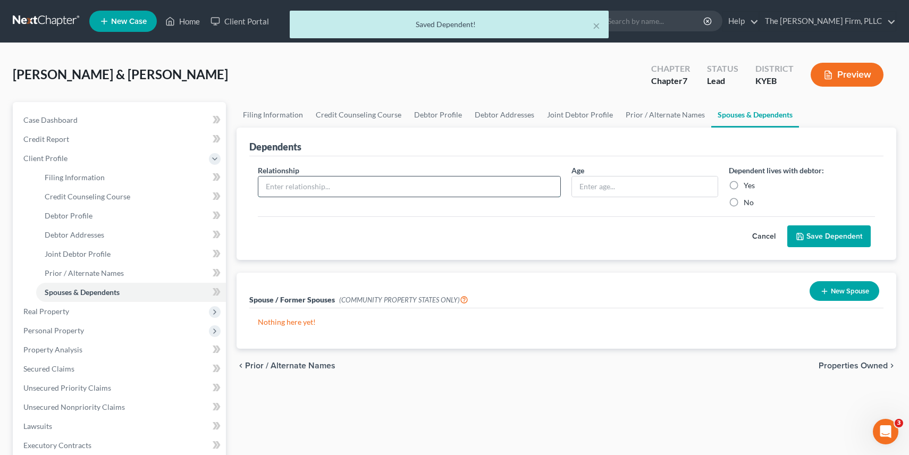
click at [416, 187] on input "text" at bounding box center [409, 186] width 302 height 20
type input "Daughter"
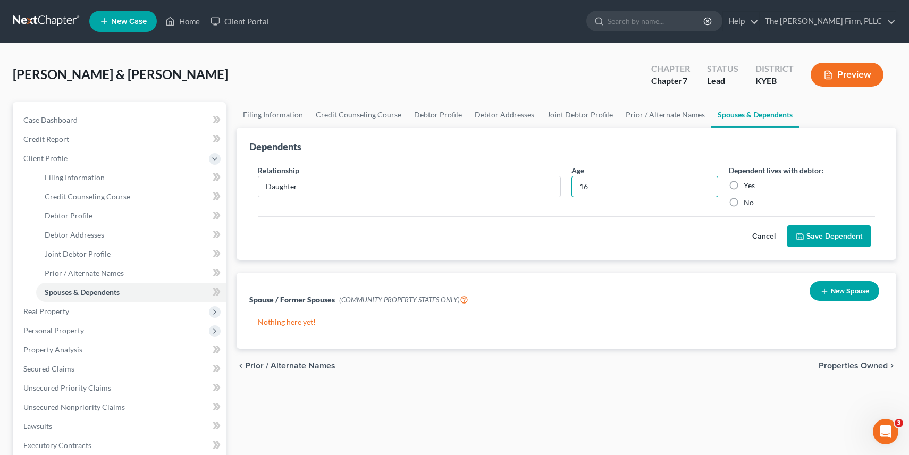
type input "16"
click at [802, 238] on polyline "submit" at bounding box center [800, 237] width 4 height 3
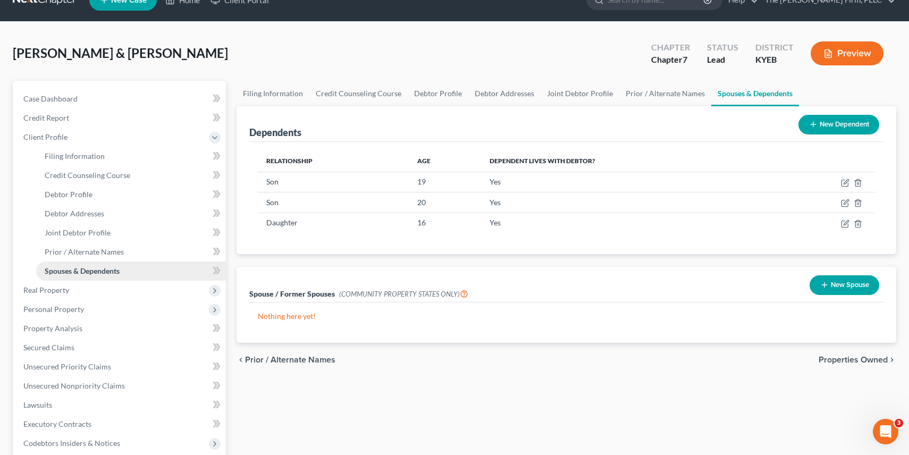
scroll to position [24, 0]
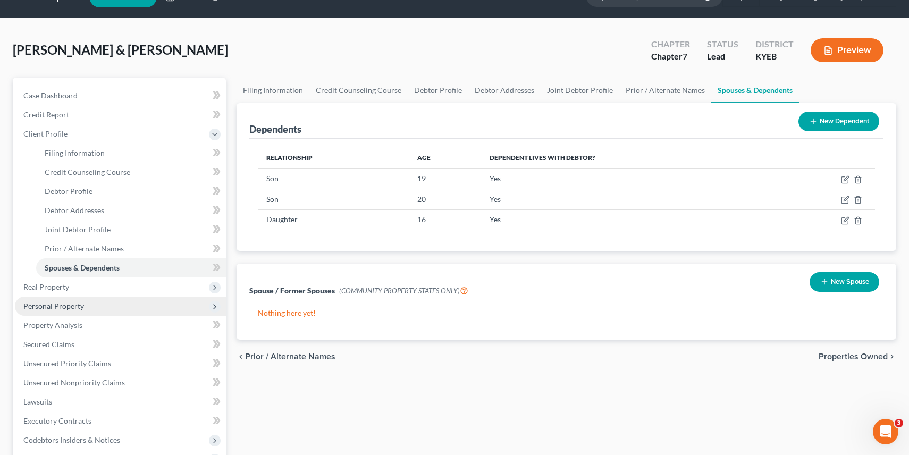
click at [54, 307] on span "Personal Property" at bounding box center [53, 305] width 61 height 9
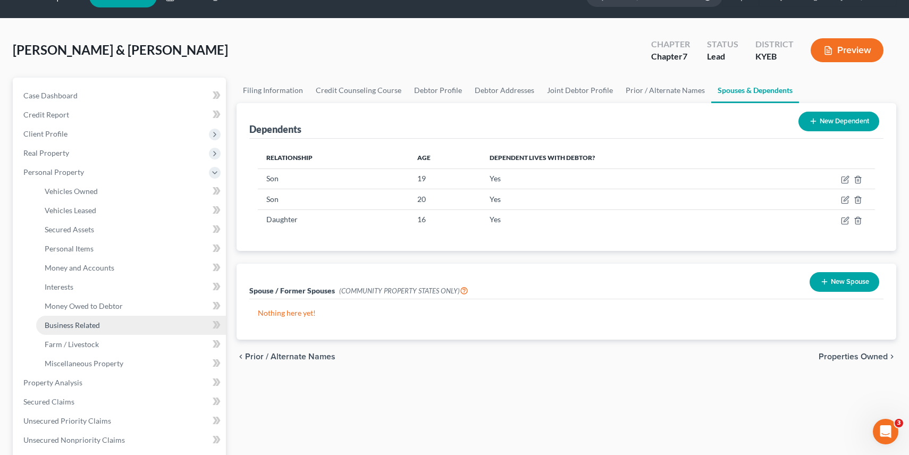
click at [90, 329] on span "Business Related" at bounding box center [72, 324] width 55 height 9
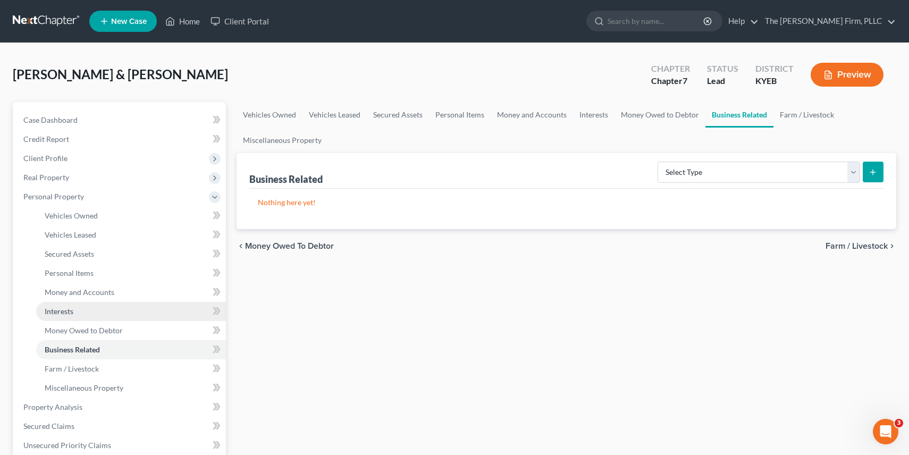
click at [89, 308] on link "Interests" at bounding box center [131, 311] width 190 height 19
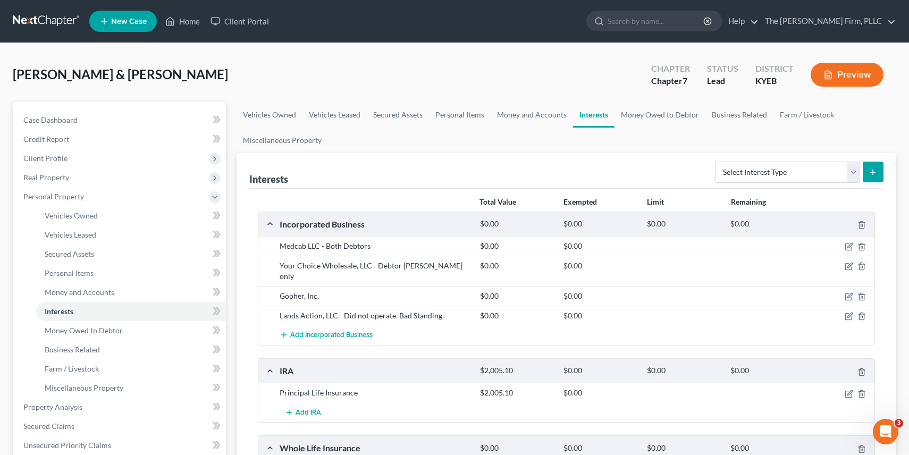
click at [856, 78] on button "Preview" at bounding box center [846, 75] width 73 height 24
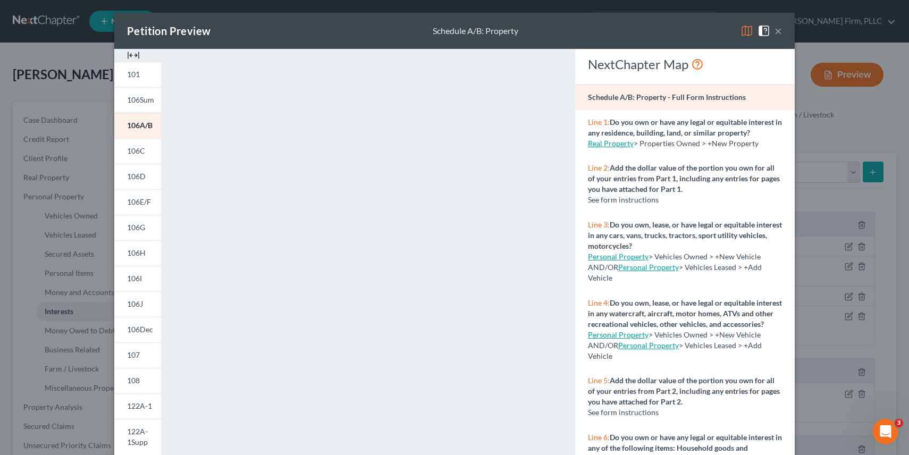
click at [781, 34] on button "×" at bounding box center [777, 30] width 7 height 13
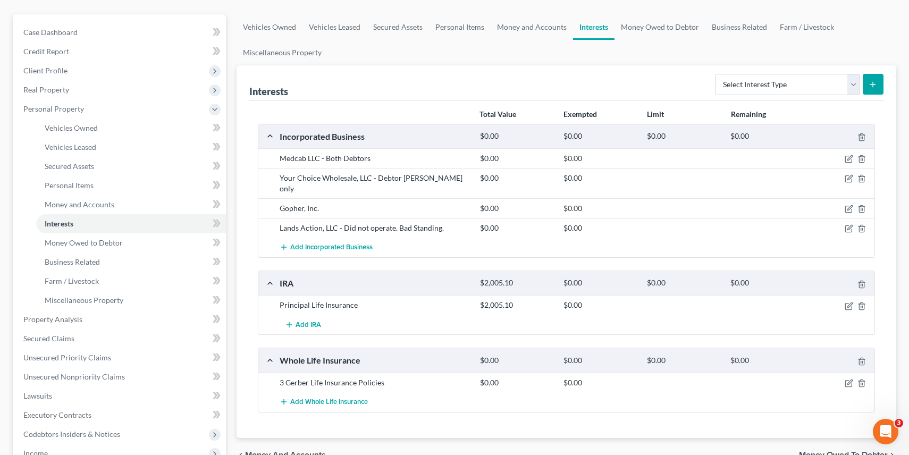
scroll to position [92, 0]
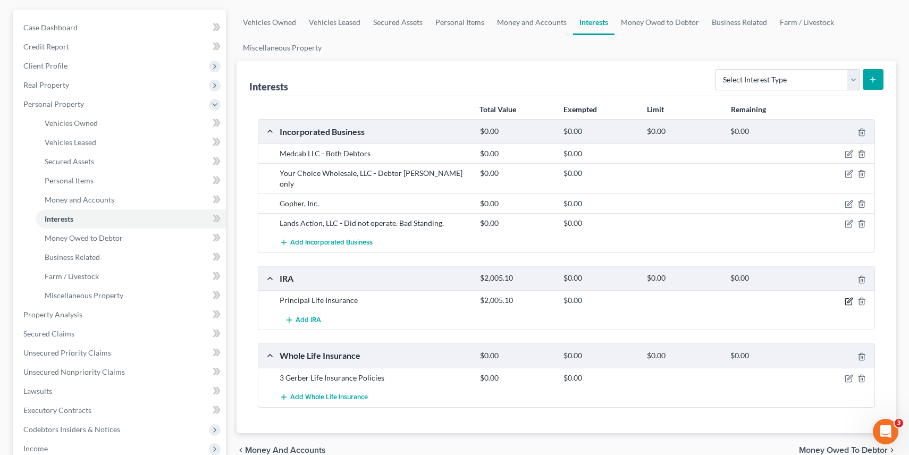
click at [848, 301] on icon "button" at bounding box center [849, 300] width 5 height 5
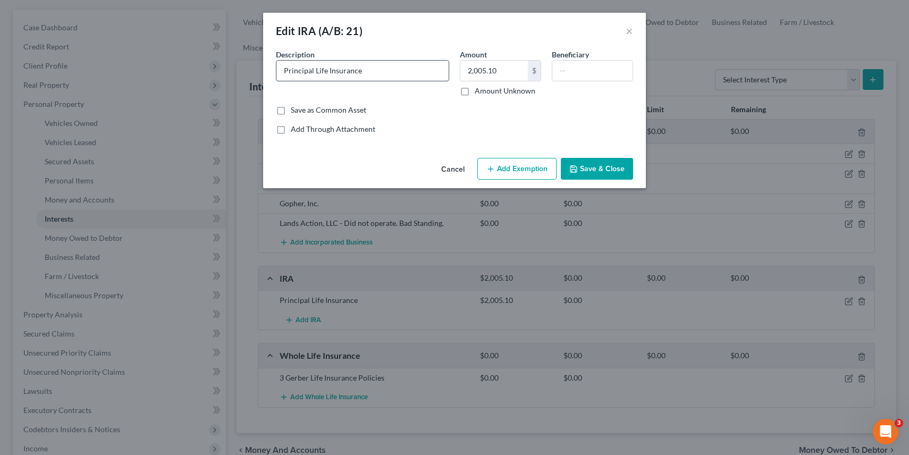
drag, startPoint x: 313, startPoint y: 71, endPoint x: 412, endPoint y: 72, distance: 99.4
click at [412, 72] on input "Principal Life Insurance" at bounding box center [362, 71] width 172 height 20
type input "Principal [PERSON_NAME]"
click at [536, 168] on button "Add Exemption" at bounding box center [516, 169] width 79 height 22
select select "2"
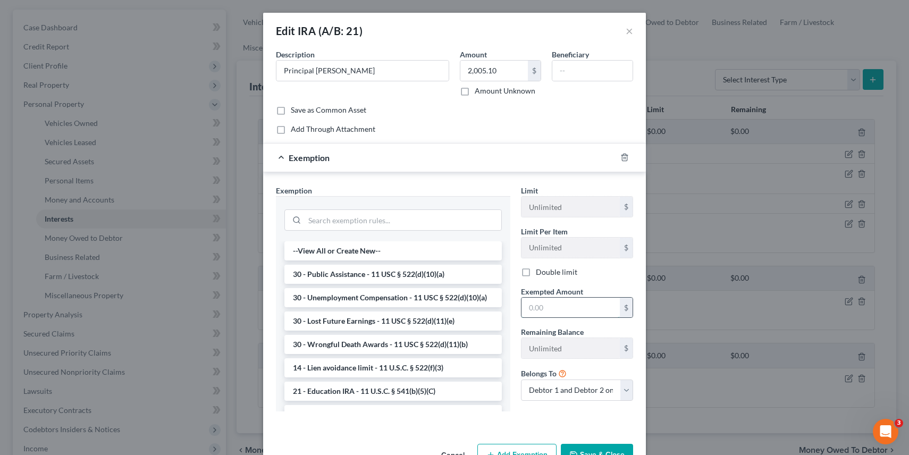
click at [545, 307] on input "text" at bounding box center [570, 308] width 98 height 20
type input "2,005.10"
click at [410, 216] on input "search" at bounding box center [402, 220] width 197 height 20
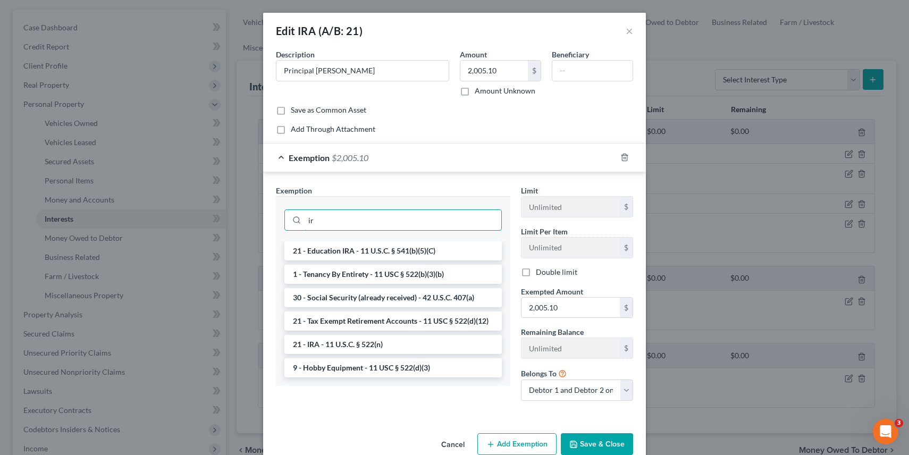
type input "i"
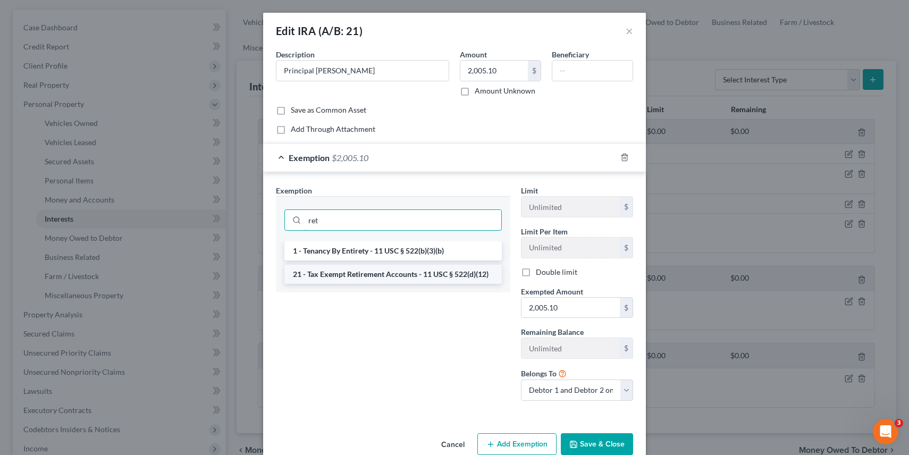
type input "ret"
click at [357, 273] on li "21 - Tax Exempt Retirement Accounts - 11 USC § 522(d)(12)" at bounding box center [392, 274] width 217 height 19
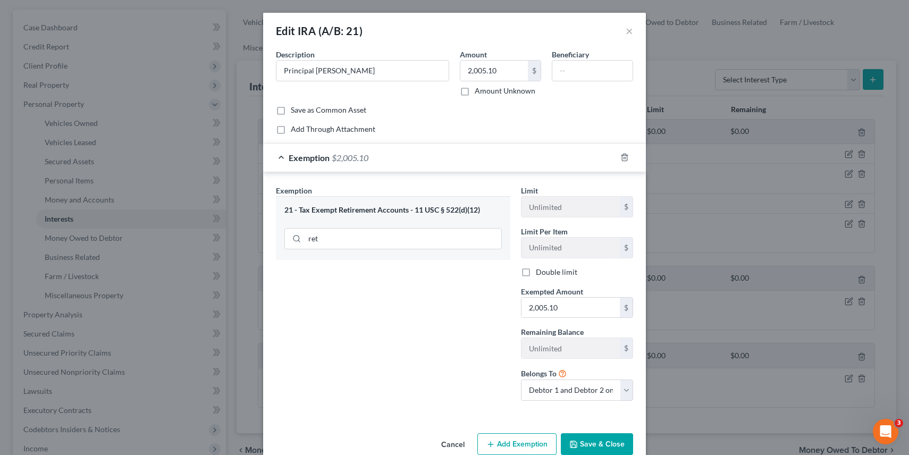
click at [599, 439] on button "Save & Close" at bounding box center [597, 444] width 72 height 22
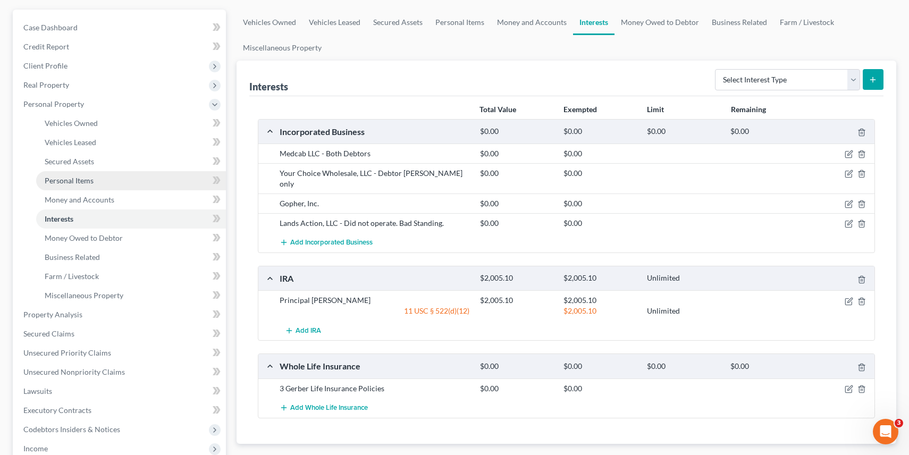
click at [84, 184] on span "Personal Items" at bounding box center [69, 180] width 49 height 9
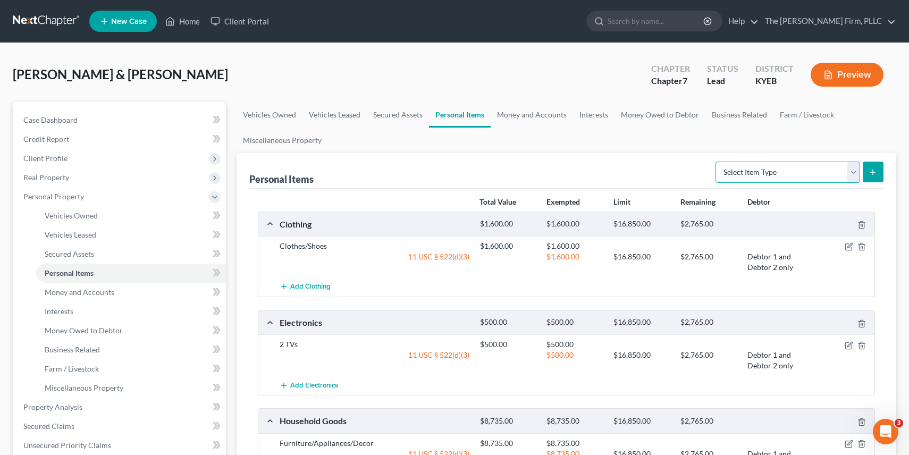
click at [849, 168] on select "Select Item Type Clothing (A/B: 11) Collectibles Of Value (A/B: 8) Electronics …" at bounding box center [787, 172] width 145 height 21
select select "firearms"
click at [876, 174] on icon "submit" at bounding box center [872, 172] width 9 height 9
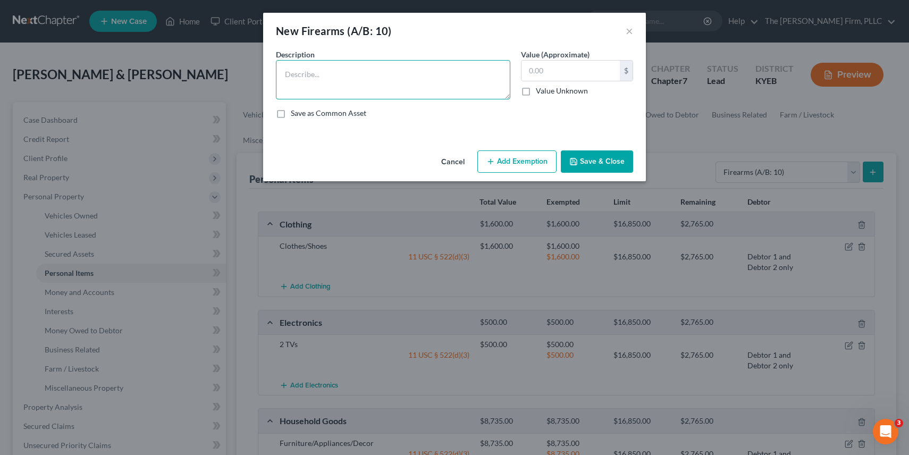
click at [365, 74] on textarea at bounding box center [393, 79] width 234 height 39
type textarea "Rifle, Shotgun, ammunition, bow and crossbow"
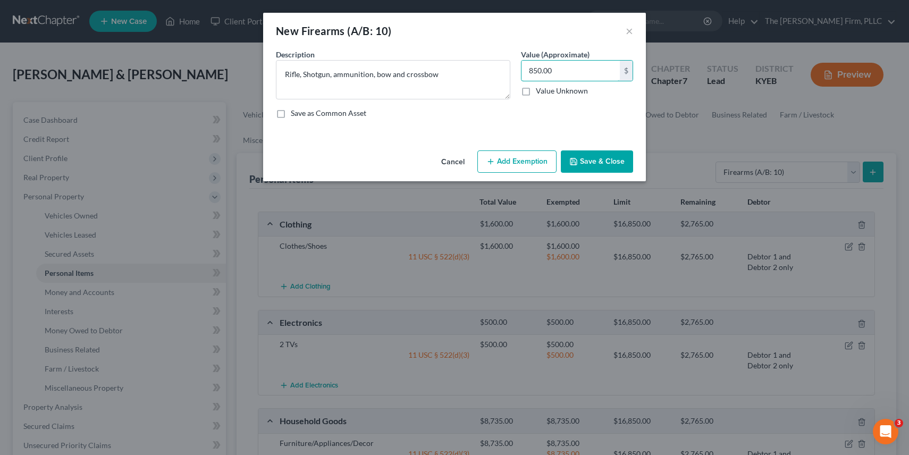
type input "850.00"
click at [529, 162] on button "Add Exemption" at bounding box center [516, 161] width 79 height 22
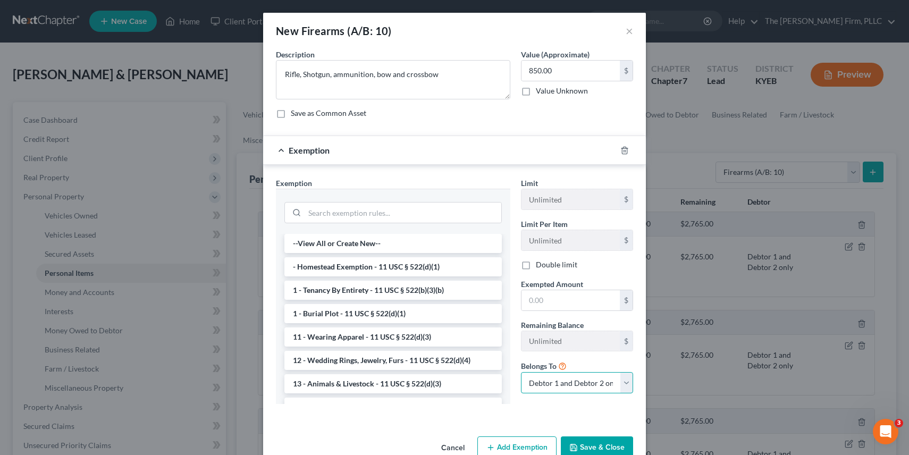
click at [597, 385] on select "Debtor 1 only Debtor 2 only Debtor 1 and Debtor 2 only" at bounding box center [577, 382] width 112 height 21
select select "0"
click at [442, 215] on input "search" at bounding box center [402, 212] width 197 height 20
type input "5"
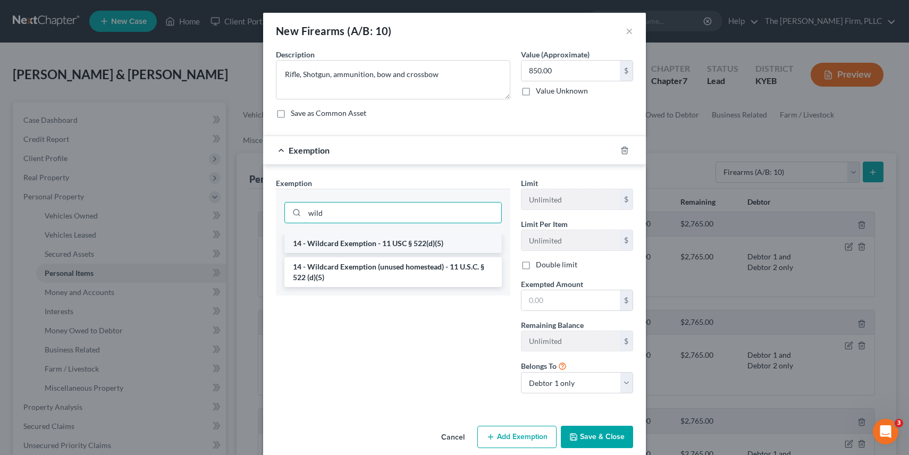
type input "wild"
click at [400, 238] on li "14 - Wildcard Exemption - 11 USC § 522(d)(5)" at bounding box center [392, 243] width 217 height 19
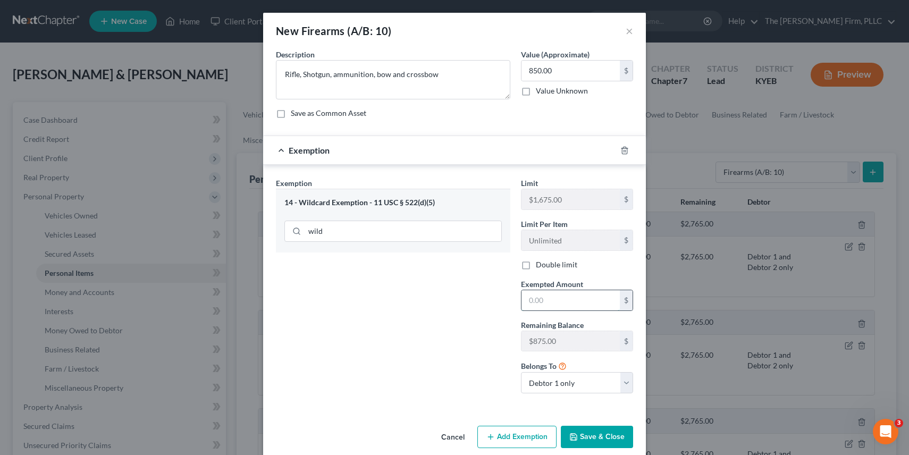
click at [558, 301] on input "text" at bounding box center [570, 300] width 98 height 20
type input "875.00"
click at [600, 435] on button "Save & Close" at bounding box center [597, 437] width 72 height 22
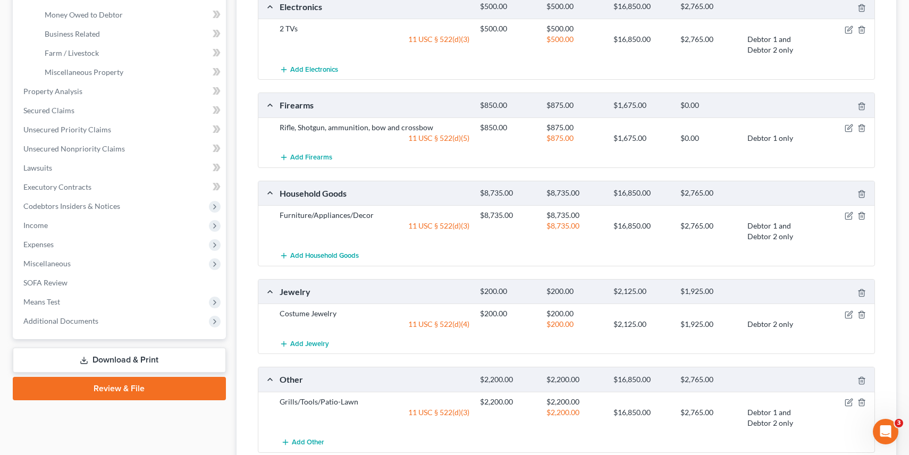
scroll to position [329, 0]
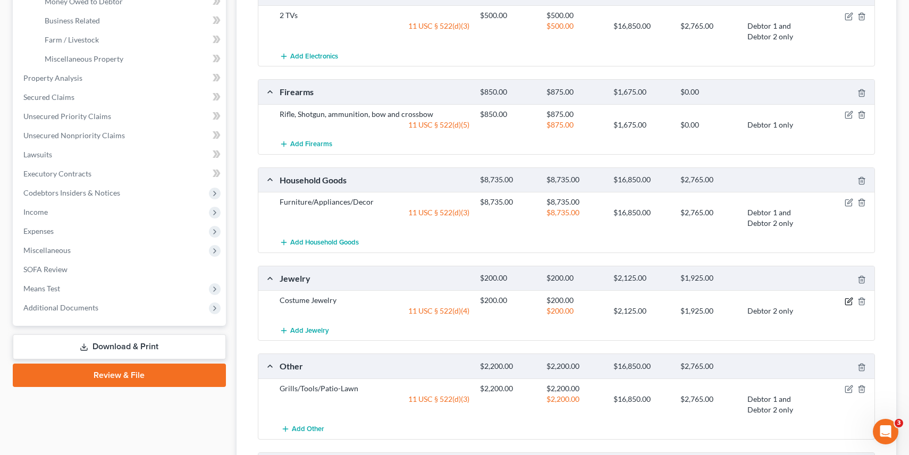
click at [850, 299] on icon "button" at bounding box center [848, 301] width 9 height 9
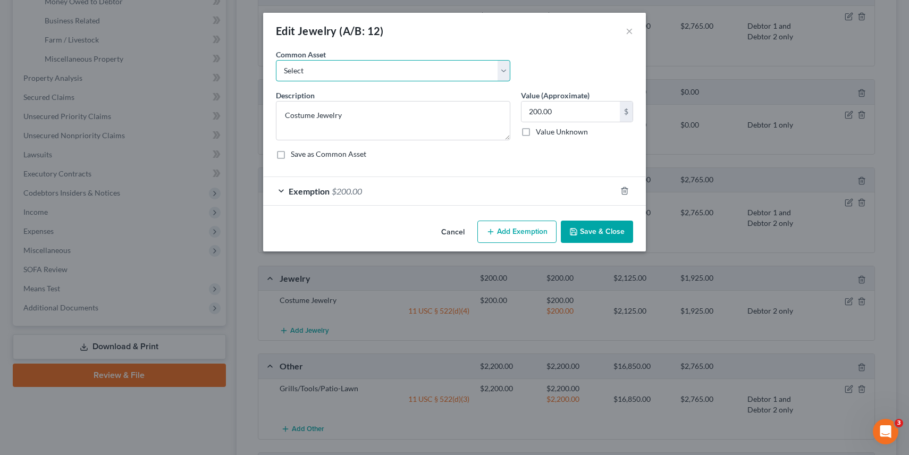
click at [399, 69] on select "Select Costume Jewelry" at bounding box center [393, 70] width 234 height 21
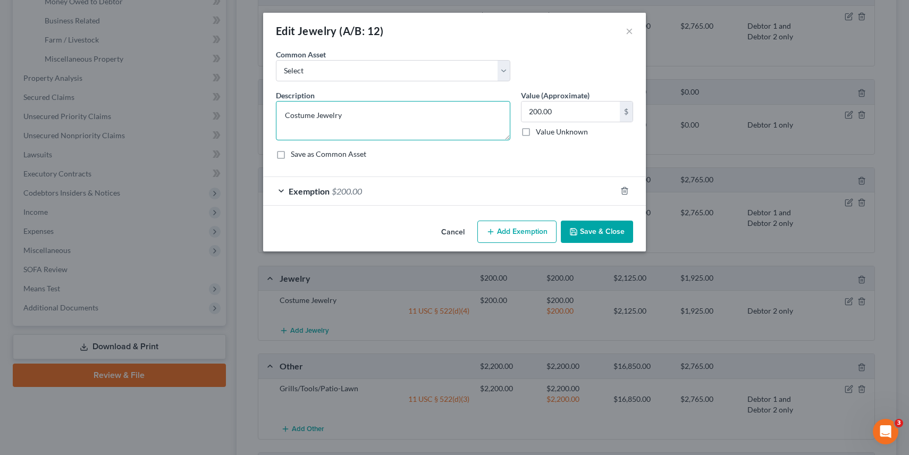
click at [373, 107] on textarea "Costume Jewelry" at bounding box center [393, 120] width 234 height 39
type textarea "Weddin gCostume Jewelry"
drag, startPoint x: 392, startPoint y: 119, endPoint x: 224, endPoint y: 105, distance: 168.0
click at [224, 105] on div "Edit Jewelry (A/B: 12) × An exemption set must first be selected from the Filin…" at bounding box center [454, 227] width 909 height 455
type textarea "Wedding Rings"
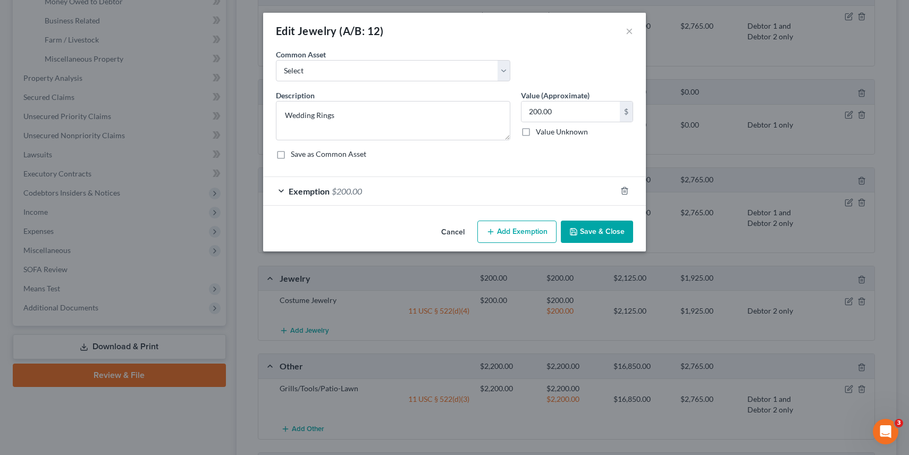
click at [529, 226] on button "Add Exemption" at bounding box center [516, 232] width 79 height 22
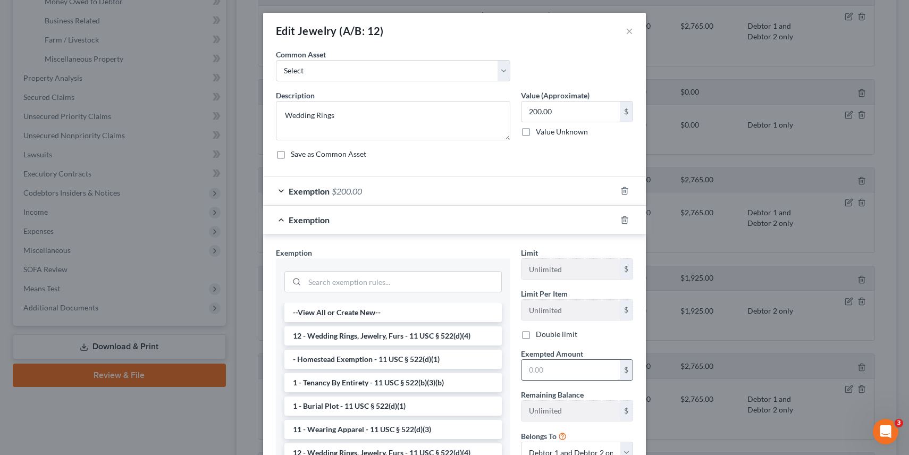
scroll to position [94, 0]
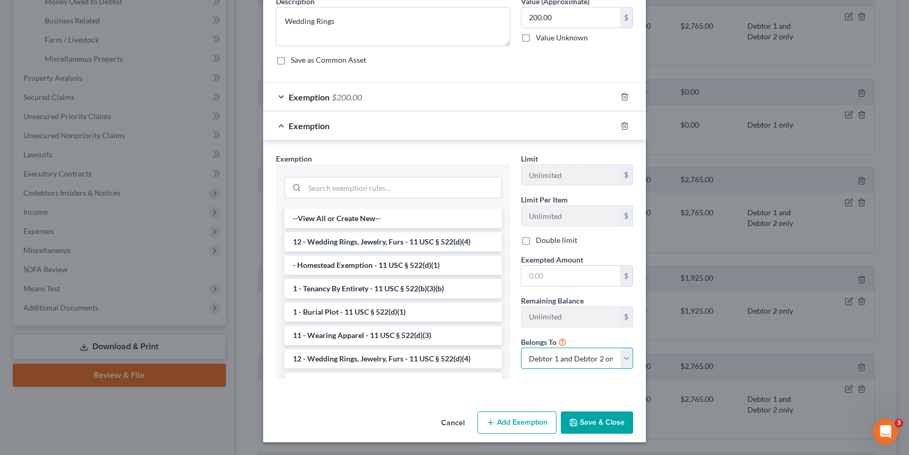
click at [561, 360] on select "Debtor 1 only Debtor 2 only Debtor 1 and Debtor 2 only" at bounding box center [577, 358] width 112 height 21
select select "0"
click at [526, 269] on input "text" at bounding box center [570, 276] width 98 height 20
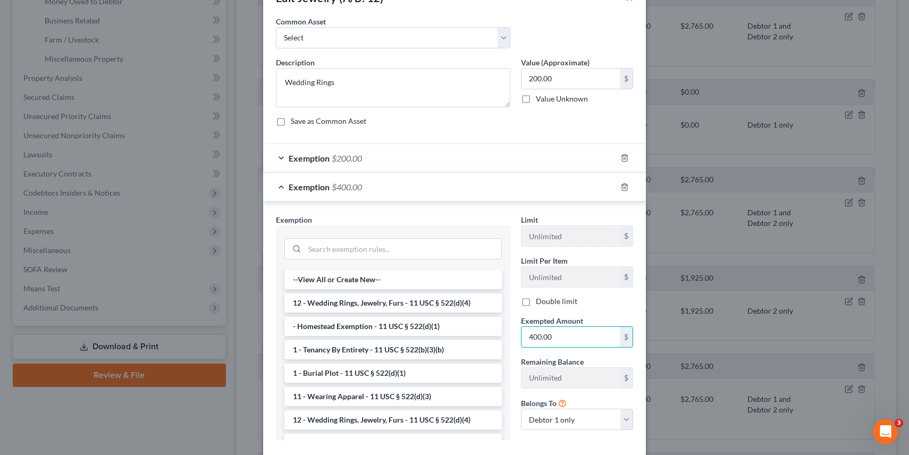
scroll to position [23, 0]
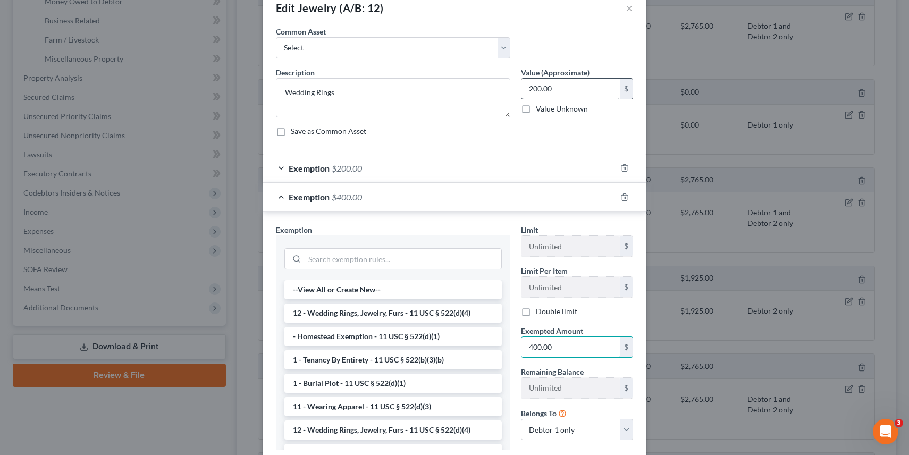
type input "400.00"
click at [532, 87] on input "200.00" at bounding box center [570, 89] width 98 height 20
type input "400.00"
click at [586, 145] on form "An exemption set must first be selected from the Filing Information section. Co…" at bounding box center [454, 247] width 357 height 442
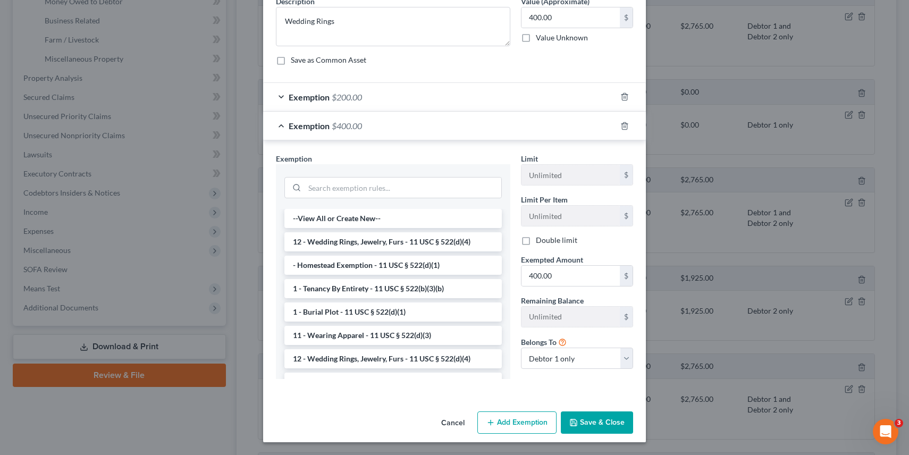
click at [594, 426] on button "Save & Close" at bounding box center [597, 422] width 72 height 22
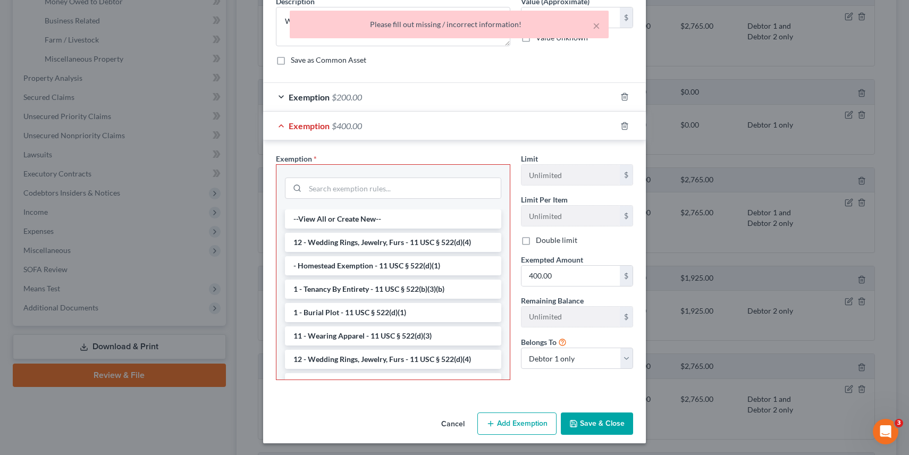
click at [459, 54] on div "Description * Wedding Rings Value (Approximate) 400.00 $ Value Unknown Balance …" at bounding box center [454, 35] width 368 height 78
click at [375, 187] on input "search" at bounding box center [403, 188] width 196 height 20
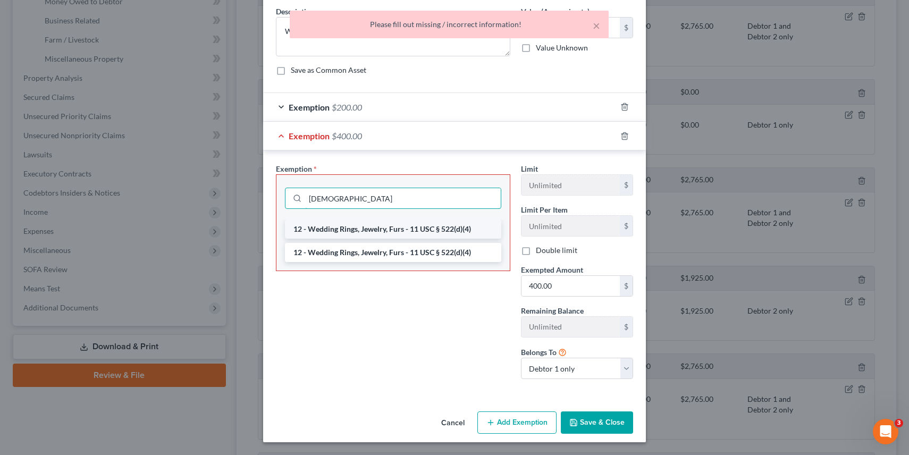
type input "[DEMOGRAPHIC_DATA]"
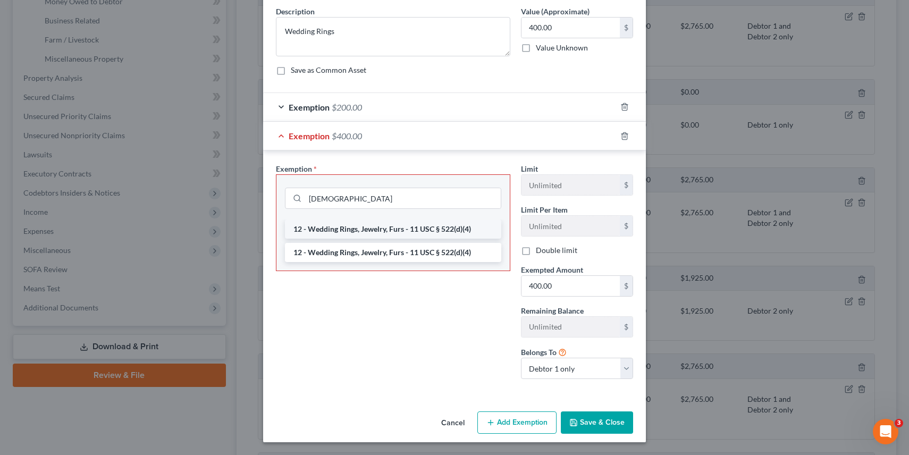
drag, startPoint x: 352, startPoint y: 227, endPoint x: 352, endPoint y: 221, distance: 6.4
click at [352, 226] on li "12 - Wedding Rings, Jewelry, Furs - 11 USC § 522(d)(4)" at bounding box center [393, 228] width 216 height 19
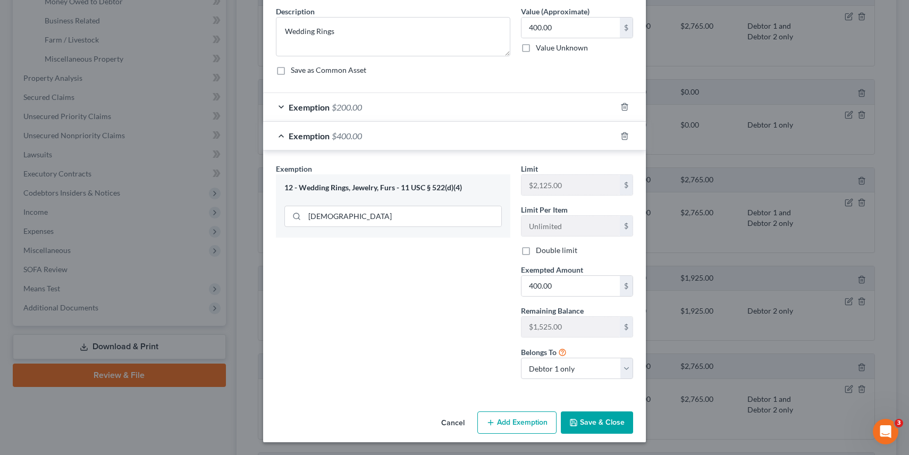
click at [574, 412] on button "Save & Close" at bounding box center [597, 422] width 72 height 22
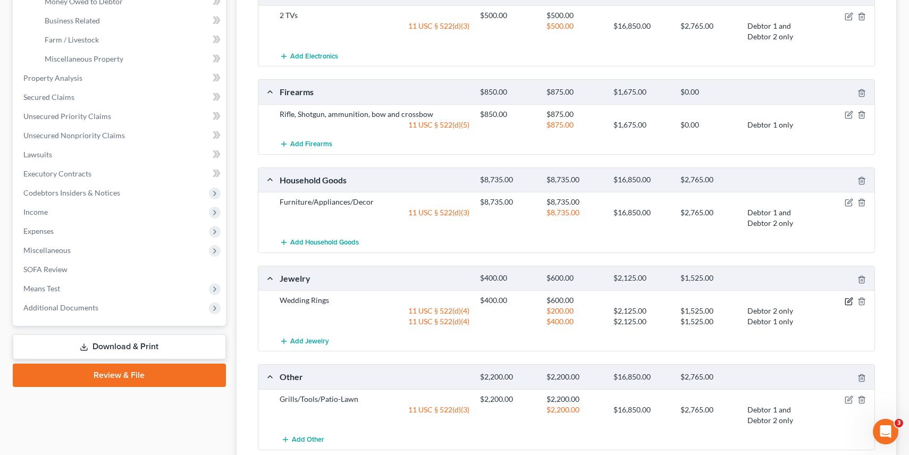
click at [846, 303] on icon "button" at bounding box center [848, 301] width 9 height 9
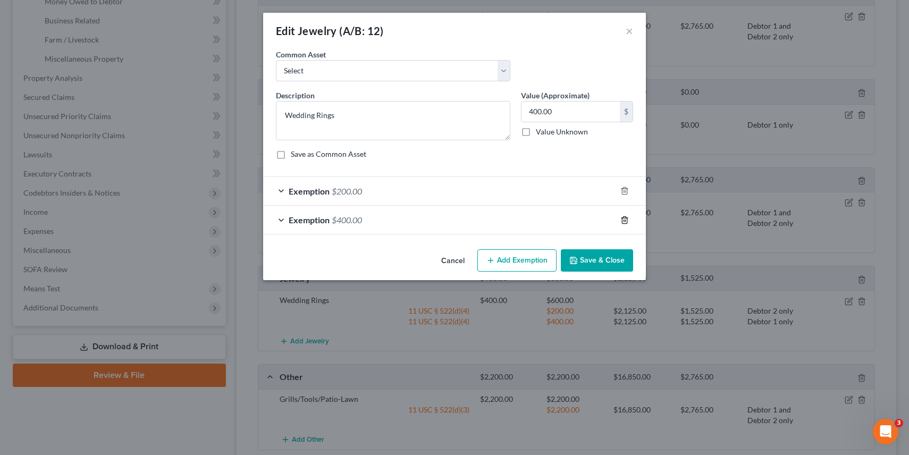
click at [624, 216] on icon "button" at bounding box center [624, 220] width 9 height 9
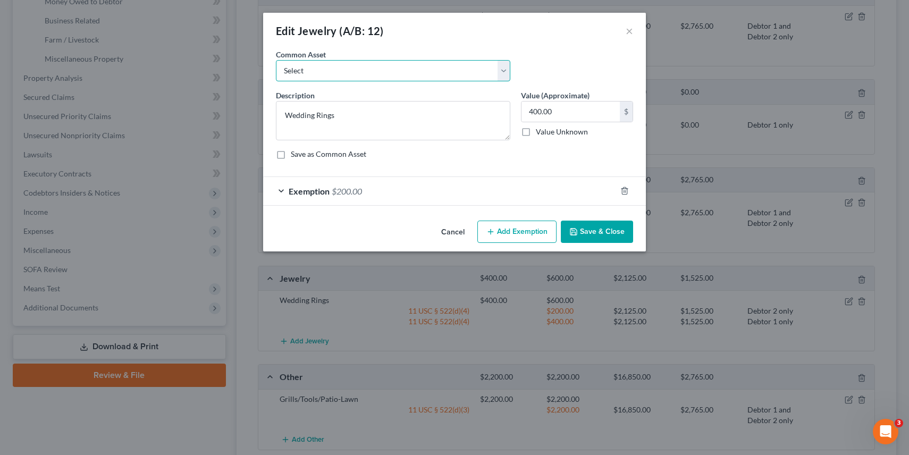
click at [394, 70] on select "Select Costume Jewelry" at bounding box center [393, 70] width 234 height 21
select select "0"
type textarea "Costume Jewelry"
type input "200.00"
click at [625, 109] on div "$" at bounding box center [626, 111] width 13 height 20
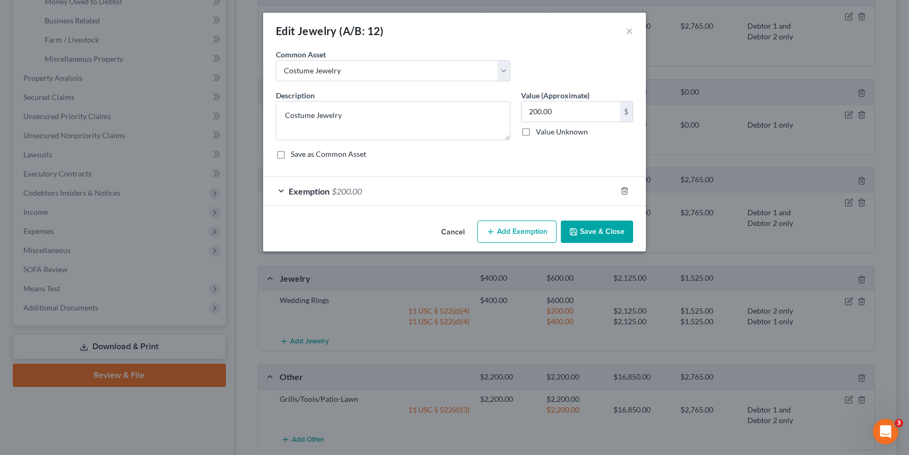
click at [574, 235] on button "Save & Close" at bounding box center [597, 232] width 72 height 22
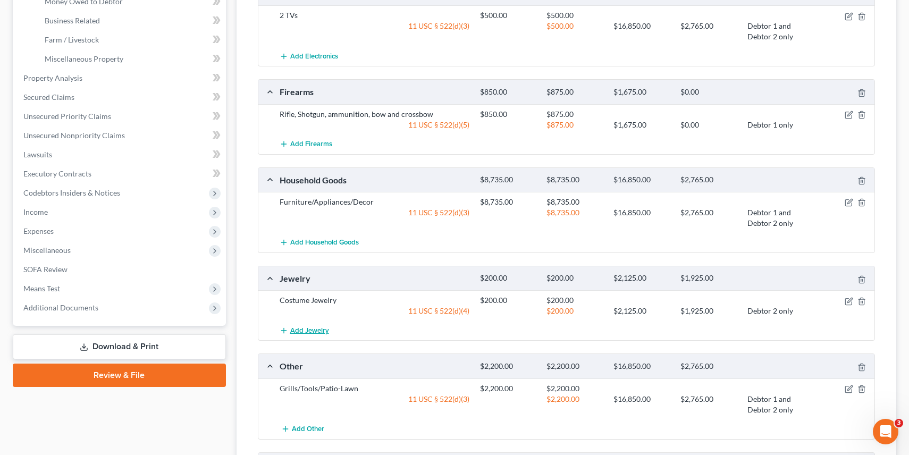
click at [301, 327] on span "Add Jewelry" at bounding box center [309, 330] width 39 height 9
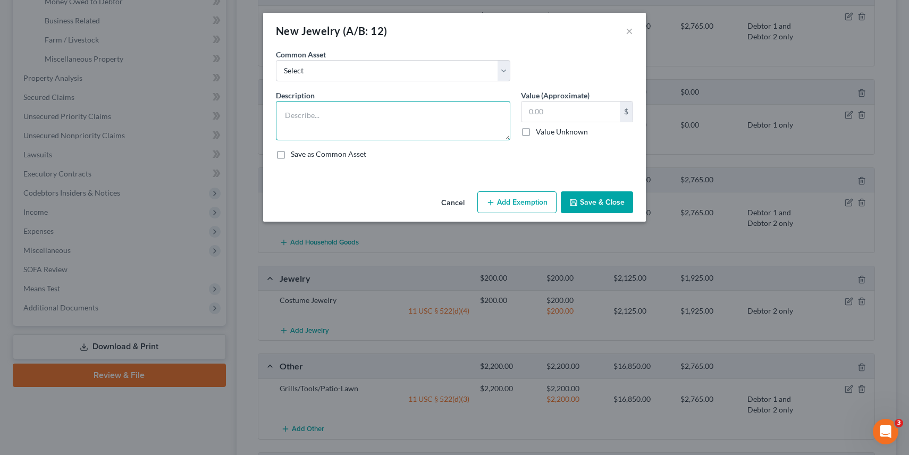
click at [357, 112] on textarea at bounding box center [393, 120] width 234 height 39
type textarea "Wedding ring"
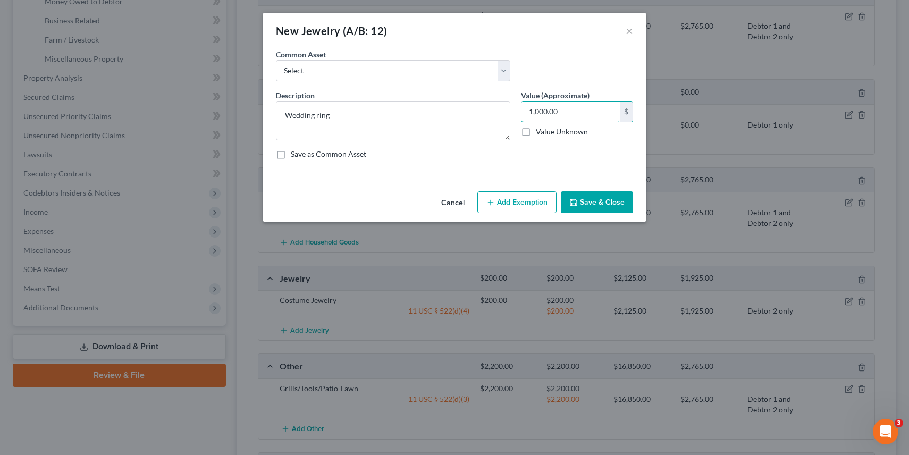
type input "1,000.00"
click at [495, 194] on button "Add Exemption" at bounding box center [516, 202] width 79 height 22
select select "2"
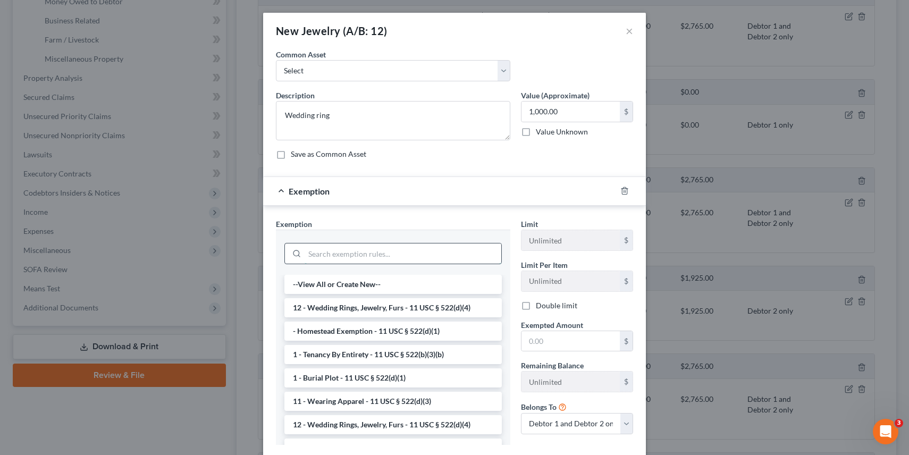
click at [405, 253] on input "search" at bounding box center [402, 253] width 197 height 20
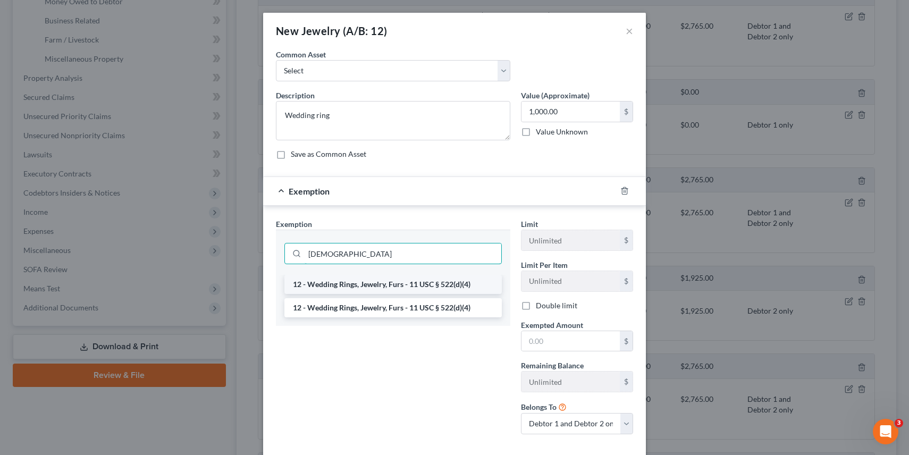
type input "[DEMOGRAPHIC_DATA]"
click at [385, 285] on li "12 - Wedding Rings, Jewelry, Furs - 11 USC § 522(d)(4)" at bounding box center [392, 284] width 217 height 19
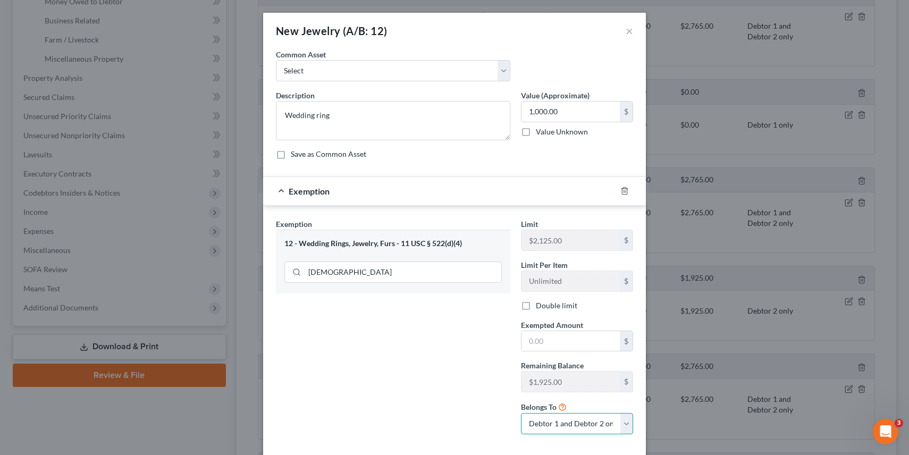
click at [577, 420] on select "Debtor 1 only Debtor 2 only Debtor 1 and Debtor 2 only" at bounding box center [577, 423] width 112 height 21
select select "1"
click at [577, 343] on input "text" at bounding box center [570, 341] width 98 height 20
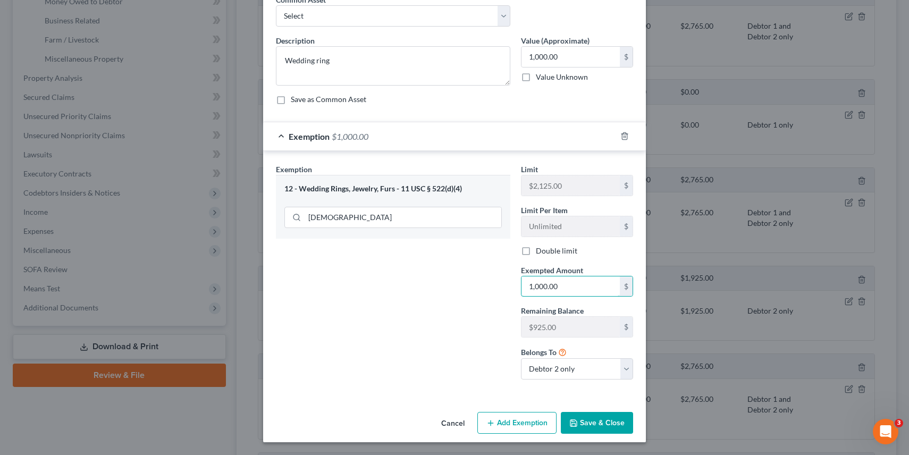
type input "1,000.00"
click at [586, 419] on button "Save & Close" at bounding box center [597, 423] width 72 height 22
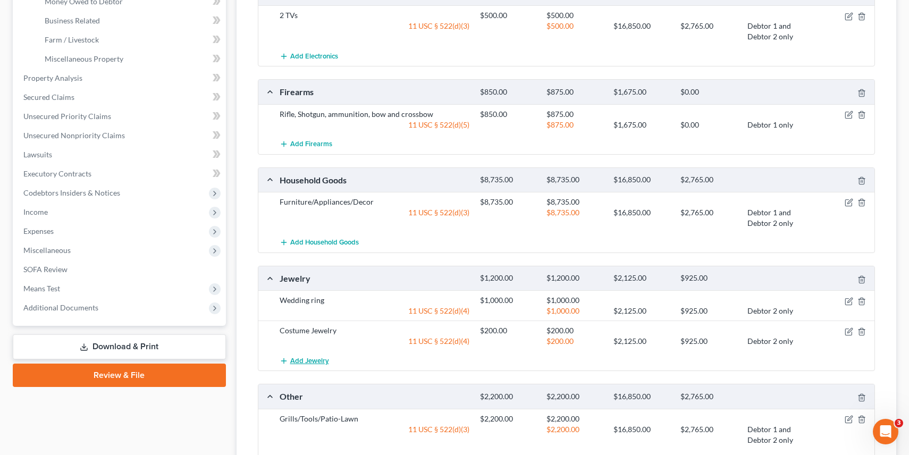
click at [317, 357] on span "Add Jewelry" at bounding box center [309, 361] width 39 height 9
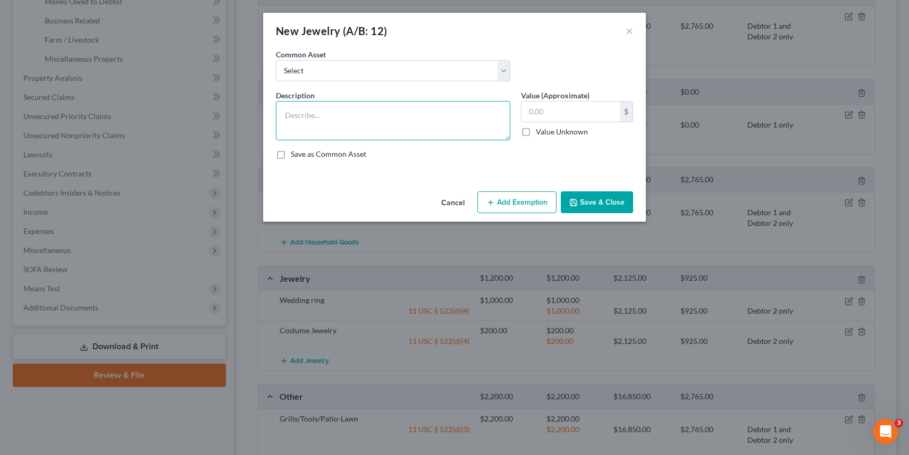
click at [348, 109] on textarea at bounding box center [393, 120] width 234 height 39
type textarea "Wedding Ring"
click at [556, 118] on input "text" at bounding box center [570, 111] width 98 height 20
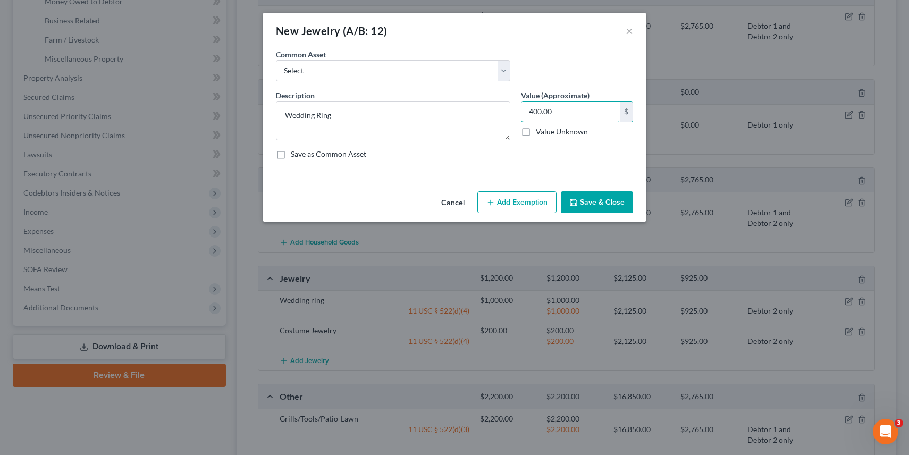
type input "400.00"
click at [531, 199] on button "Add Exemption" at bounding box center [516, 202] width 79 height 22
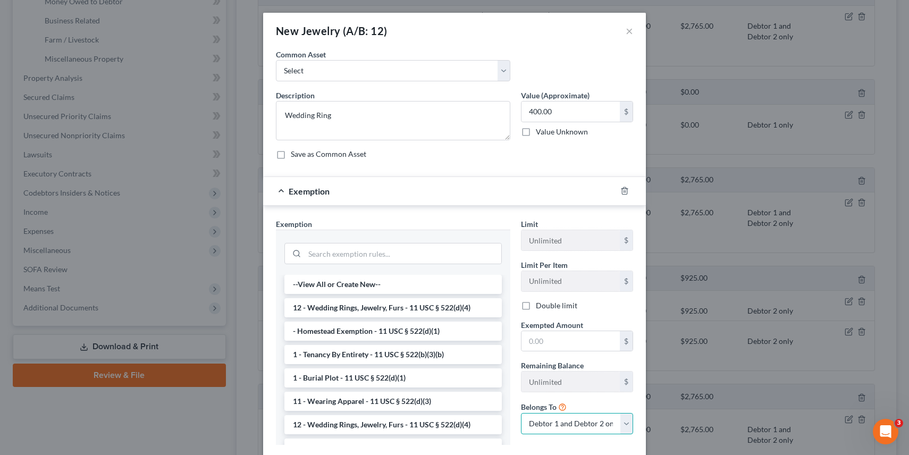
click at [543, 422] on select "Debtor 1 only Debtor 2 only Debtor 1 and Debtor 2 only" at bounding box center [577, 423] width 112 height 21
select select "0"
click at [540, 338] on input "text" at bounding box center [570, 341] width 98 height 20
type input "400.00"
click at [361, 253] on input "search" at bounding box center [402, 253] width 197 height 20
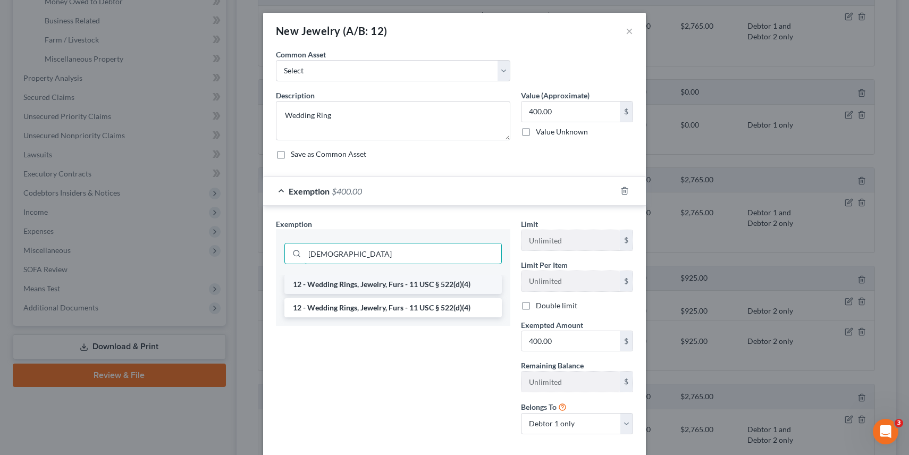
type input "[DEMOGRAPHIC_DATA]"
click at [353, 284] on li "12 - Wedding Rings, Jewelry, Furs - 11 USC § 522(d)(4)" at bounding box center [392, 284] width 217 height 19
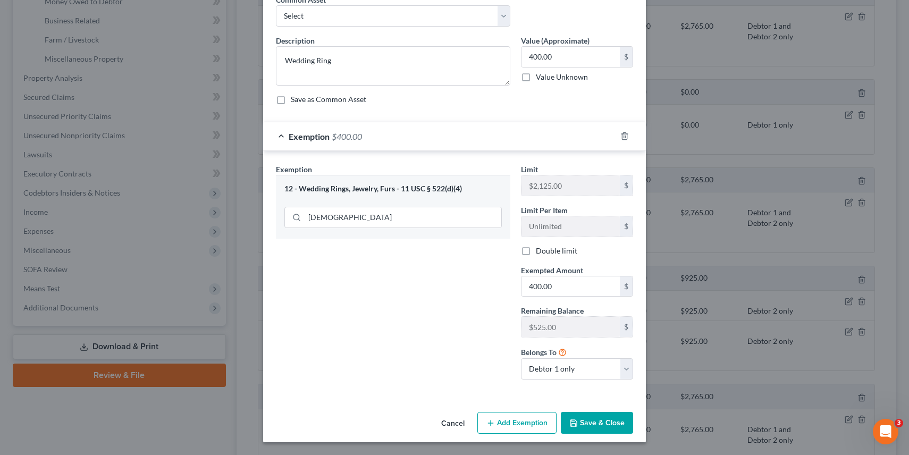
click at [579, 423] on button "Save & Close" at bounding box center [597, 423] width 72 height 22
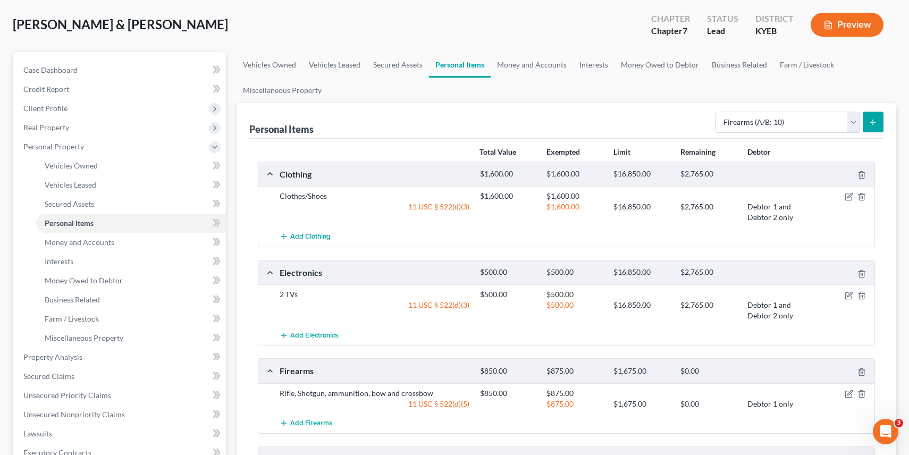
scroll to position [0, 0]
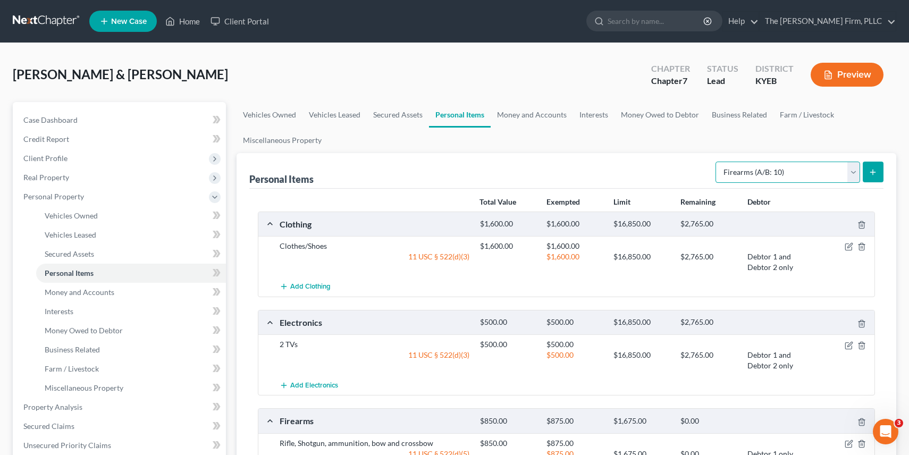
click at [776, 177] on select "Select Item Type Clothing (A/B: 11) Collectibles Of Value (A/B: 8) Electronics …" at bounding box center [787, 172] width 145 height 21
click at [763, 172] on select "Select Item Type Clothing (A/B: 11) Collectibles Of Value (A/B: 8) Electronics …" at bounding box center [787, 172] width 145 height 21
select select "pets"
click at [874, 173] on icon "submit" at bounding box center [872, 172] width 9 height 9
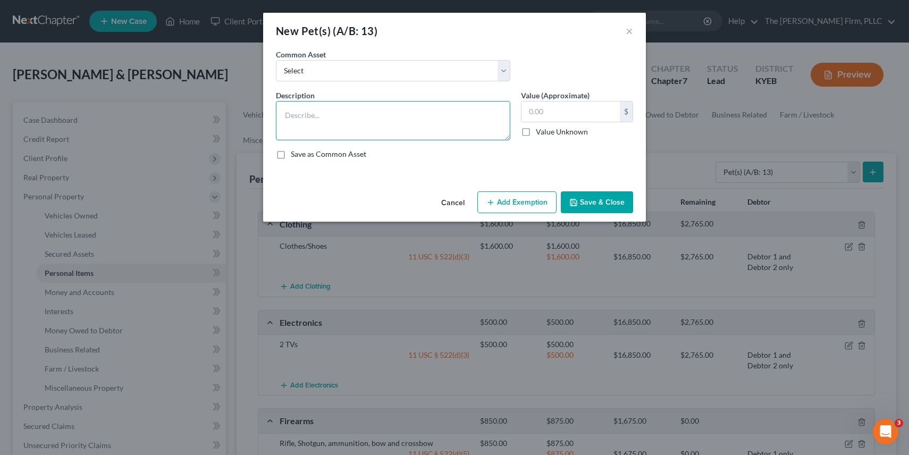
click at [388, 120] on textarea at bounding box center [393, 120] width 234 height 39
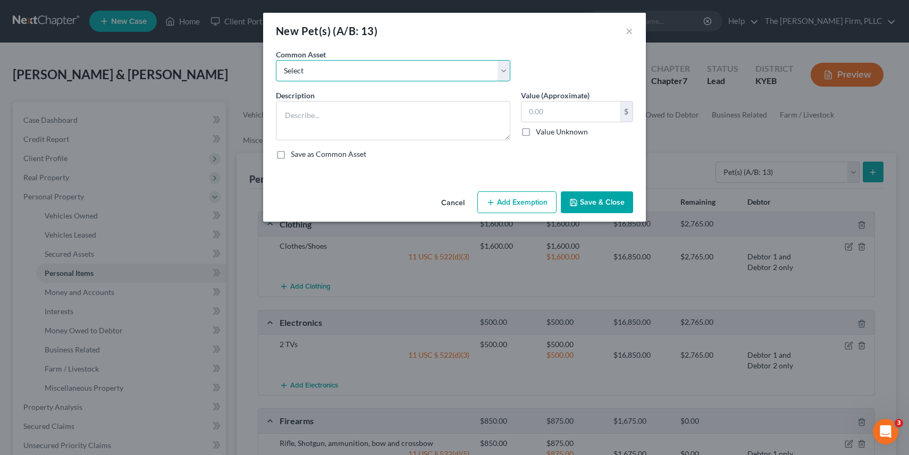
click at [397, 77] on select "Select Dog" at bounding box center [393, 70] width 234 height 21
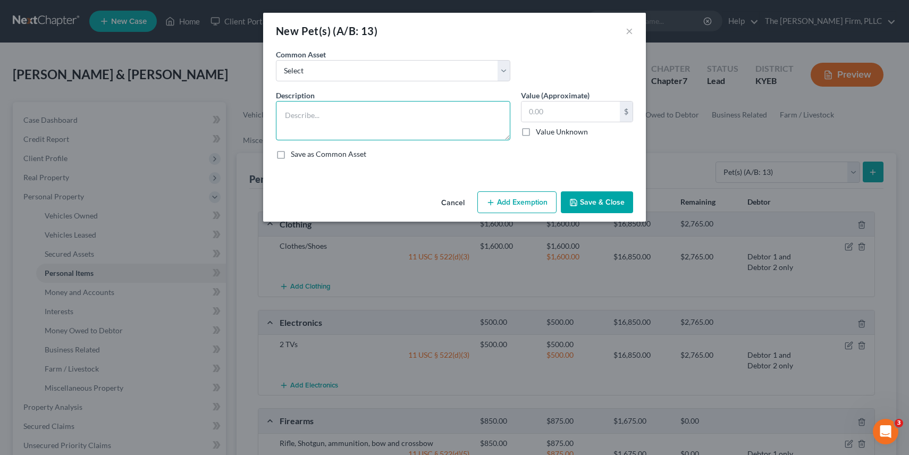
click at [388, 112] on textarea at bounding box center [393, 120] width 234 height 39
type textarea "1 dog and 1 bunny"
click at [594, 201] on button "Save & Close" at bounding box center [597, 202] width 72 height 22
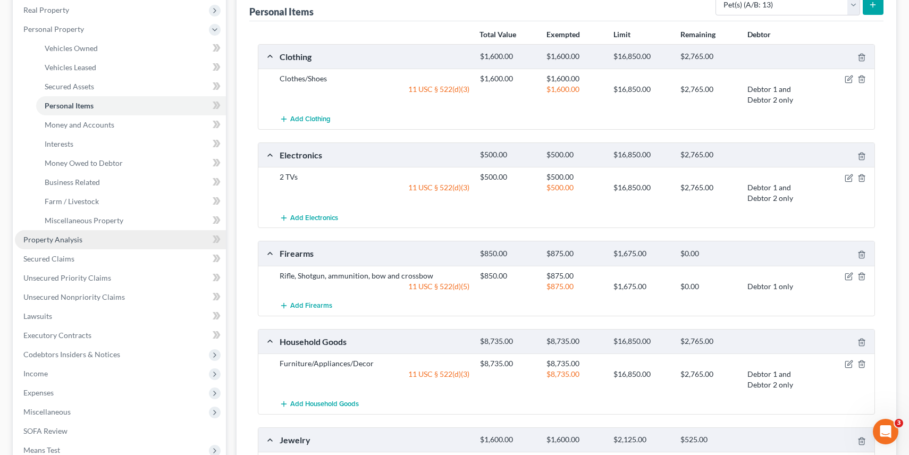
scroll to position [181, 0]
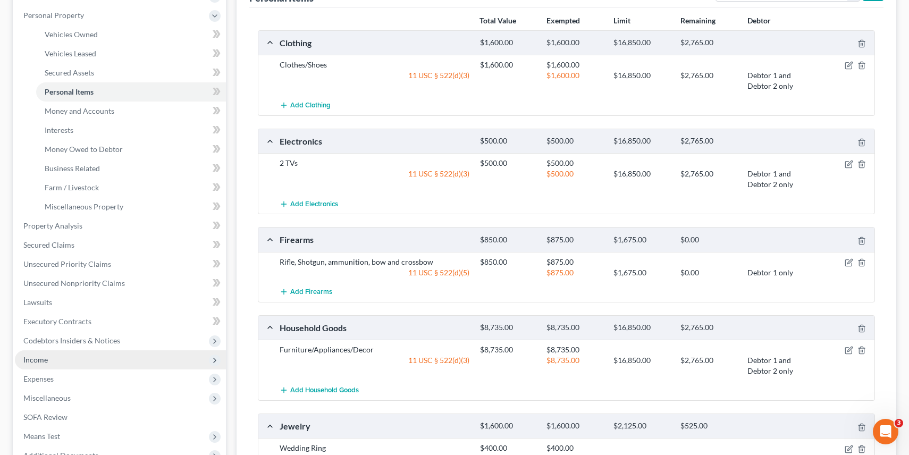
click at [64, 363] on span "Income" at bounding box center [120, 359] width 211 height 19
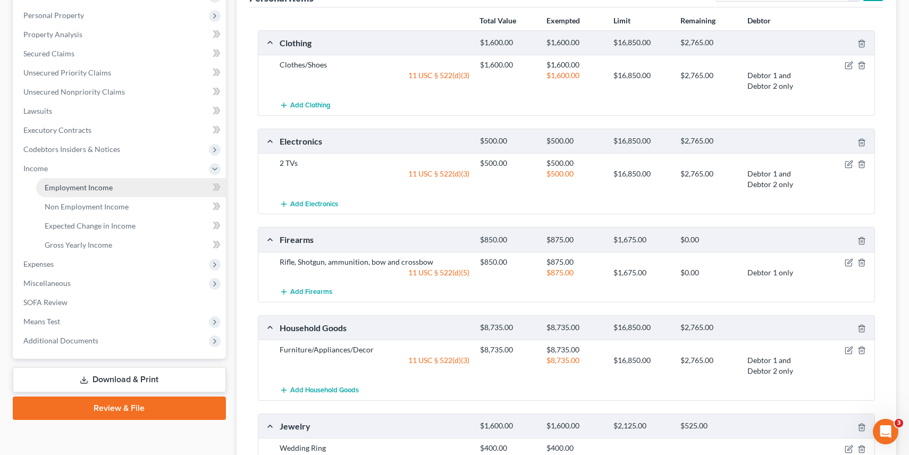
click at [84, 188] on span "Employment Income" at bounding box center [79, 187] width 68 height 9
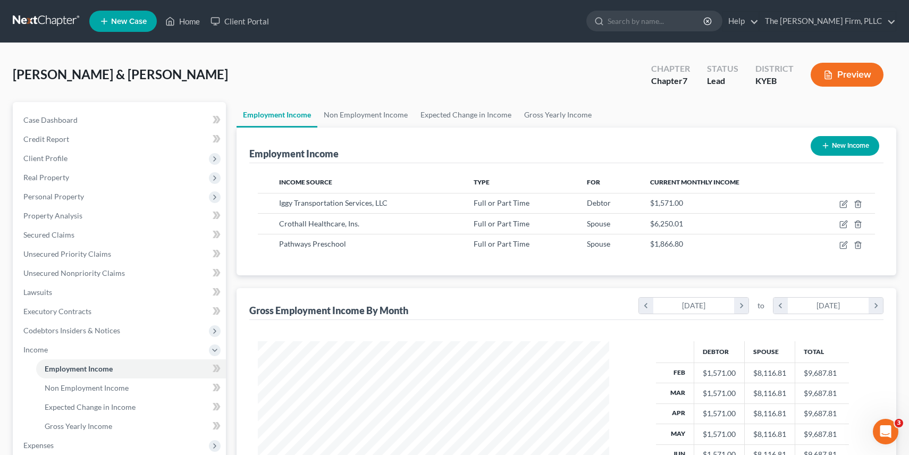
scroll to position [190, 373]
click at [844, 224] on icon "button" at bounding box center [844, 223] width 5 height 5
select select "0"
select select "39"
select select "2"
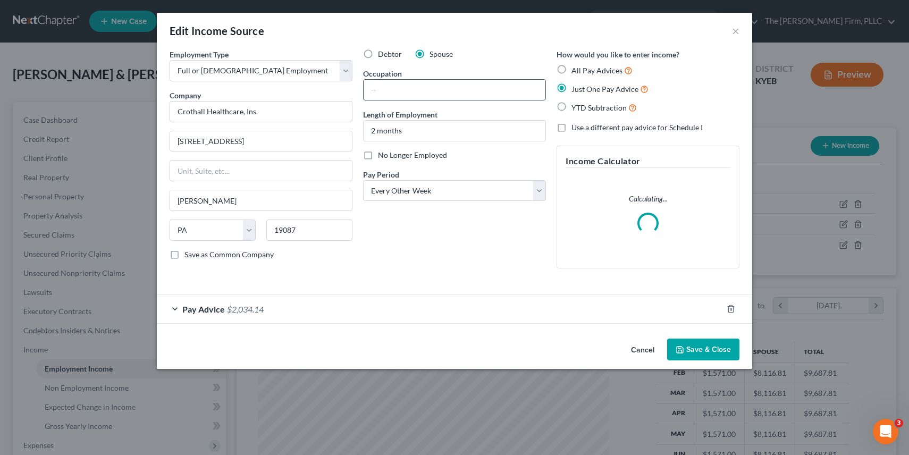
click at [468, 86] on input "text" at bounding box center [454, 90] width 182 height 20
type input "Assistant Director of EVS"
click at [704, 351] on button "Save & Close" at bounding box center [703, 349] width 72 height 22
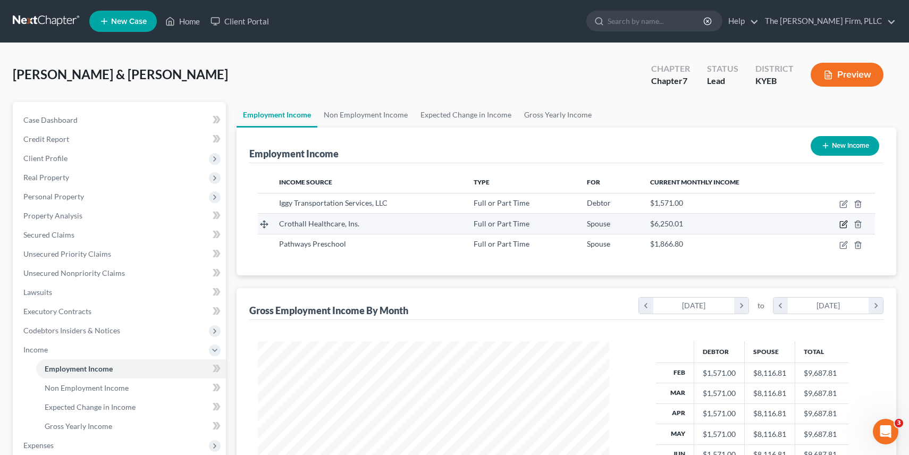
click at [844, 226] on icon "button" at bounding box center [843, 224] width 9 height 9
select select "0"
select select "39"
select select "2"
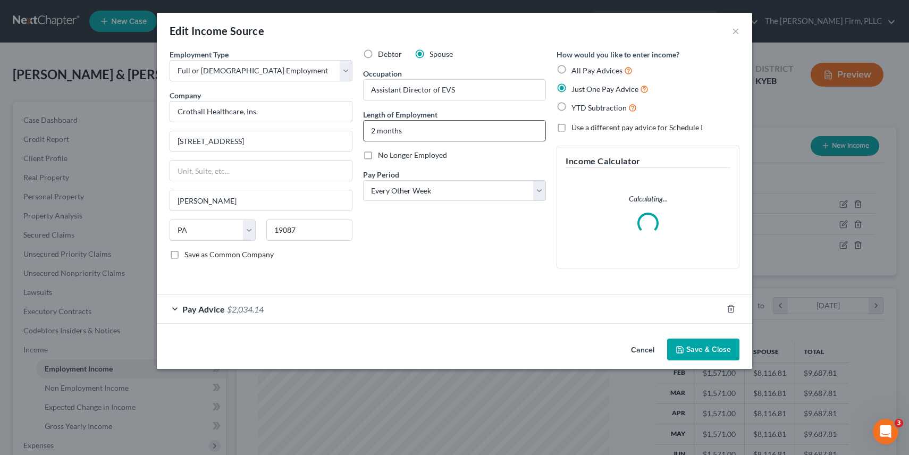
click at [376, 131] on input "2 months" at bounding box center [454, 131] width 182 height 20
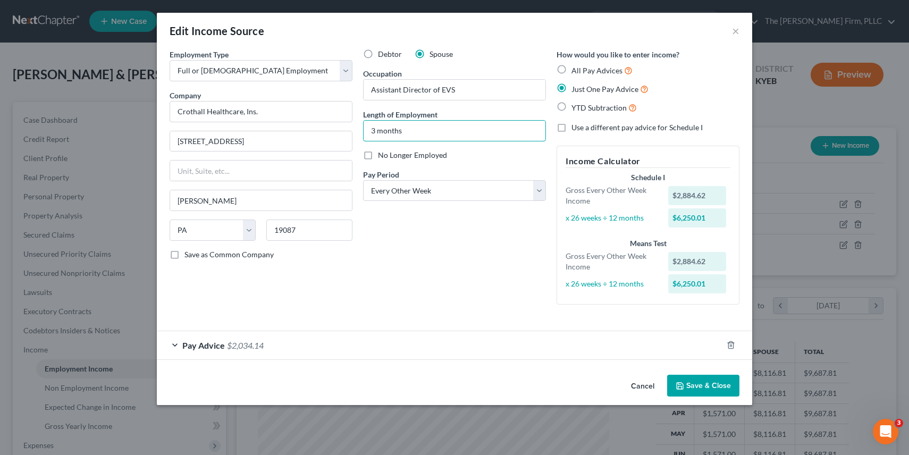
type input "3 months"
click at [679, 383] on icon "button" at bounding box center [679, 386] width 9 height 9
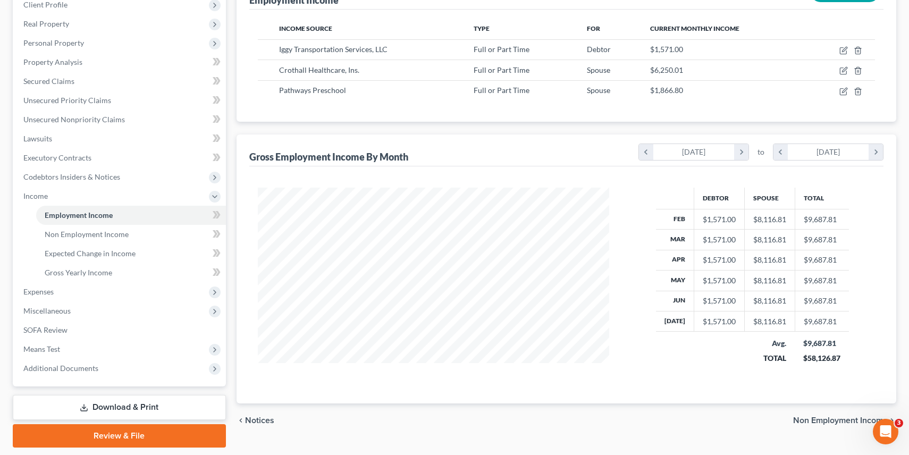
scroll to position [185, 0]
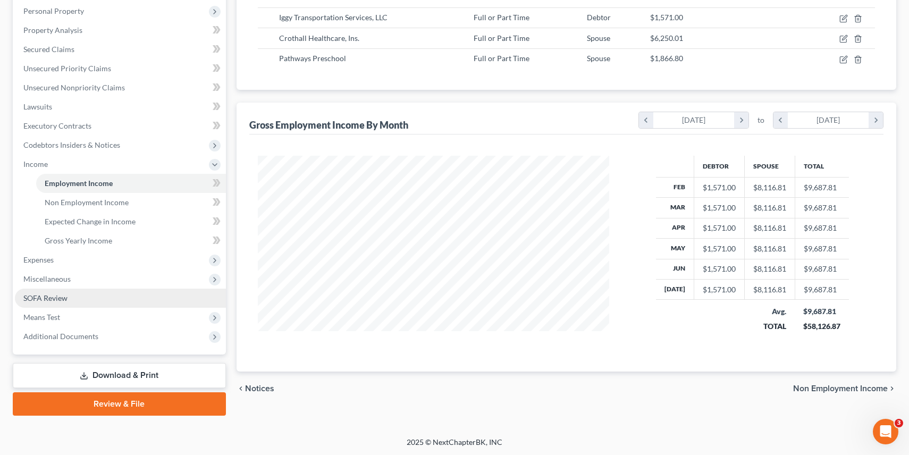
click at [107, 303] on link "SOFA Review" at bounding box center [120, 298] width 211 height 19
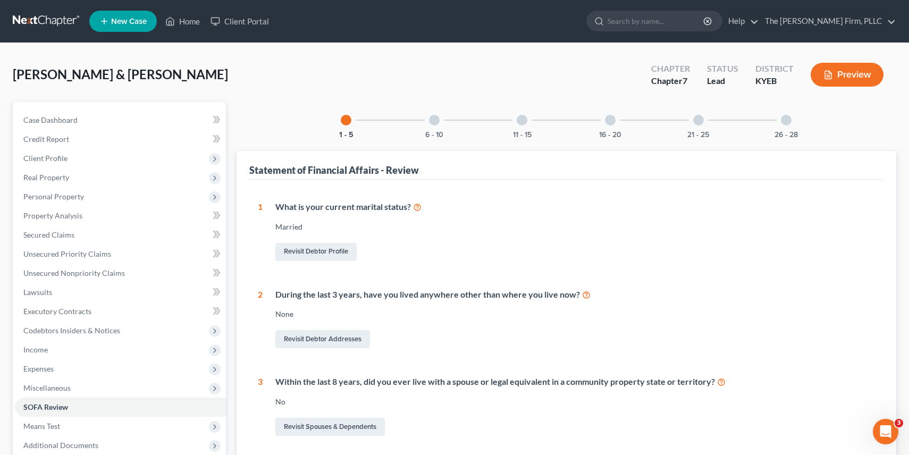
click at [610, 124] on div at bounding box center [610, 120] width 11 height 11
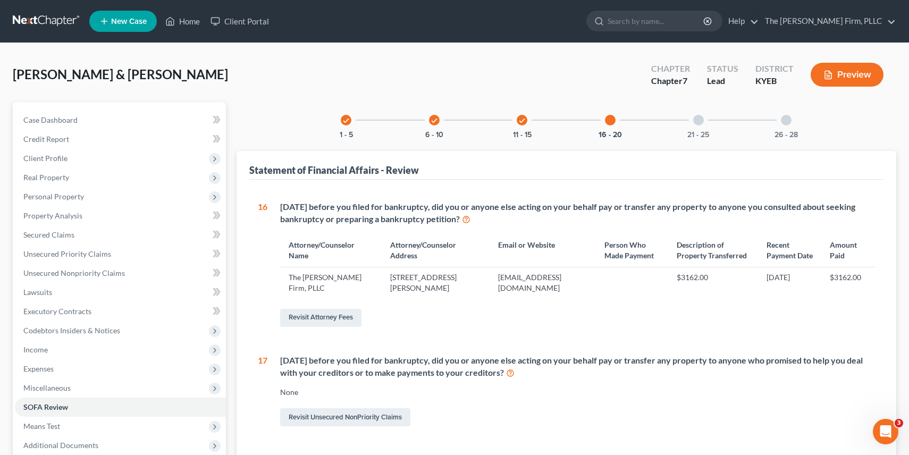
click at [519, 124] on div "check 11 - 15" at bounding box center [522, 120] width 36 height 36
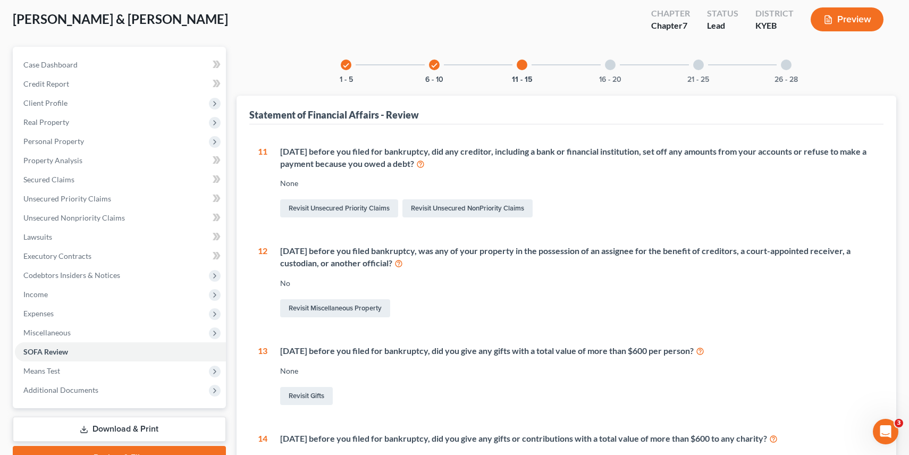
scroll to position [113, 0]
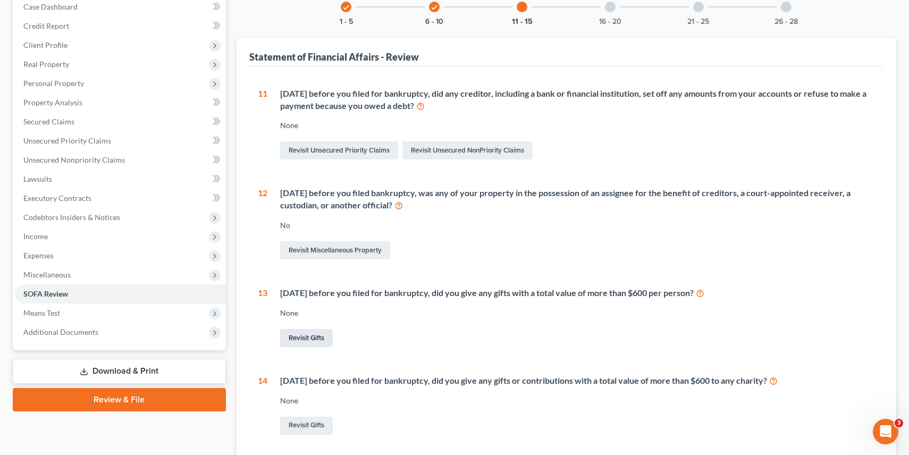
click at [313, 334] on link "Revisit Gifts" at bounding box center [306, 338] width 53 height 18
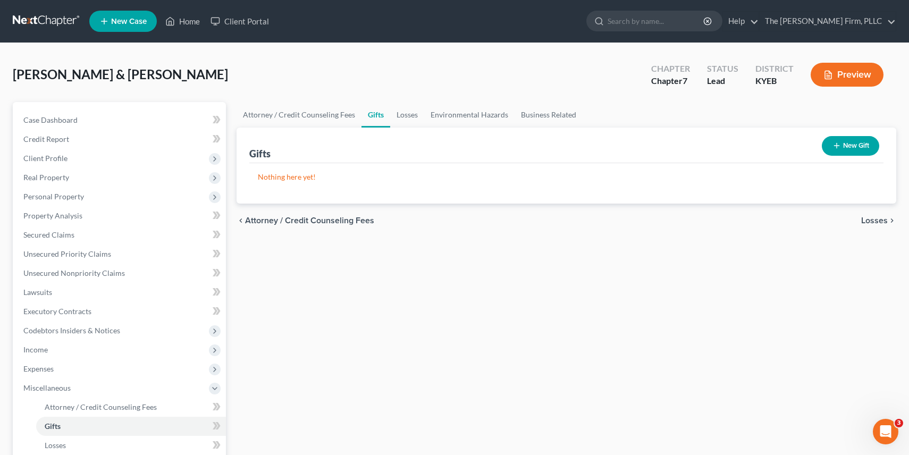
click at [868, 141] on button "New Gift" at bounding box center [850, 146] width 57 height 20
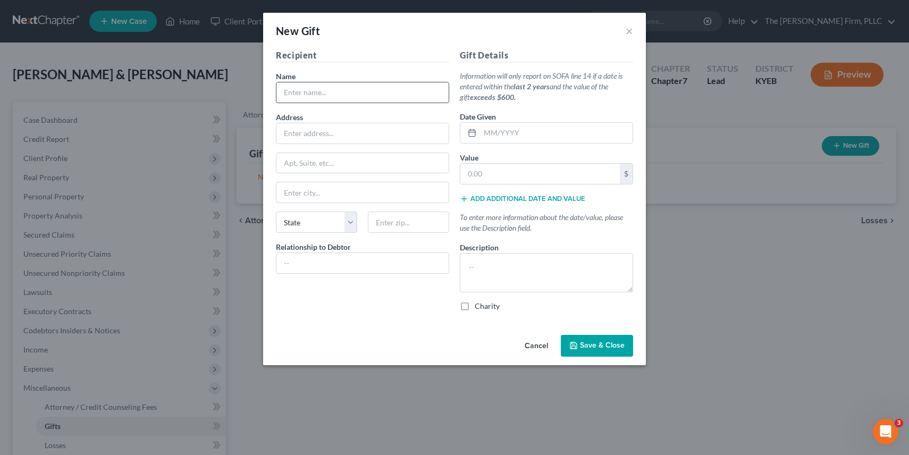
click at [366, 97] on input "text" at bounding box center [362, 92] width 172 height 20
type input "[PERSON_NAME][DEMOGRAPHIC_DATA]"
click at [521, 136] on input "text" at bounding box center [556, 133] width 153 height 20
type input "Past Year"
type input "4,800.00"
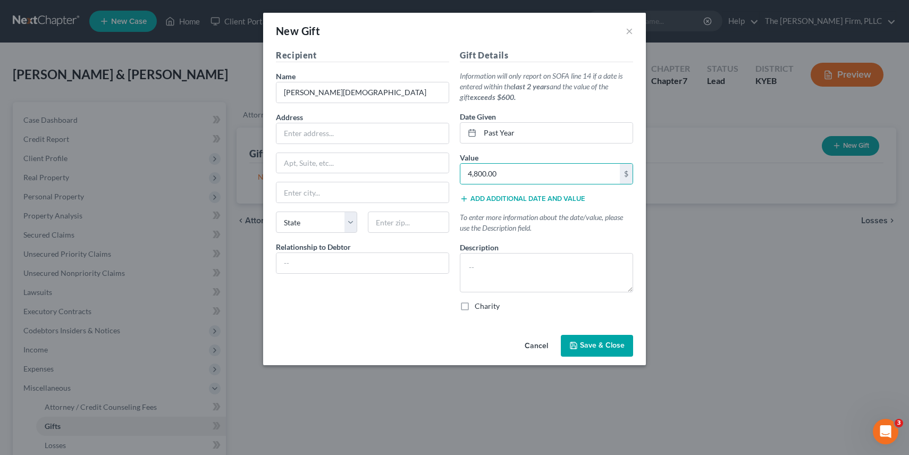
click at [602, 355] on button "Save & Close" at bounding box center [597, 346] width 72 height 22
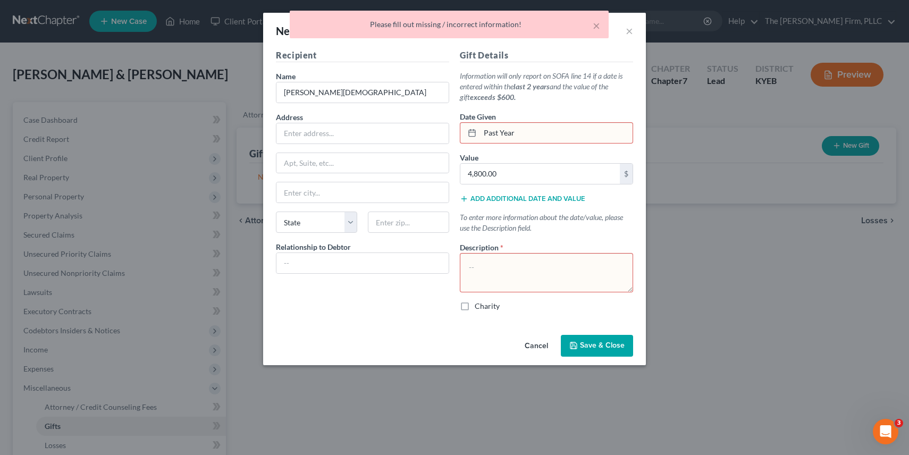
click at [522, 134] on input "Past Year" at bounding box center [556, 133] width 153 height 20
drag, startPoint x: 522, startPoint y: 134, endPoint x: 458, endPoint y: 134, distance: 64.8
click at [458, 134] on div "Gift Details Information will only report on SOFA line 14 if a date is entered …" at bounding box center [546, 184] width 184 height 271
click at [517, 262] on textarea at bounding box center [546, 272] width 173 height 39
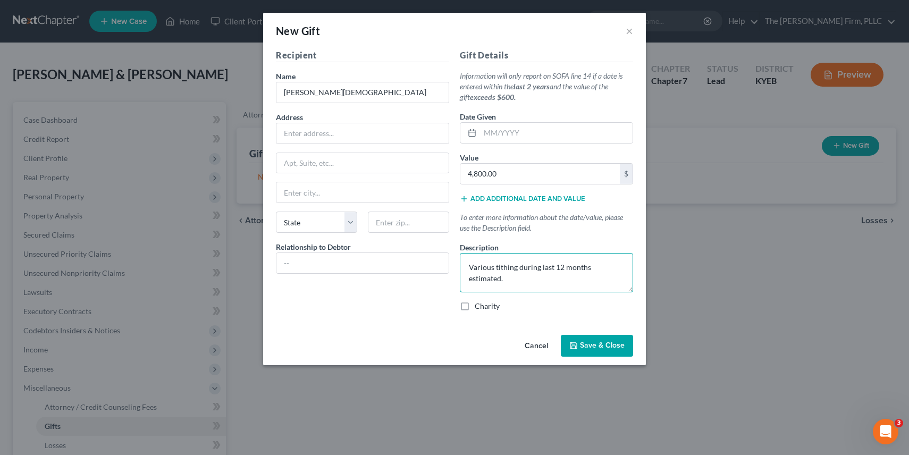
type textarea "Various tithing during last 12 months estimated."
click at [475, 305] on label "Charity" at bounding box center [487, 306] width 25 height 11
click at [479, 305] on input "Charity" at bounding box center [482, 304] width 7 height 7
checkbox input "true"
click at [507, 137] on input "text" at bounding box center [556, 133] width 153 height 20
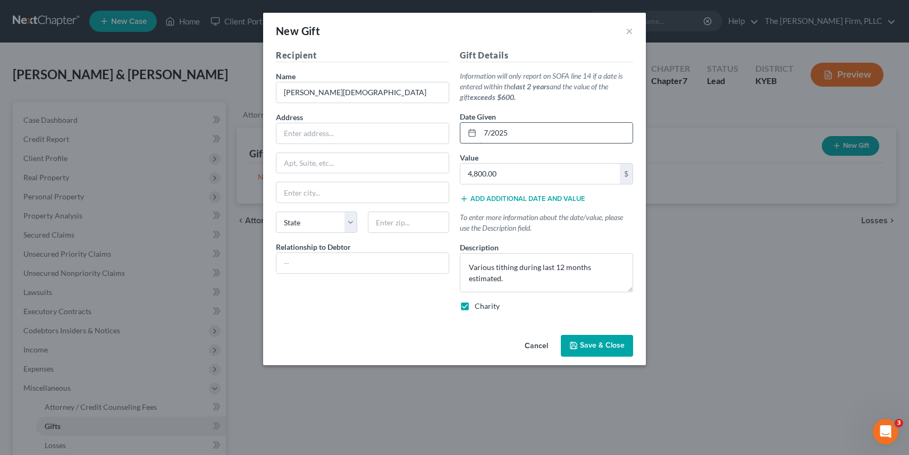
type input "7/2025"
click at [578, 350] on button "Save & Close" at bounding box center [597, 346] width 72 height 22
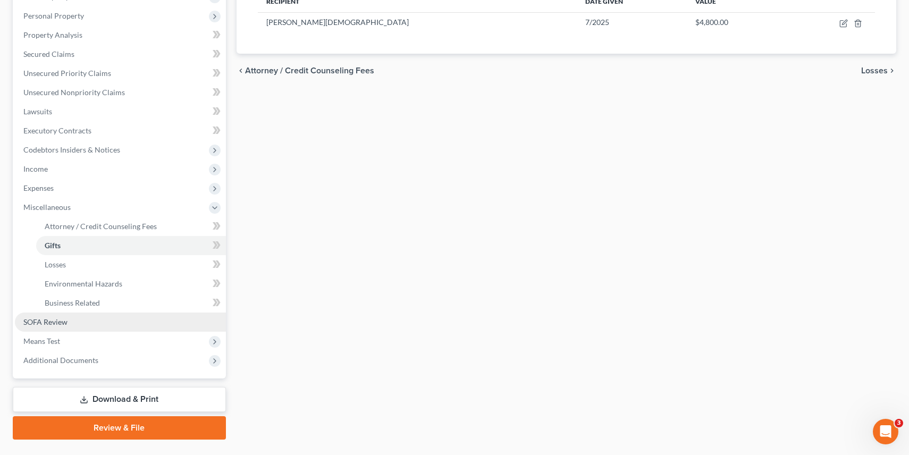
click at [109, 320] on link "SOFA Review" at bounding box center [120, 321] width 211 height 19
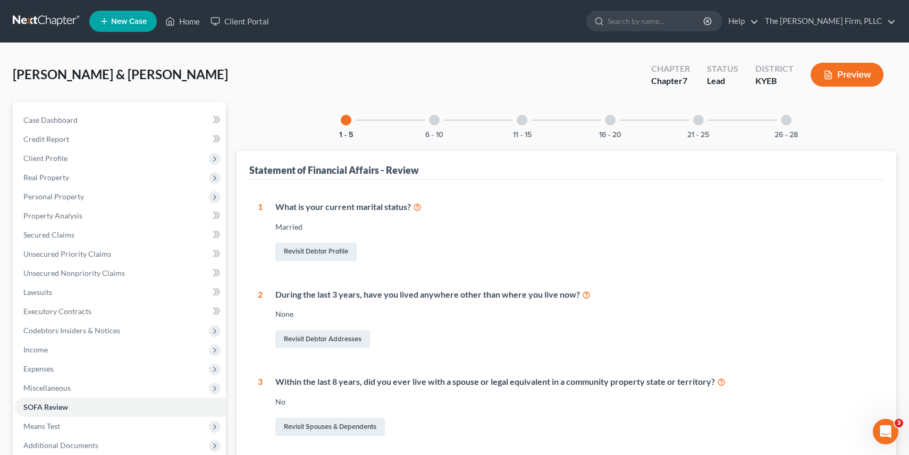
click at [611, 122] on div at bounding box center [610, 120] width 11 height 11
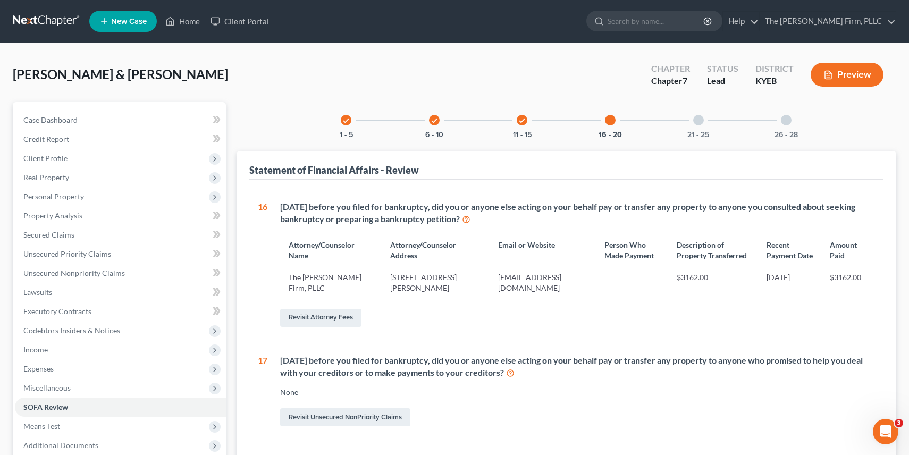
click at [698, 115] on div at bounding box center [698, 120] width 11 height 11
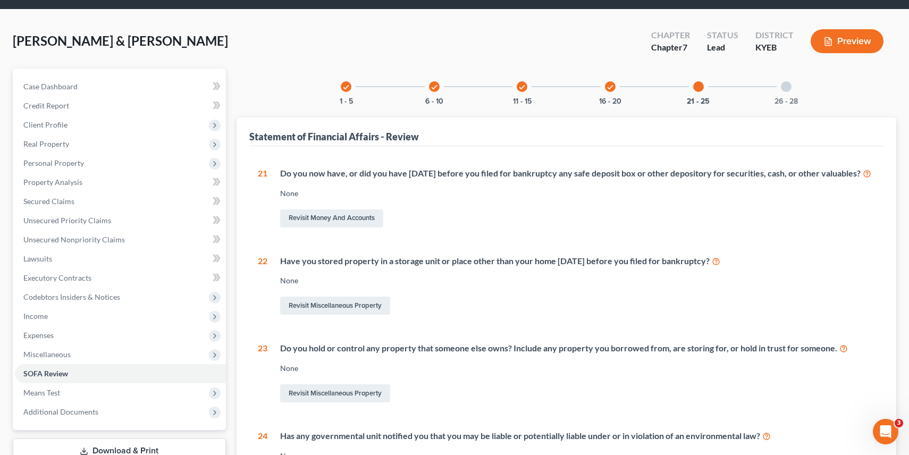
scroll to position [30, 0]
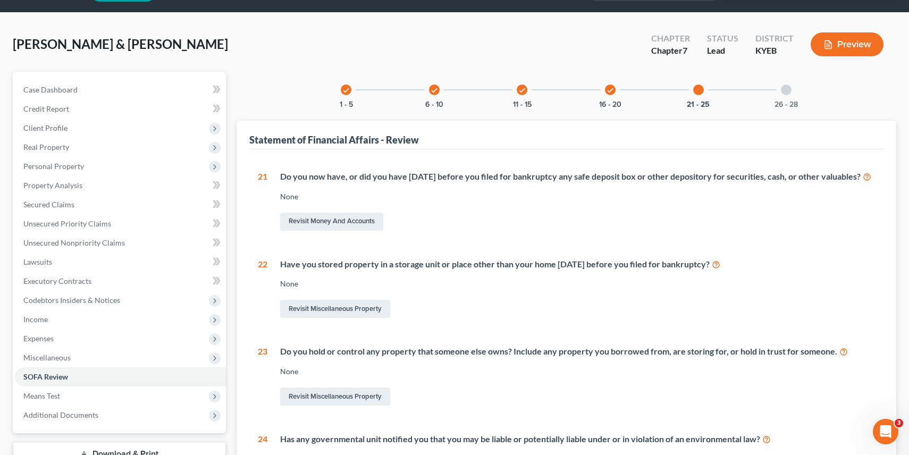
click at [610, 86] on div "check" at bounding box center [610, 89] width 11 height 11
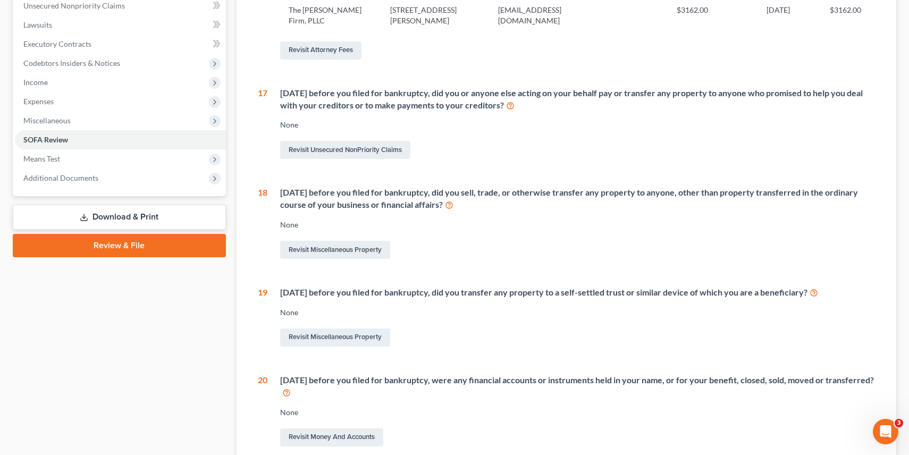
scroll to position [348, 0]
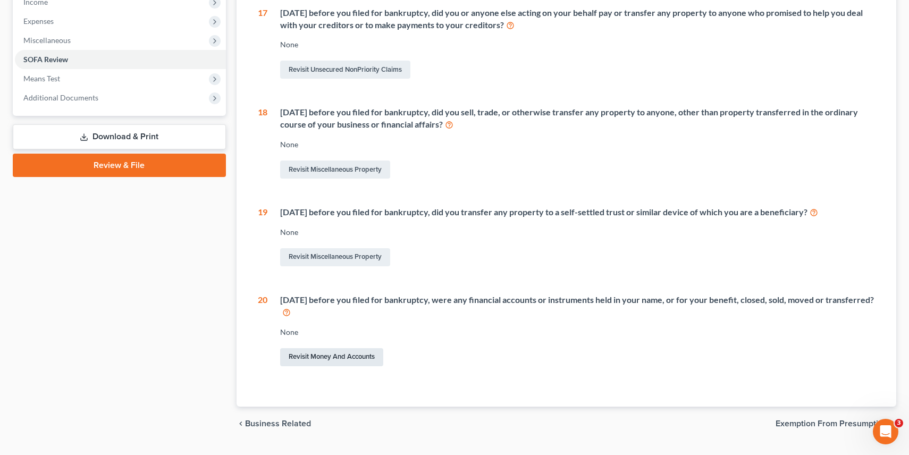
click at [332, 357] on link "Revisit Money and Accounts" at bounding box center [331, 357] width 103 height 18
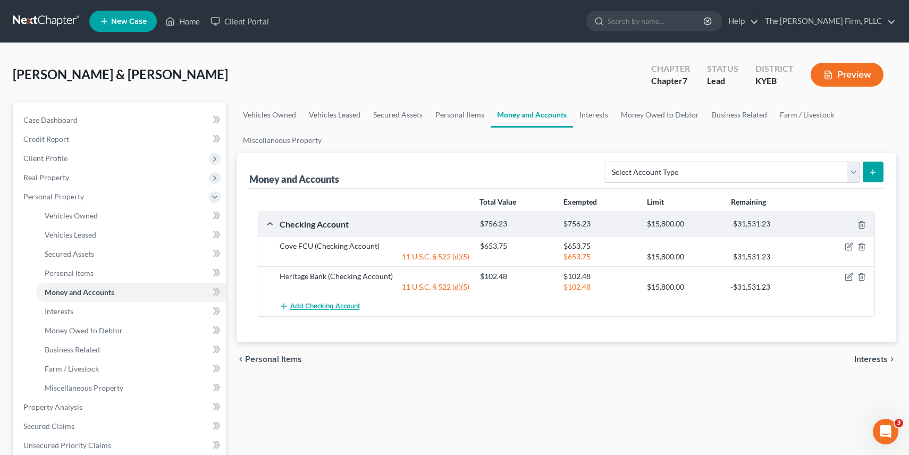
click at [326, 309] on span "Add Checking Account" at bounding box center [325, 306] width 70 height 9
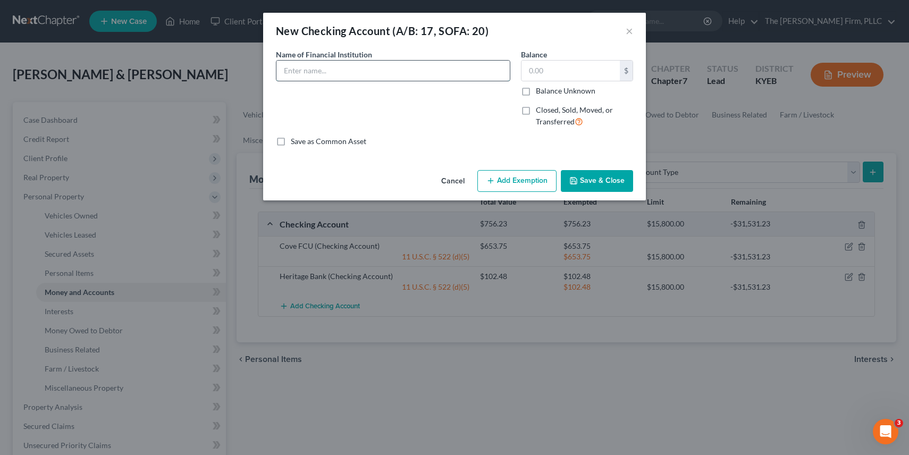
click at [431, 69] on input "text" at bounding box center [392, 71] width 233 height 20
click at [536, 108] on label "Closed, Sold, Moved, or Transferred" at bounding box center [584, 116] width 97 height 23
click at [540, 108] on input "Closed, Sold, Moved, or Transferred" at bounding box center [543, 108] width 7 height 7
checkbox input "true"
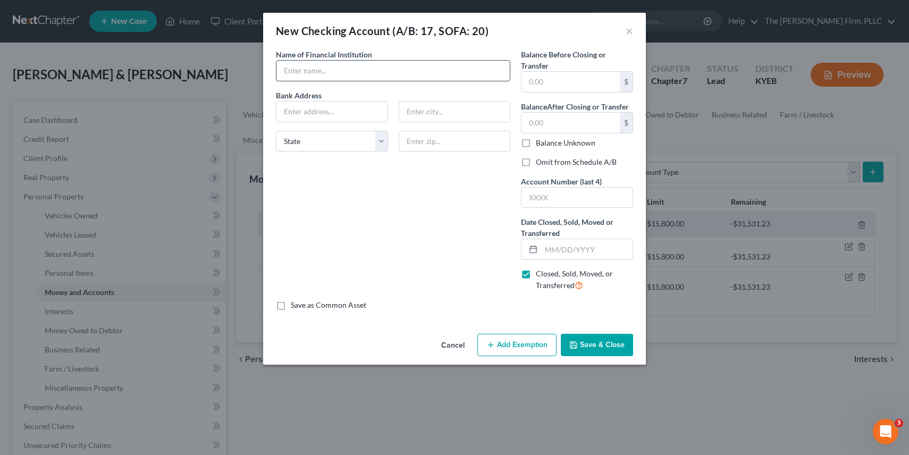
click at [450, 71] on input "text" at bounding box center [392, 71] width 233 height 20
type input "PNC Bank"
click at [349, 142] on select "State [US_STATE] AK AR AZ CA CO CT DE DC [GEOGRAPHIC_DATA] [GEOGRAPHIC_DATA] GU…" at bounding box center [332, 141] width 112 height 21
click at [555, 244] on input "text" at bounding box center [586, 249] width 91 height 20
type input "03/2025"
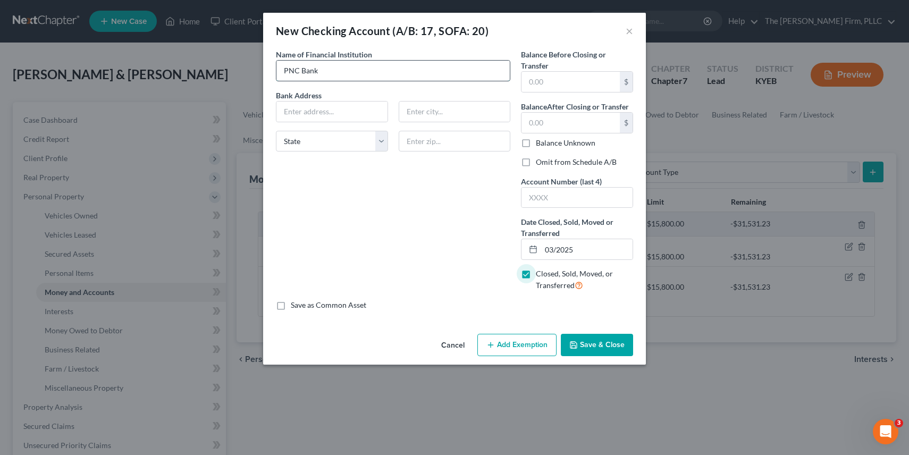
click at [388, 72] on input "PNC Bank" at bounding box center [392, 71] width 233 height 20
click at [334, 69] on input "PNC Bank - CLosed by bank" at bounding box center [392, 71] width 233 height 20
click at [330, 72] on input "PNC Bank - CLosed by bank" at bounding box center [392, 71] width 233 height 20
type input "PNC Bank - Closed by bank"
click at [592, 353] on button "Save & Close" at bounding box center [597, 345] width 72 height 22
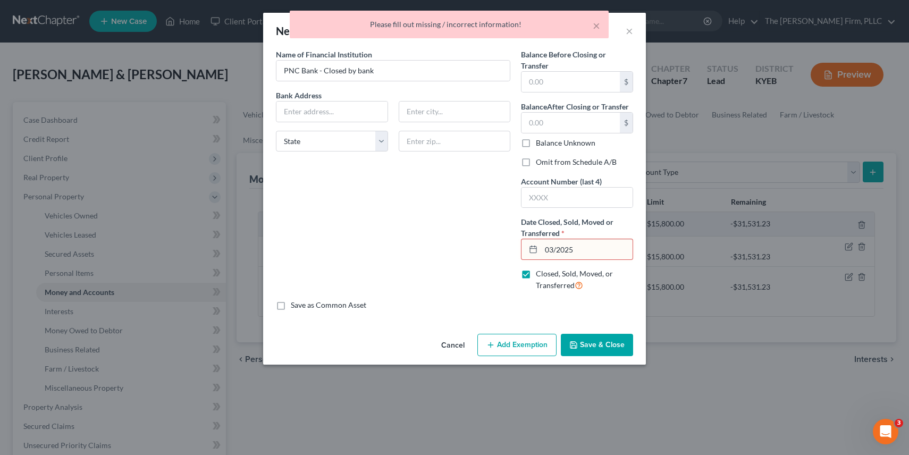
click at [565, 251] on input "03/2025" at bounding box center [586, 249] width 91 height 20
click at [598, 251] on input "03/2025" at bounding box center [586, 249] width 91 height 20
click at [555, 251] on input "03/2025" at bounding box center [586, 249] width 91 height 20
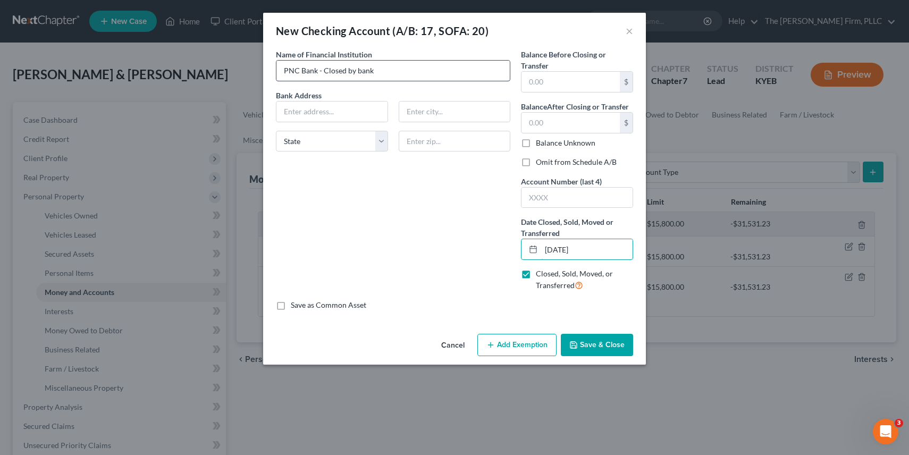
type input "[DATE]"
click at [429, 73] on input "PNC Bank - Closed by bank" at bounding box center [392, 71] width 233 height 20
type input "PNC Bank - Closed by bank - Date approximate."
click at [600, 350] on button "Save & Close" at bounding box center [597, 345] width 72 height 22
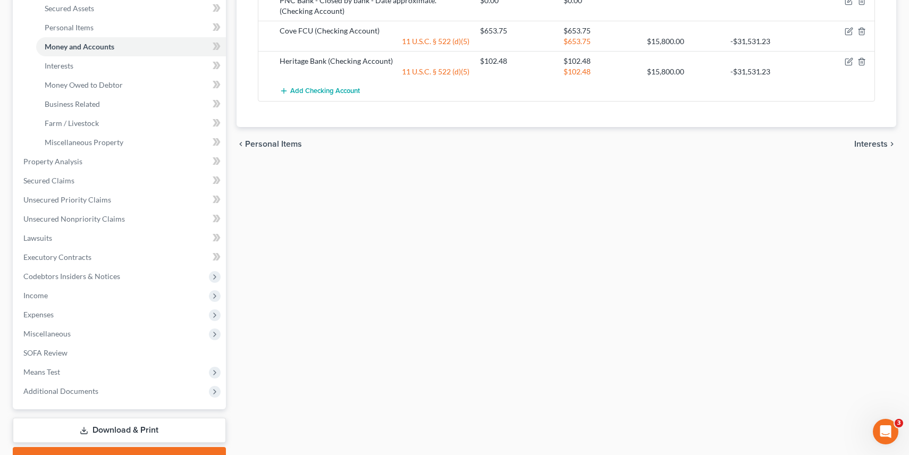
scroll to position [300, 0]
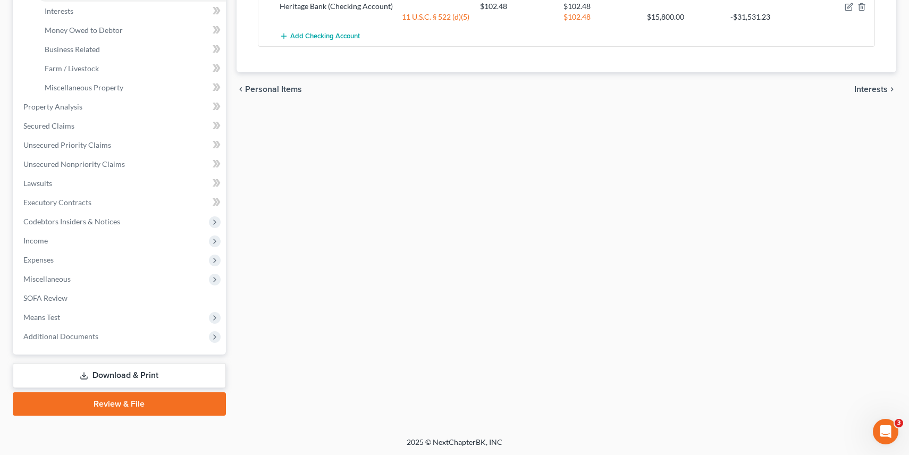
click at [163, 400] on link "Review & File" at bounding box center [119, 403] width 213 height 23
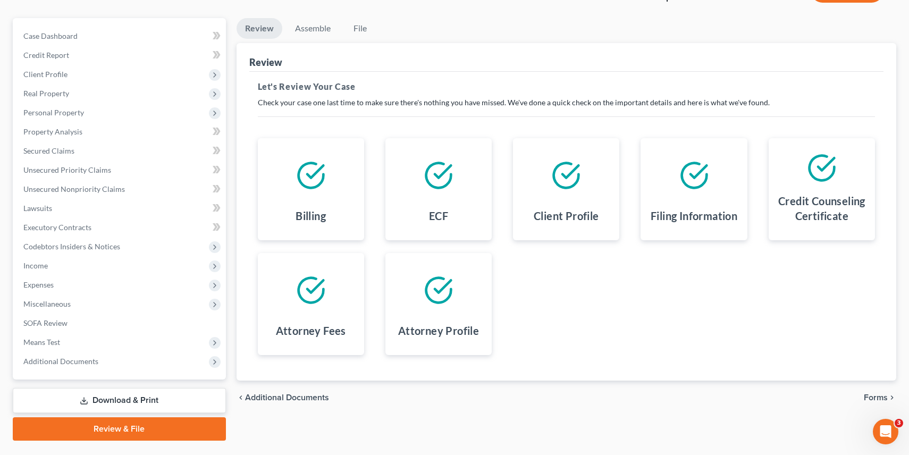
scroll to position [109, 0]
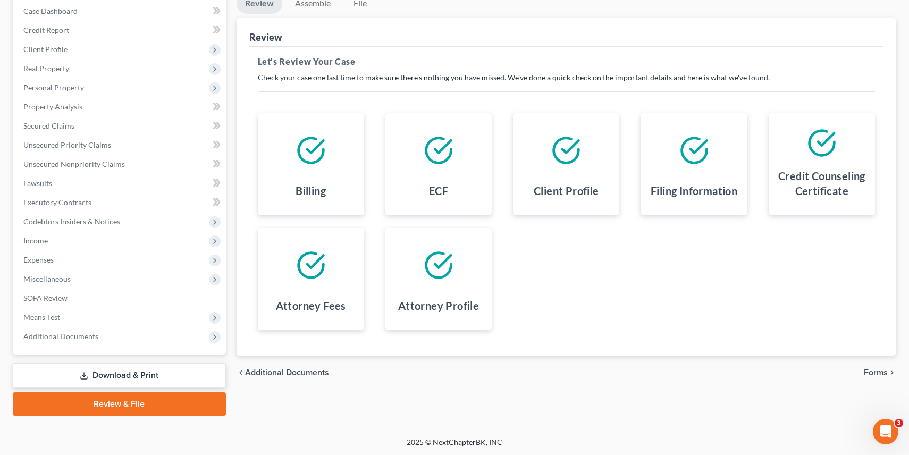
click at [885, 374] on span "Forms" at bounding box center [876, 372] width 24 height 9
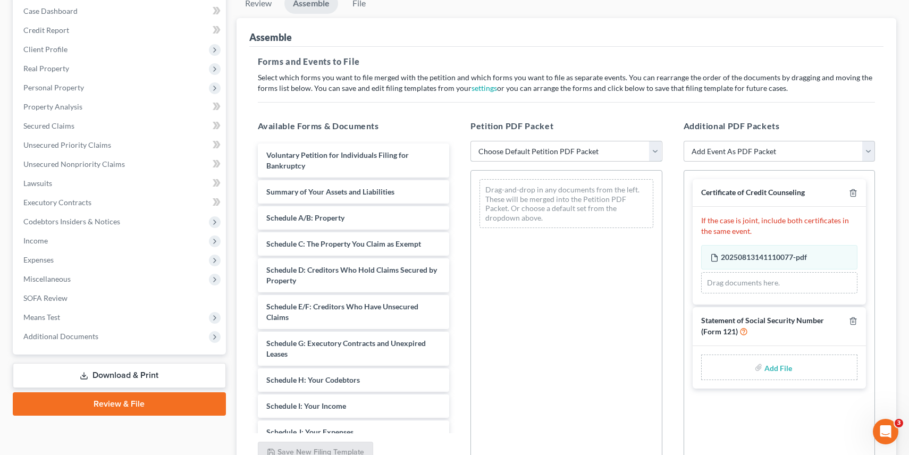
click at [578, 150] on select "Choose Default Petition PDF Packet Complete Bankruptcy Petition (all forms and …" at bounding box center [566, 151] width 192 height 21
select select "0"
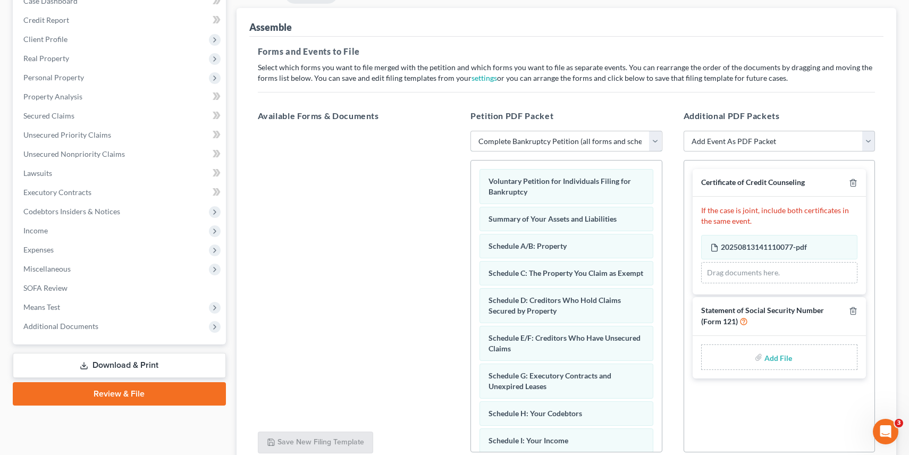
scroll to position [124, 0]
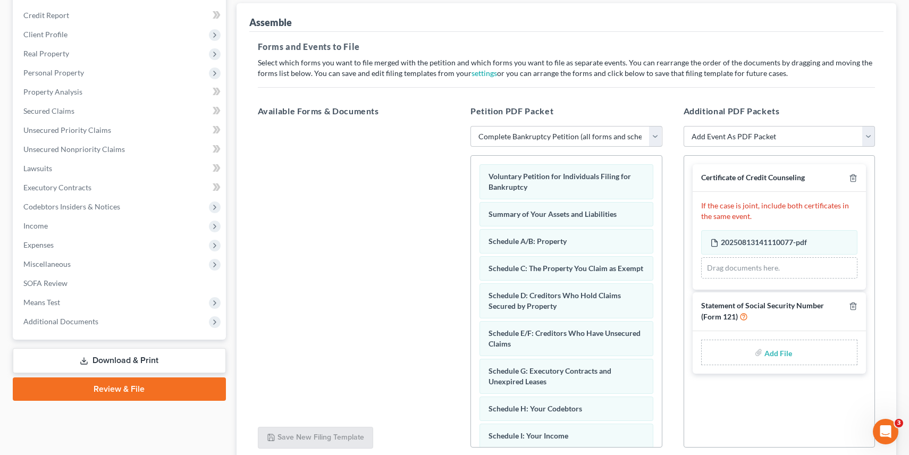
click at [769, 350] on input "file" at bounding box center [777, 352] width 26 height 19
type input "C:\fakepath\Form-21.pdf"
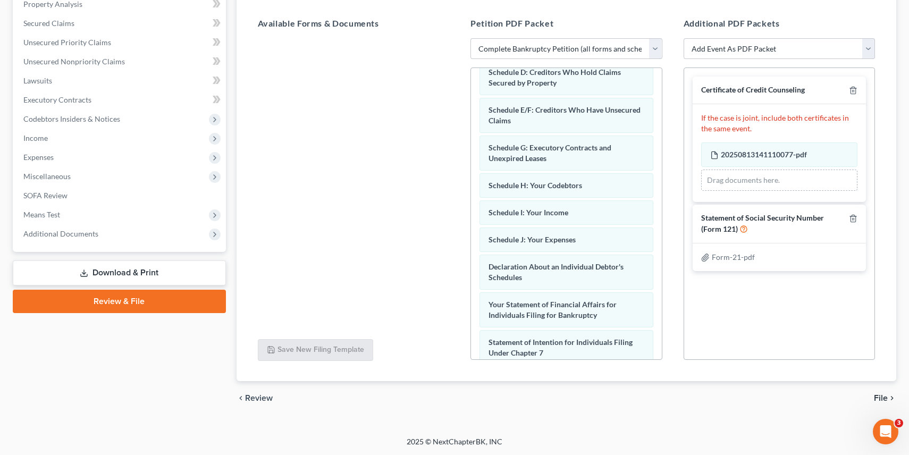
scroll to position [0, 0]
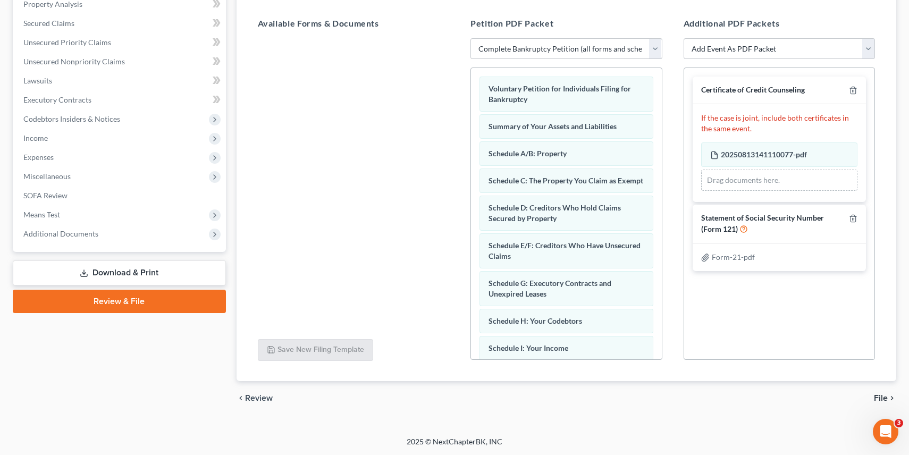
click at [883, 396] on span "File" at bounding box center [881, 398] width 14 height 9
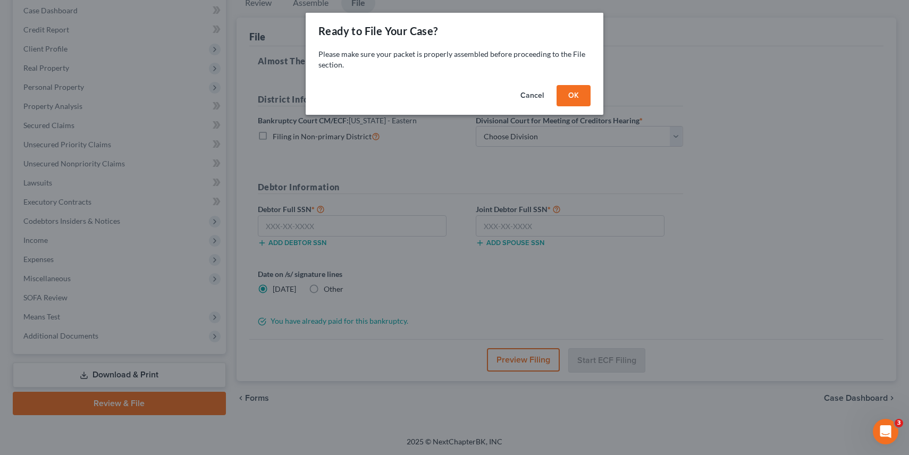
click at [579, 93] on button "OK" at bounding box center [573, 95] width 34 height 21
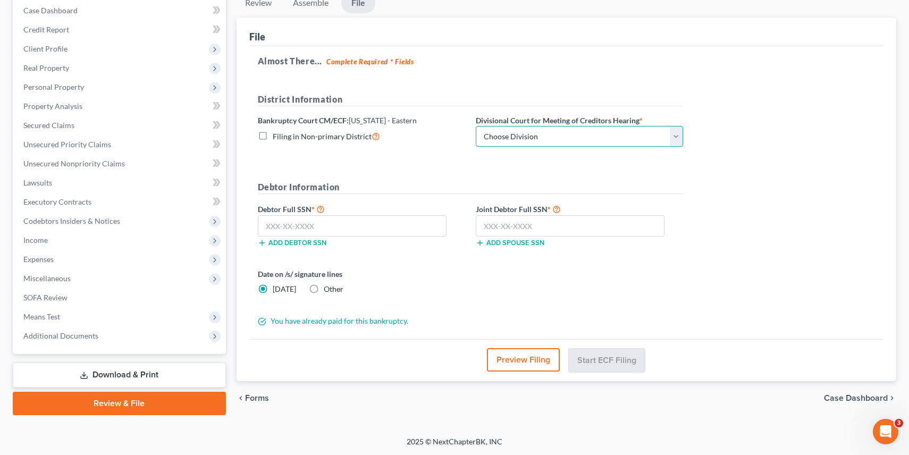
click at [570, 134] on select "Choose Division Ashland [GEOGRAPHIC_DATA] [GEOGRAPHIC_DATA] [GEOGRAPHIC_DATA] […" at bounding box center [579, 136] width 207 height 21
select select "1"
click at [354, 226] on input "text" at bounding box center [352, 225] width 189 height 21
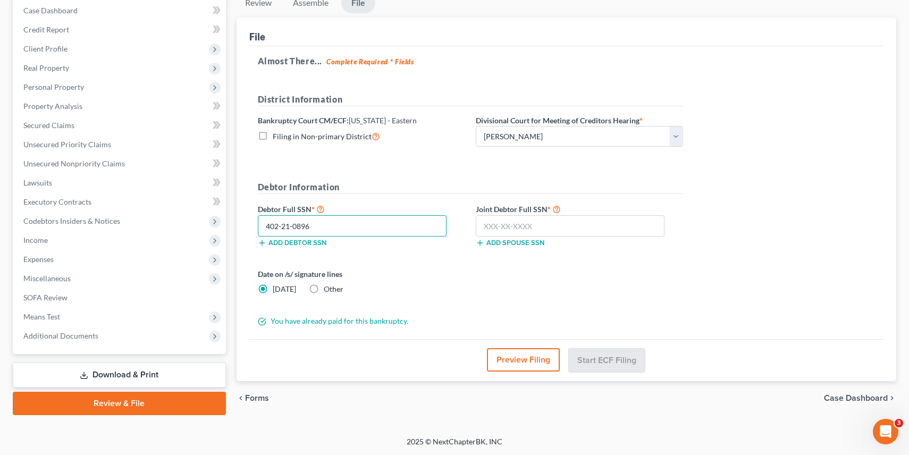
type input "402-21-0896"
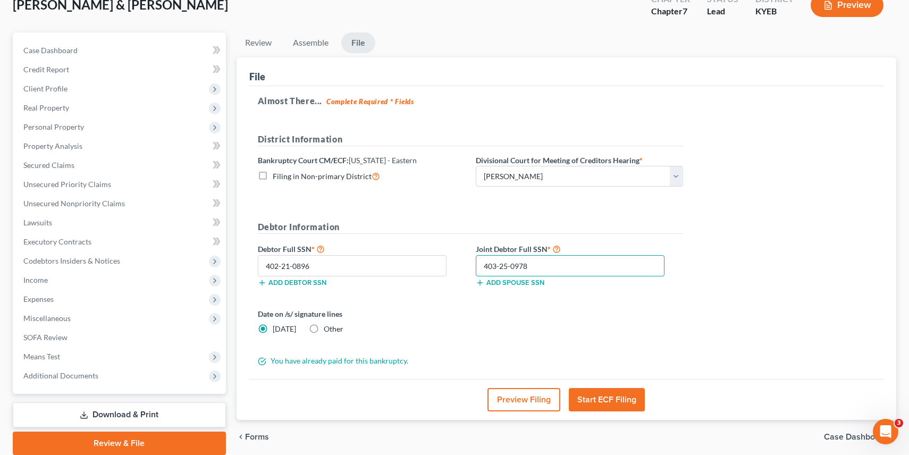
scroll to position [69, 0]
type input "403-25-0978"
click at [499, 399] on button "Preview Filing" at bounding box center [523, 400] width 73 height 23
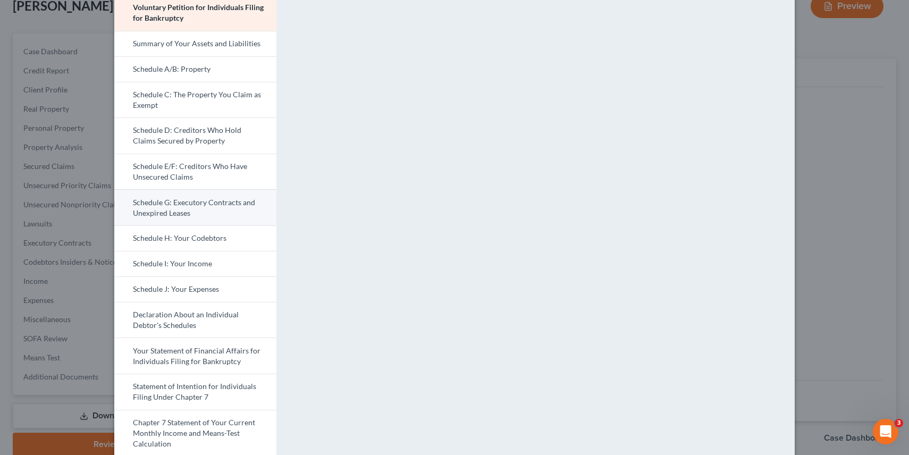
scroll to position [1, 0]
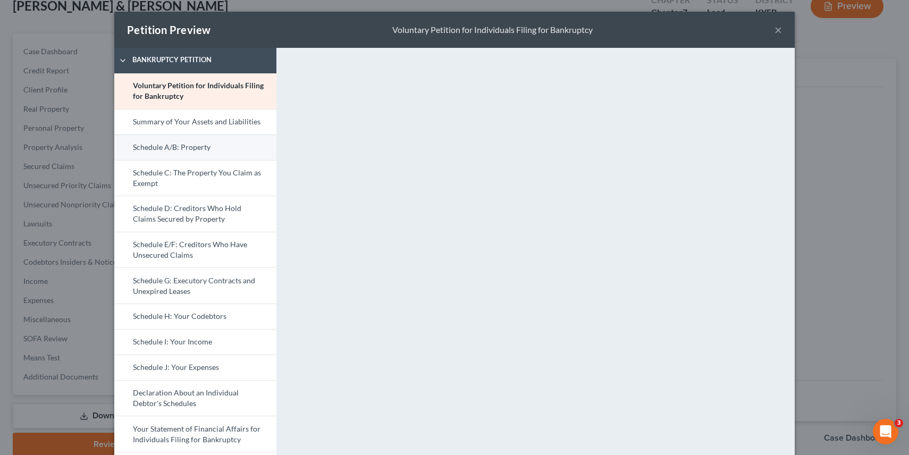
click at [221, 141] on link "Schedule A/B: Property" at bounding box center [195, 147] width 162 height 26
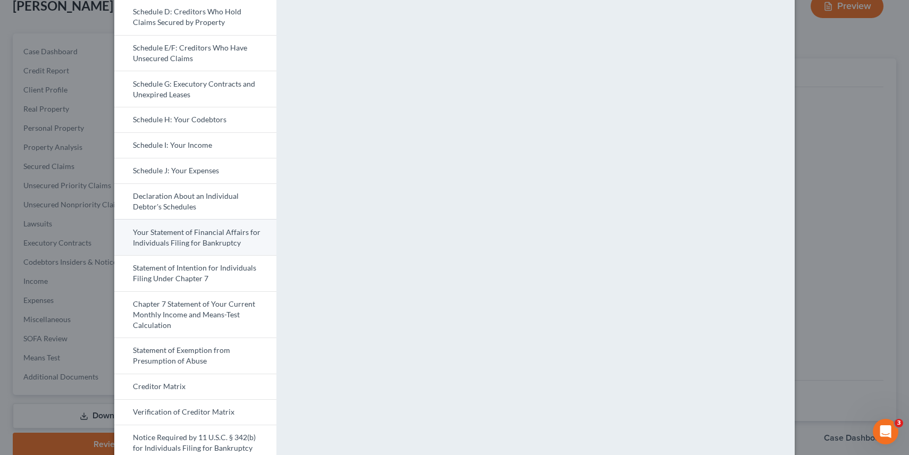
scroll to position [203, 0]
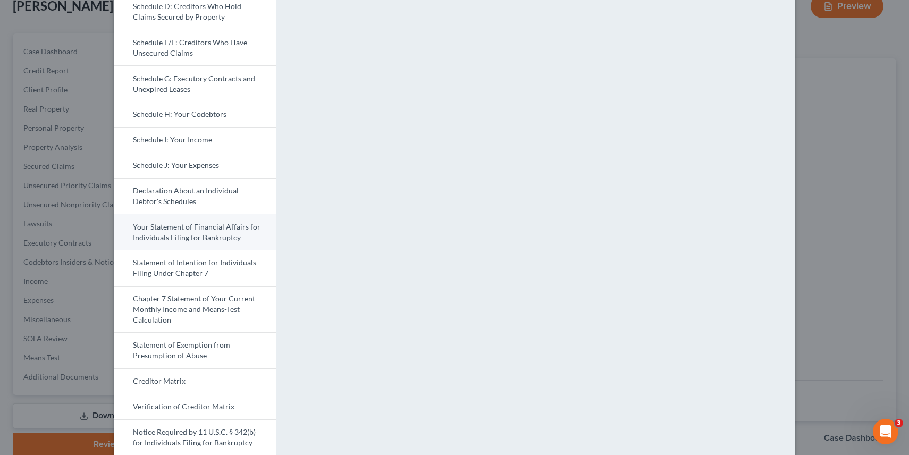
click at [179, 224] on link "Your Statement of Financial Affairs for Individuals Filing for Bankruptcy" at bounding box center [195, 232] width 162 height 36
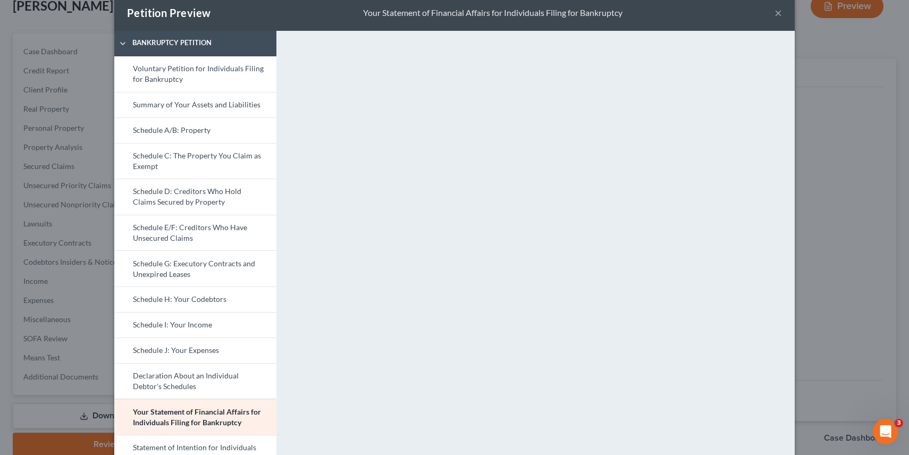
scroll to position [0, 0]
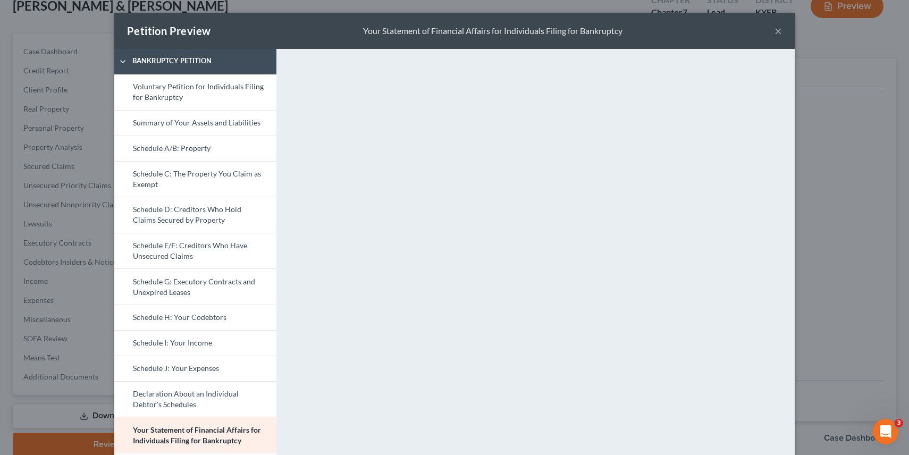
click at [775, 30] on button "×" at bounding box center [777, 30] width 7 height 13
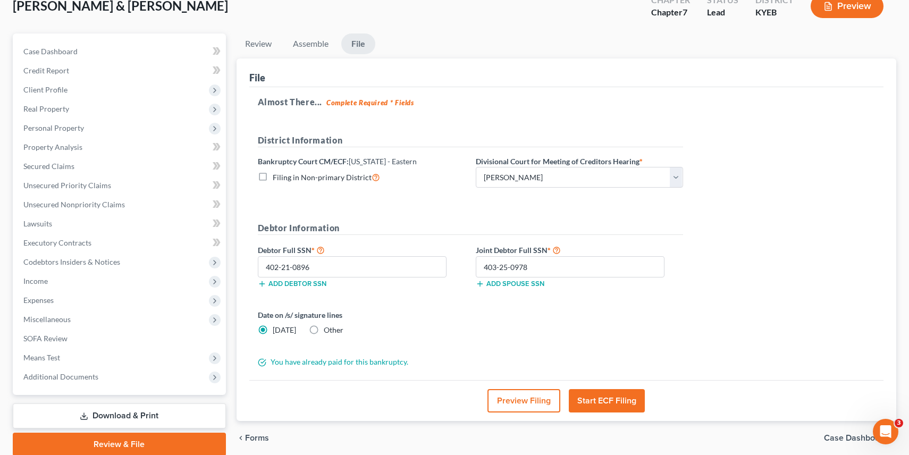
scroll to position [77, 0]
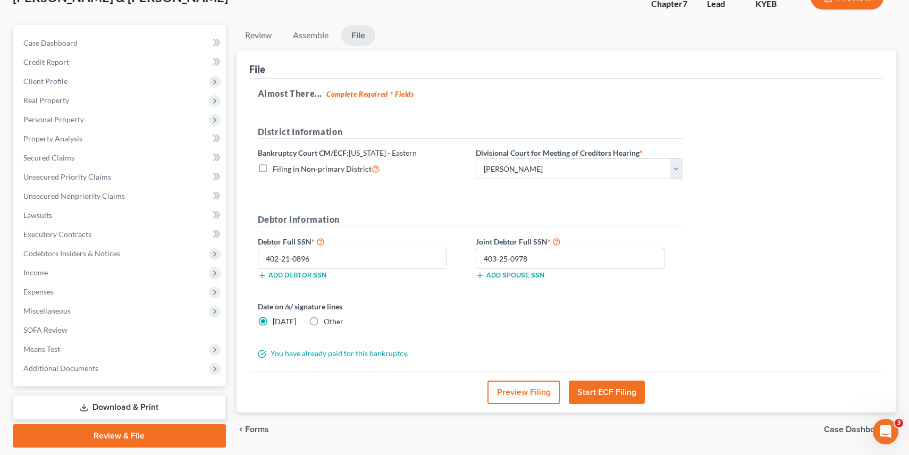
click at [601, 393] on button "Start ECF Filing" at bounding box center [607, 391] width 76 height 23
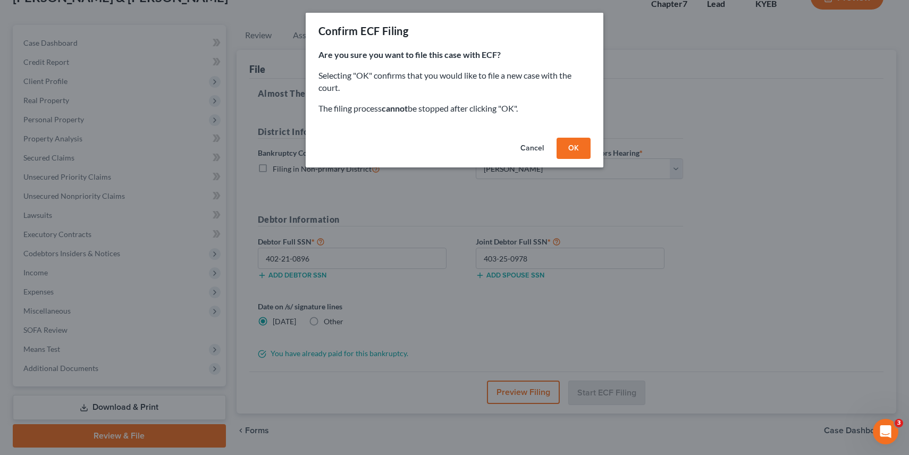
click at [576, 150] on button "OK" at bounding box center [573, 148] width 34 height 21
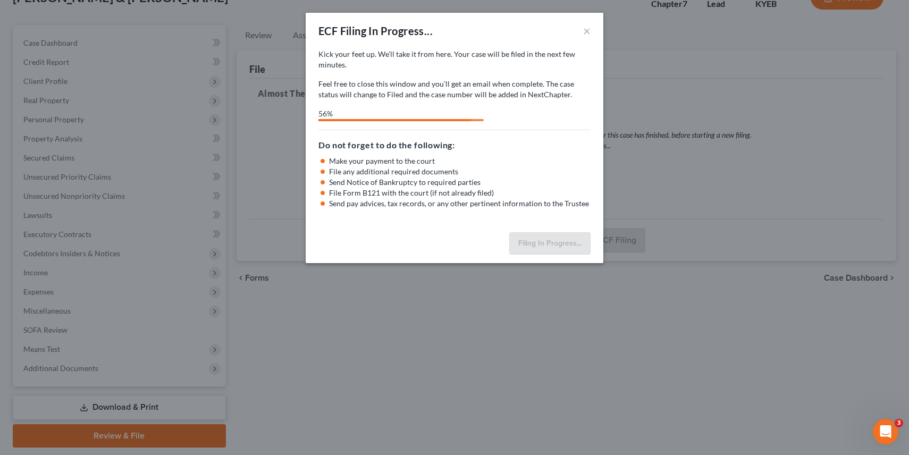
select select "1"
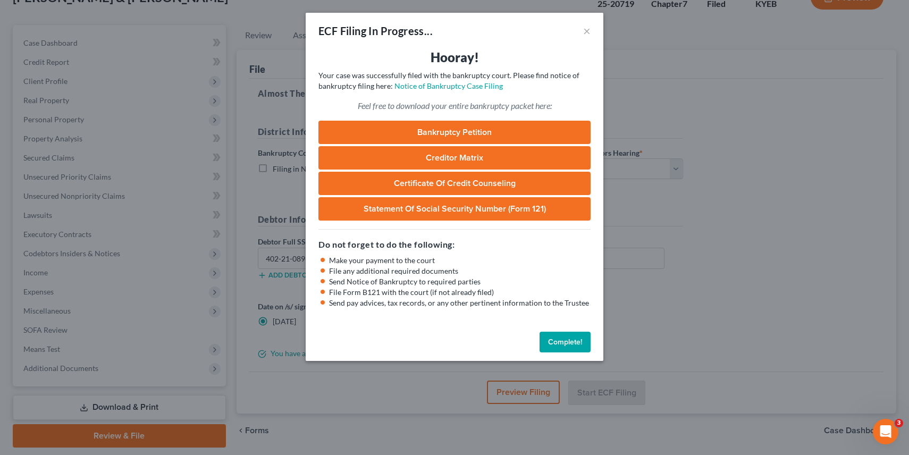
click at [480, 162] on link "Creditor Matrix" at bounding box center [454, 157] width 272 height 23
click at [406, 187] on link "Certificate of Credit Counseling" at bounding box center [454, 183] width 272 height 23
